Goal: Task Accomplishment & Management: Use online tool/utility

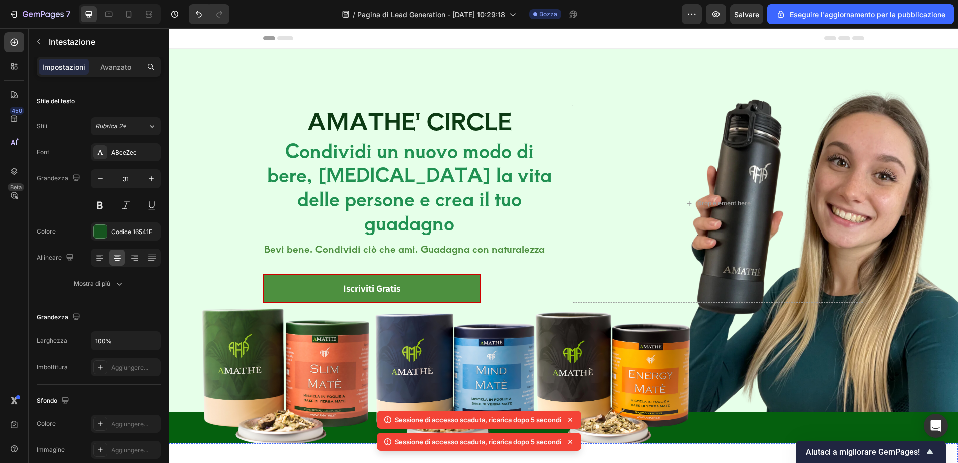
scroll to position [251, 0]
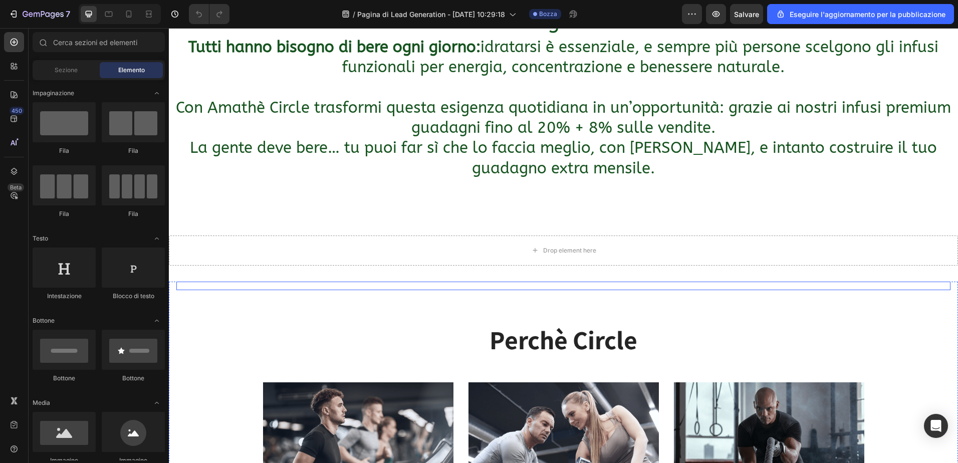
scroll to position [701, 0]
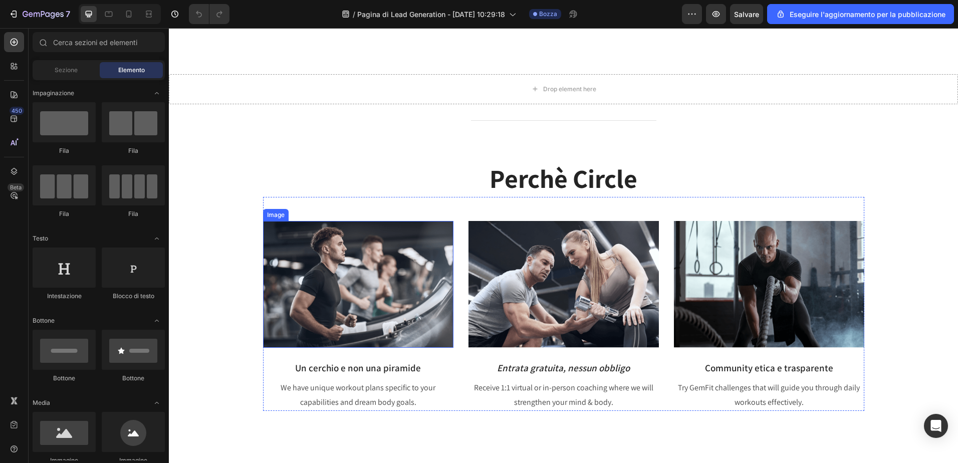
click at [352, 293] on img at bounding box center [358, 284] width 190 height 127
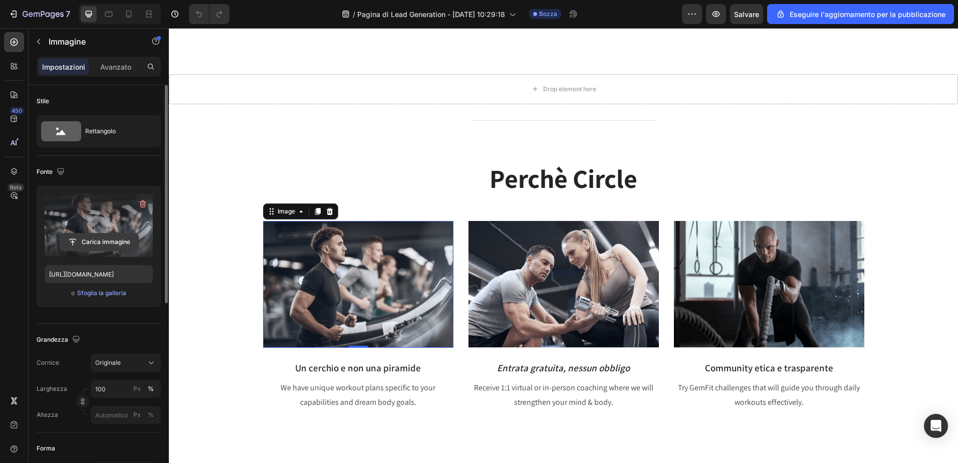
click at [95, 242] on input "file" at bounding box center [99, 241] width 79 height 17
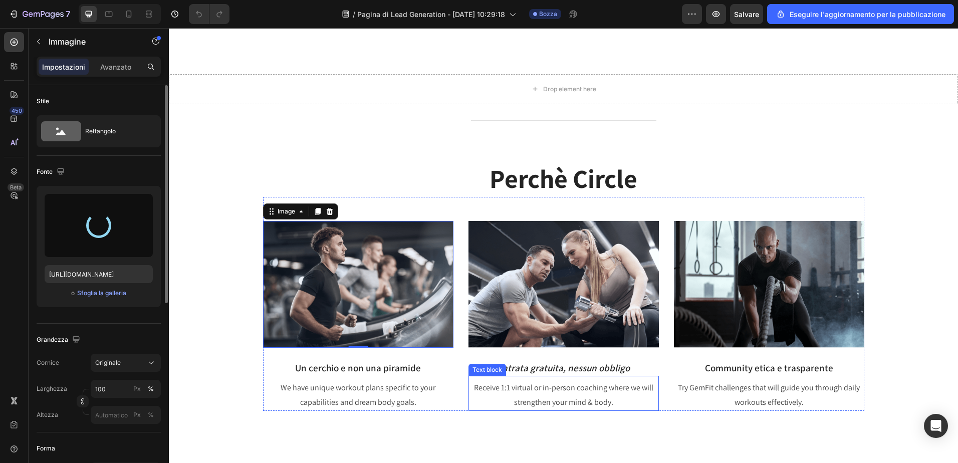
type input "[URL][DOMAIN_NAME]"
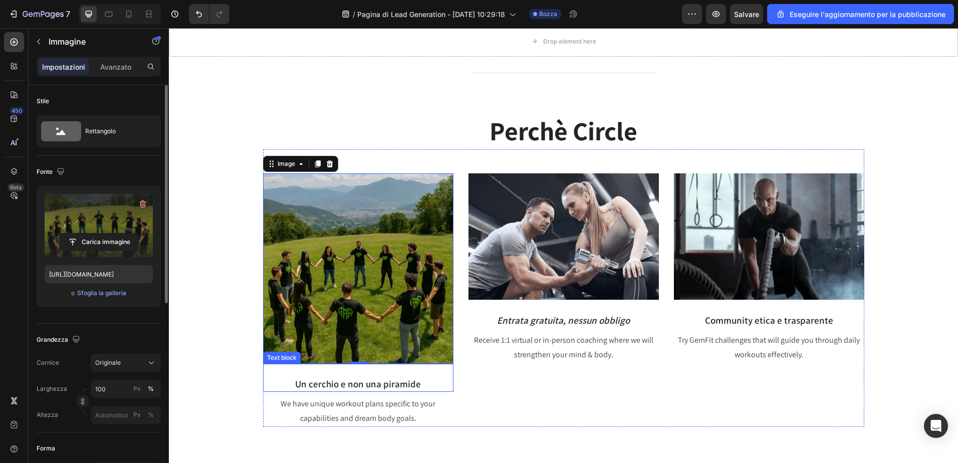
scroll to position [752, 0]
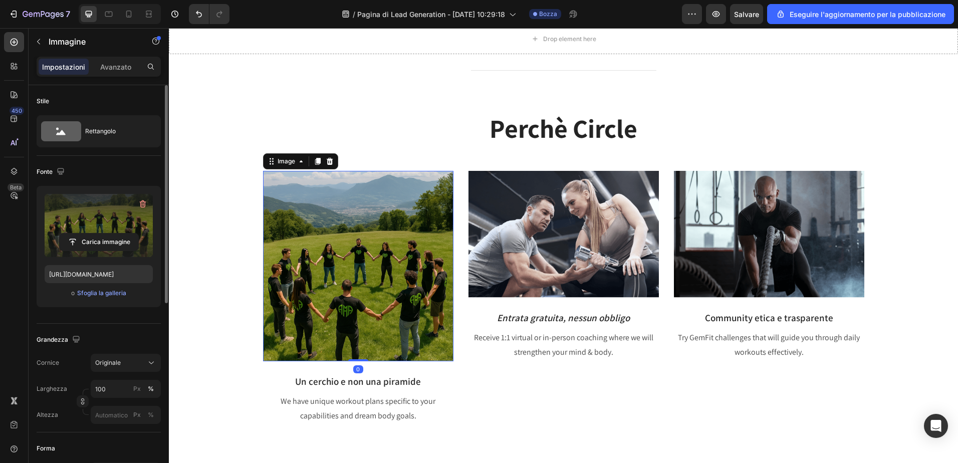
drag, startPoint x: 352, startPoint y: 360, endPoint x: 352, endPoint y: 329, distance: 31.1
click at [352, 329] on div "Image 0" at bounding box center [358, 266] width 190 height 190
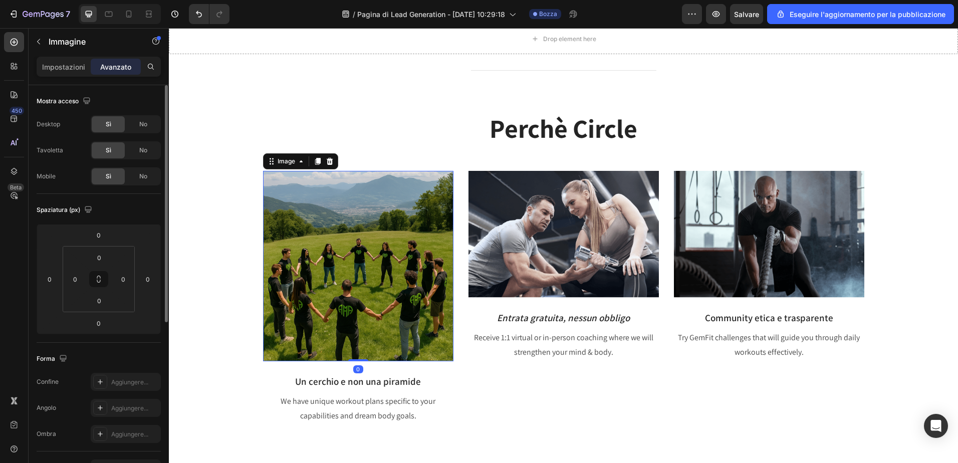
click at [358, 187] on img at bounding box center [358, 266] width 190 height 190
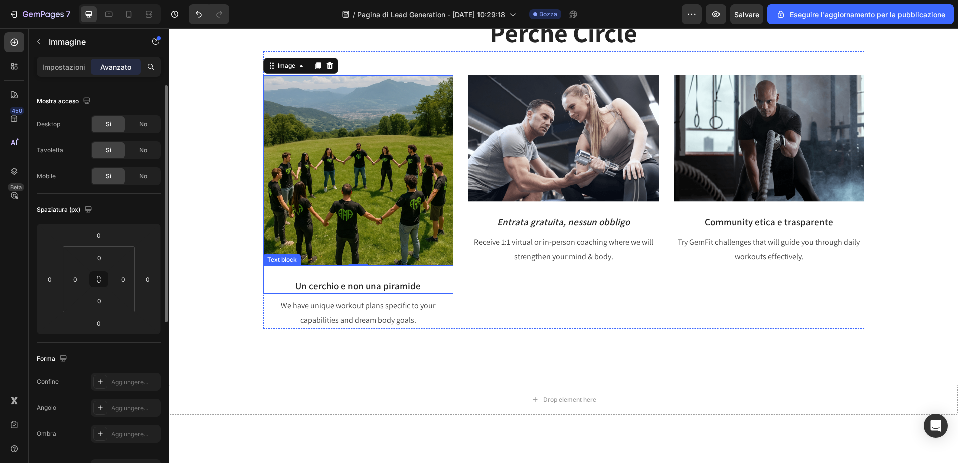
scroll to position [852, 0]
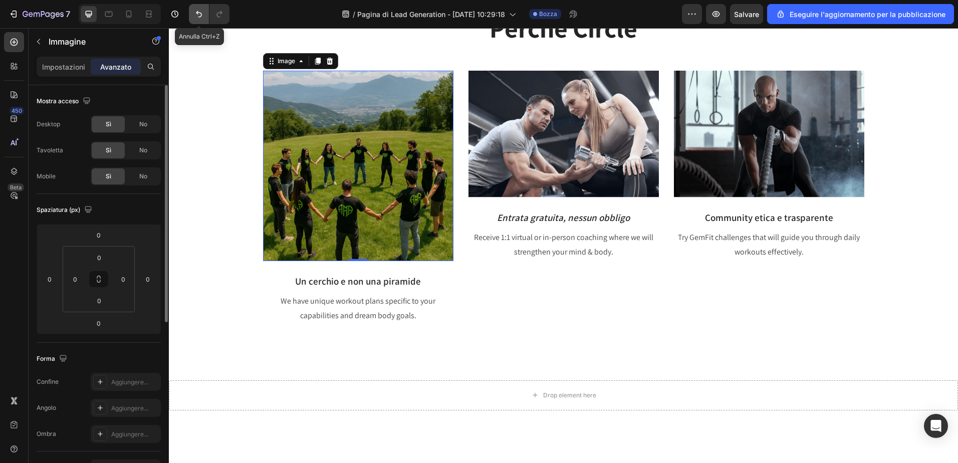
click at [200, 12] on icon "Annulla/Ripeti" at bounding box center [199, 14] width 10 height 10
click at [194, 16] on icon "Annulla/Ripeti" at bounding box center [199, 14] width 10 height 10
click at [197, 16] on icon "Annulla/Ripeti" at bounding box center [199, 14] width 10 height 10
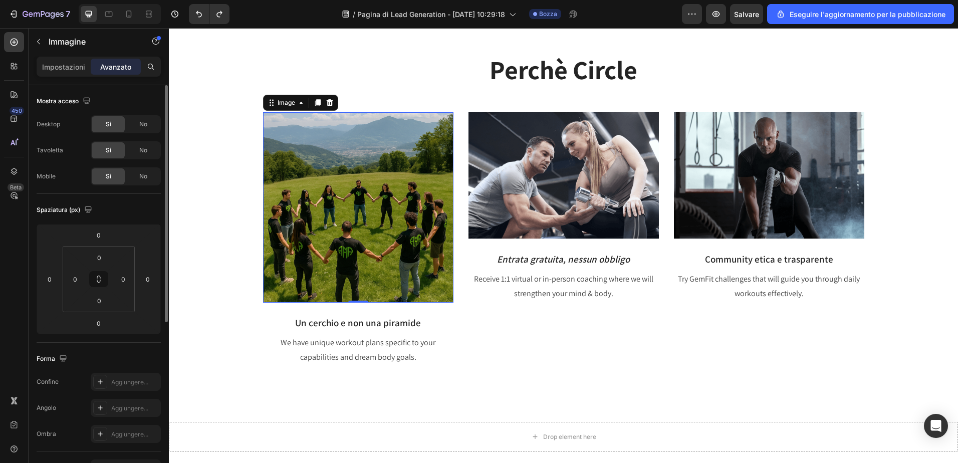
scroll to position [952, 0]
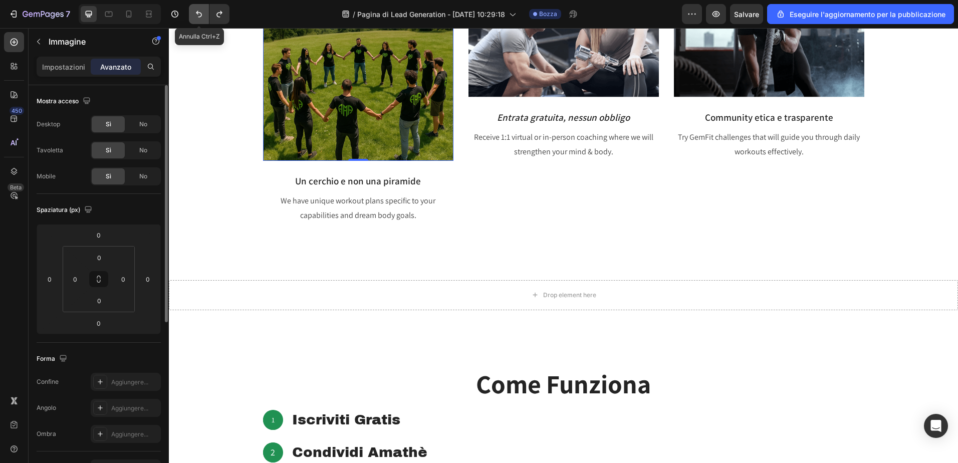
click at [200, 11] on icon "Annulla/Ripeti" at bounding box center [199, 14] width 10 height 10
click at [287, 140] on img at bounding box center [358, 65] width 190 height 190
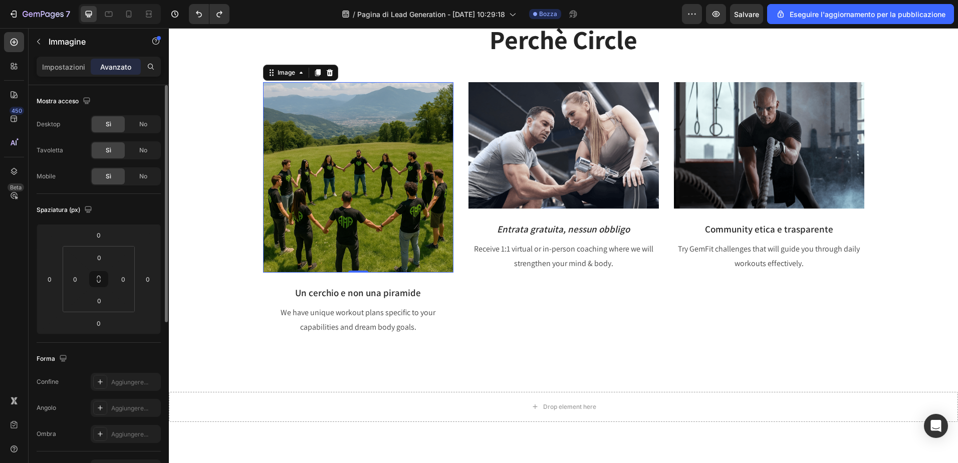
scroll to position [802, 0]
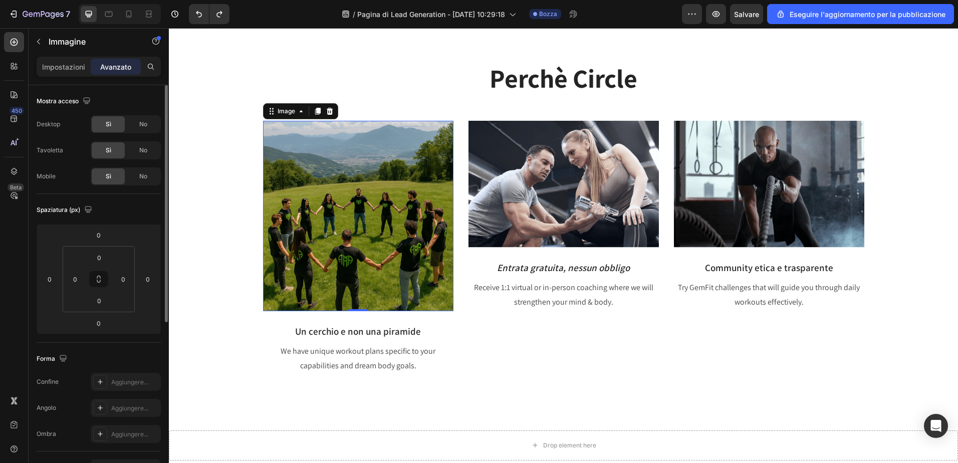
click at [357, 234] on img at bounding box center [358, 216] width 190 height 190
click at [198, 19] on button "Annulla/Ripeti" at bounding box center [199, 14] width 20 height 20
click at [198, 15] on icon "Annulla/Ripeti" at bounding box center [199, 14] width 10 height 10
click at [331, 200] on img at bounding box center [358, 216] width 190 height 190
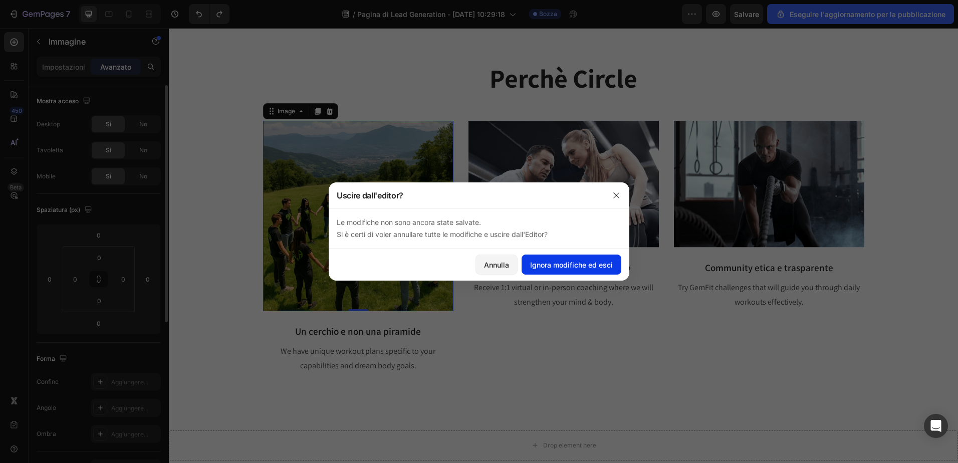
click at [583, 267] on font "Ignora modifiche ed esci" at bounding box center [571, 265] width 83 height 11
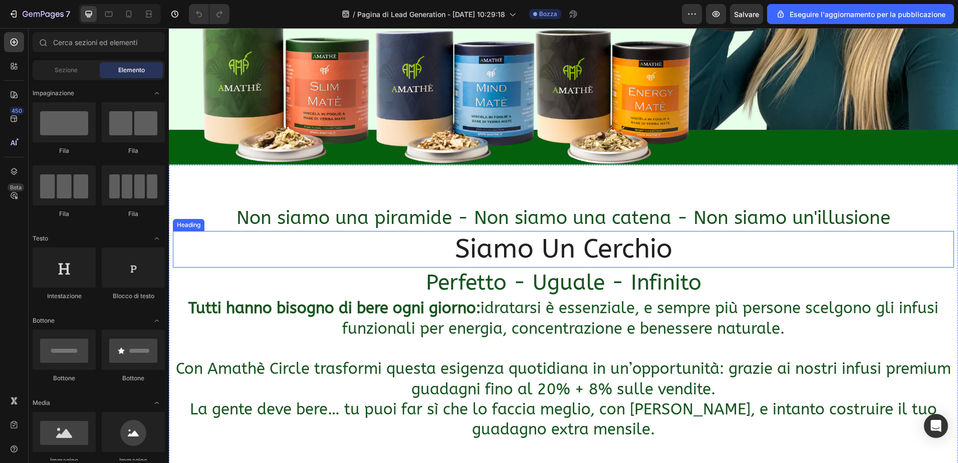
scroll to position [301, 0]
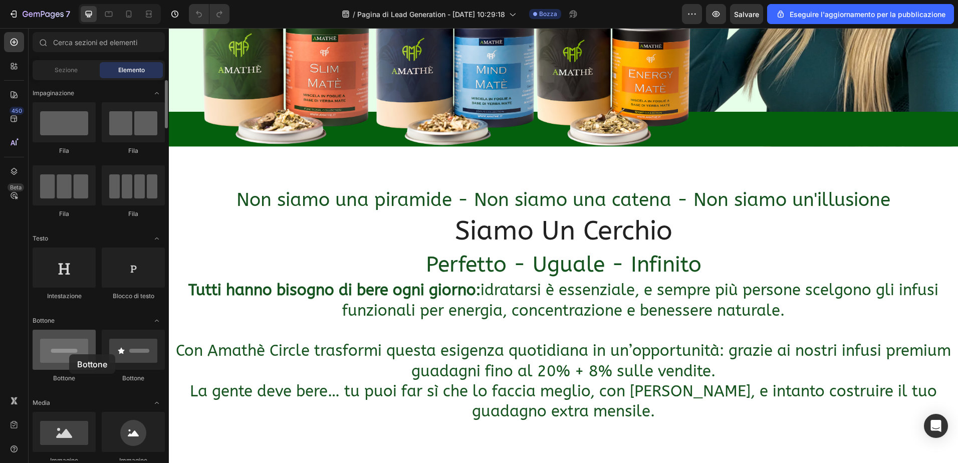
click at [69, 354] on div at bounding box center [64, 350] width 63 height 40
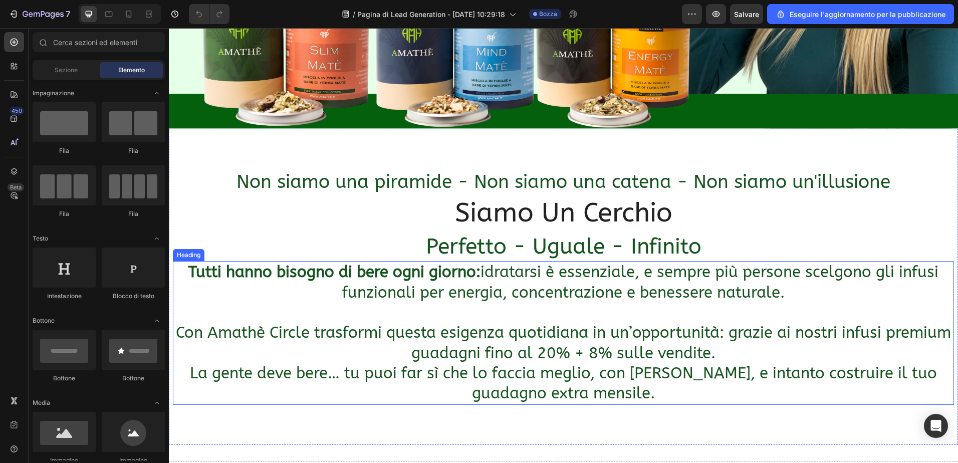
scroll to position [351, 0]
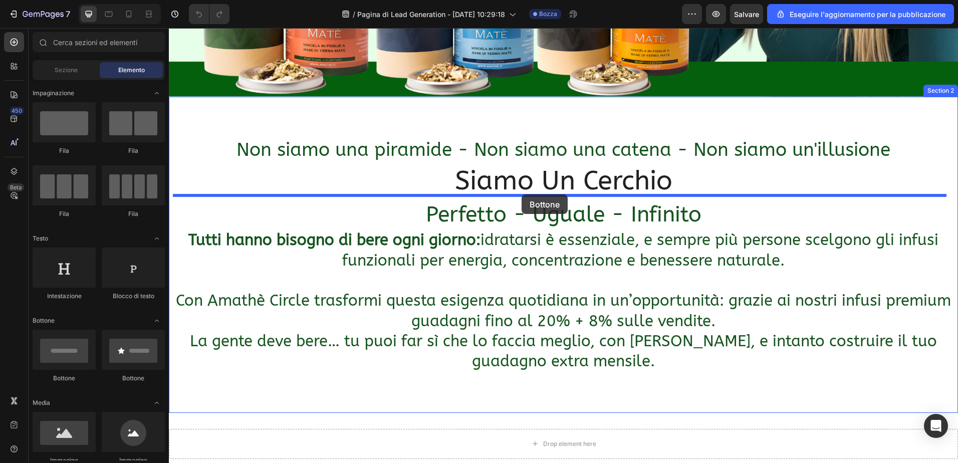
drag, startPoint x: 234, startPoint y: 381, endPoint x: 522, endPoint y: 194, distance: 342.7
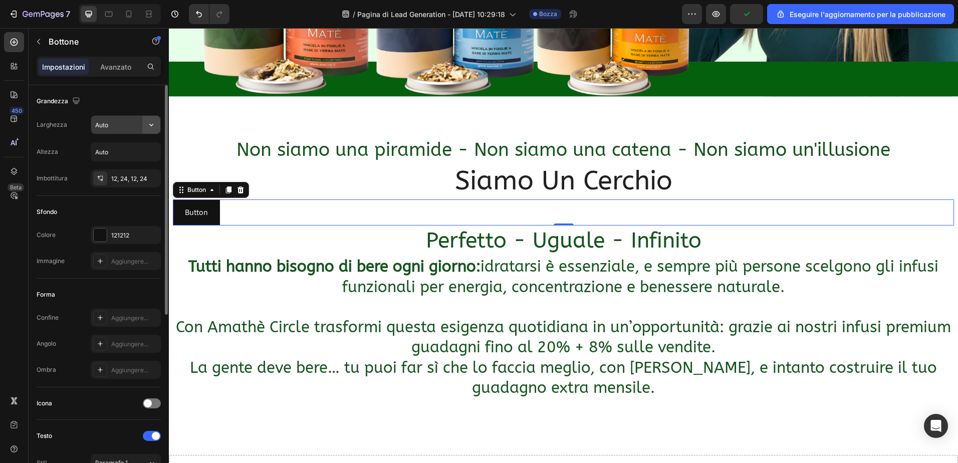
click at [154, 127] on icon "button" at bounding box center [151, 125] width 10 height 10
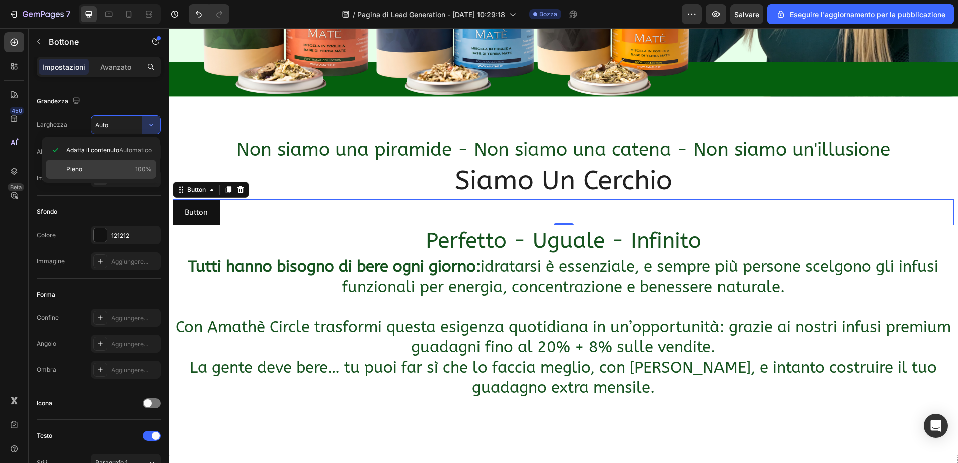
click at [143, 165] on span "100%" at bounding box center [143, 169] width 17 height 9
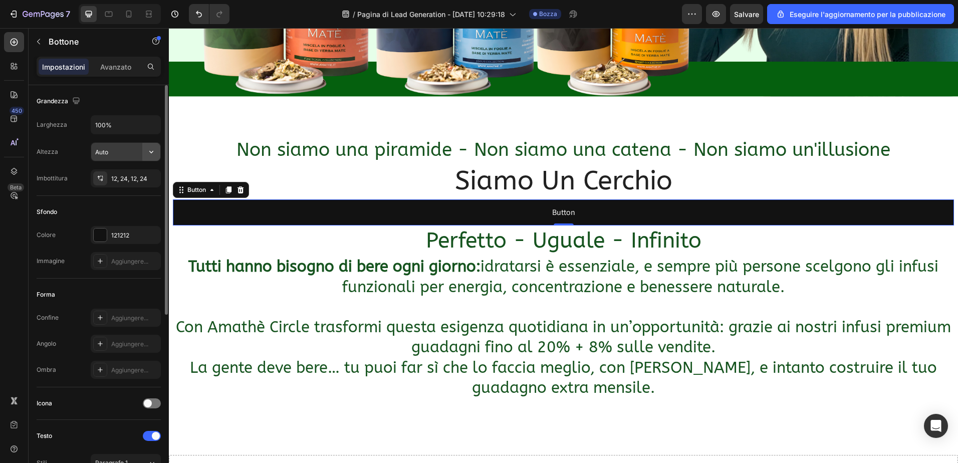
click at [155, 148] on icon "button" at bounding box center [151, 152] width 10 height 10
drag, startPoint x: 113, startPoint y: 124, endPoint x: 89, endPoint y: 123, distance: 23.6
click at [89, 123] on div "Larghezza 100%" at bounding box center [99, 124] width 124 height 19
type input "20%"
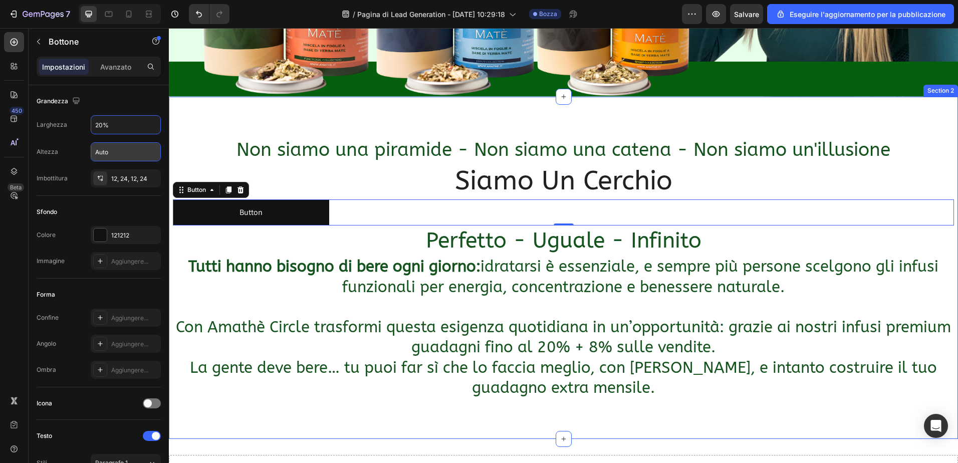
click at [209, 105] on div "Non siamo una piramide - Non siamo una catena - Non siamo un'illusione Heading …" at bounding box center [563, 268] width 789 height 343
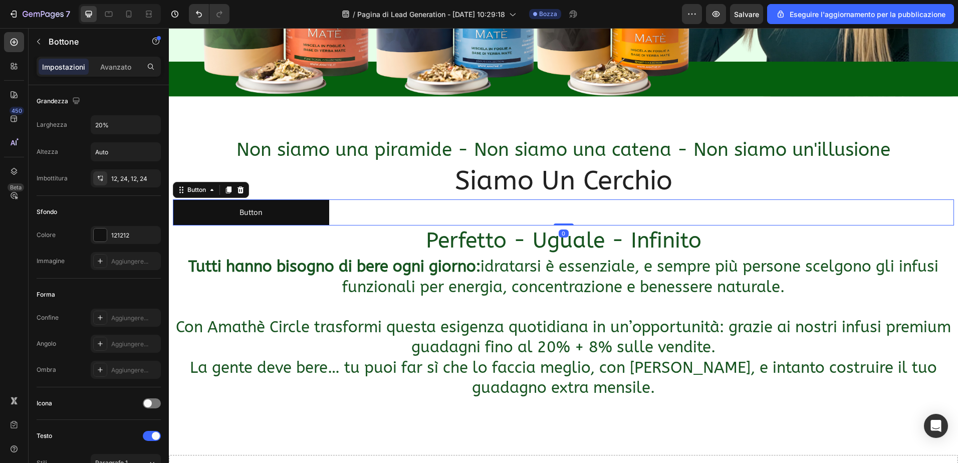
click at [386, 206] on div "Button Button 0" at bounding box center [563, 212] width 781 height 27
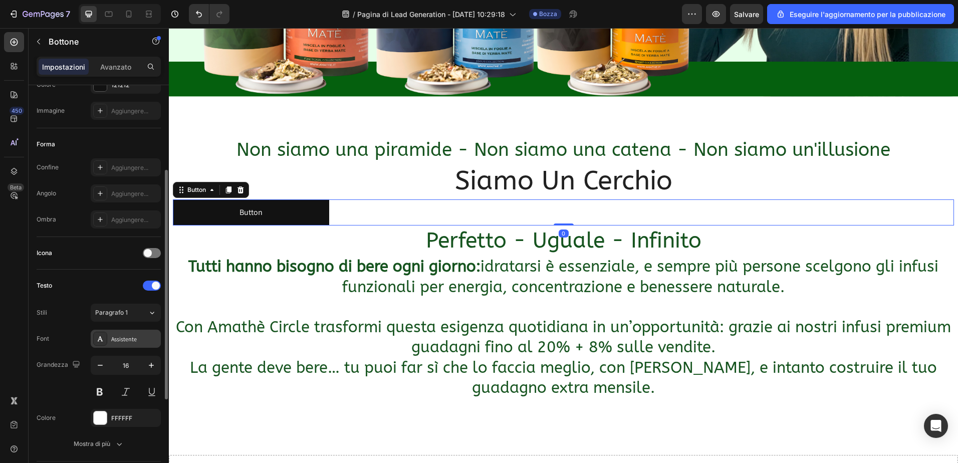
scroll to position [200, 0]
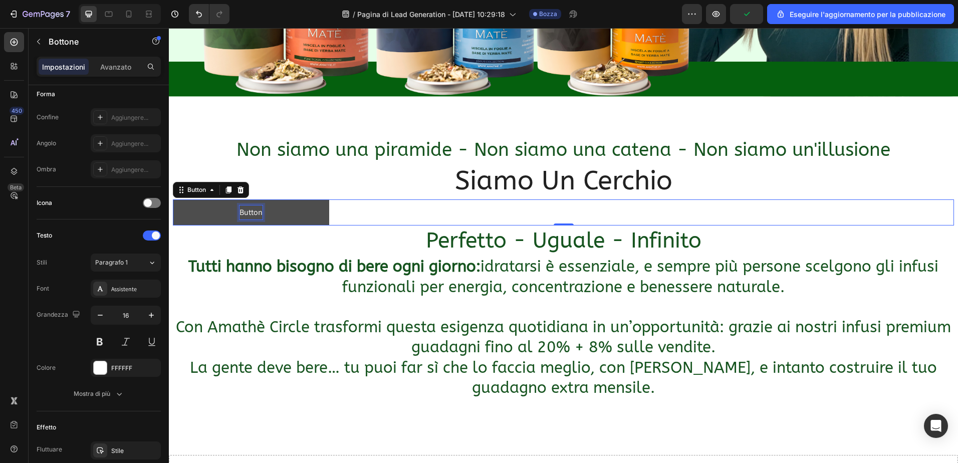
click at [262, 207] on p "Button" at bounding box center [250, 212] width 23 height 15
click at [261, 208] on p "Button" at bounding box center [250, 212] width 23 height 15
click at [173, 199] on button "Iscriviti" at bounding box center [251, 212] width 156 height 27
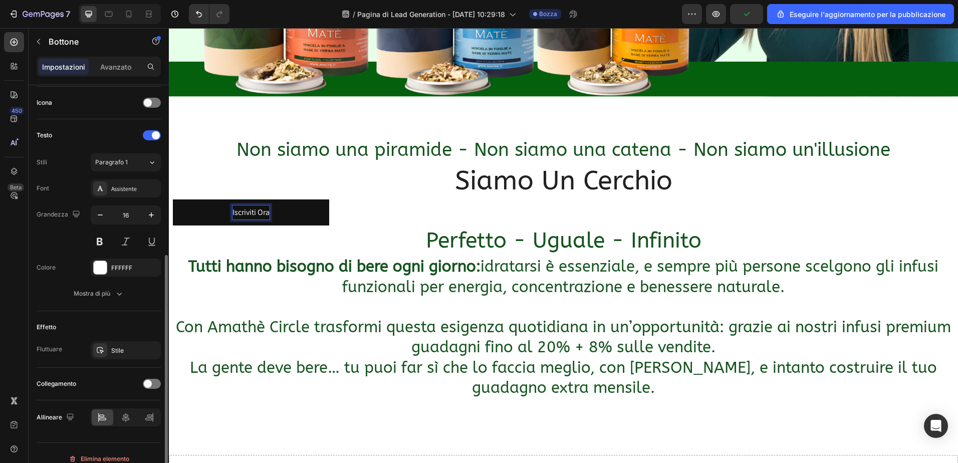
scroll to position [312, 0]
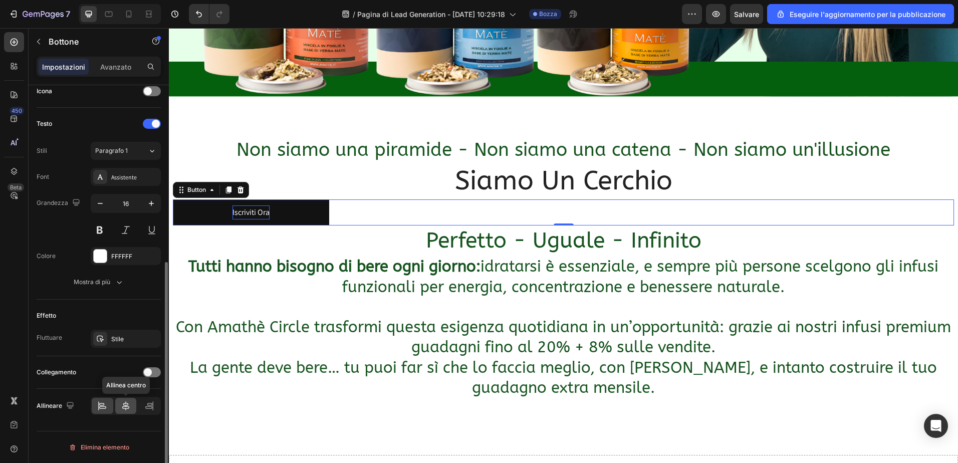
click at [123, 408] on icon at bounding box center [126, 406] width 10 height 10
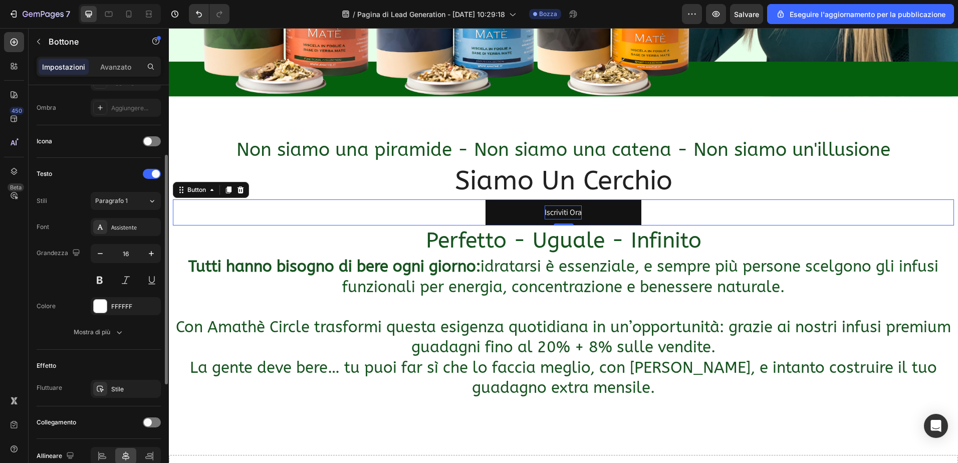
scroll to position [162, 0]
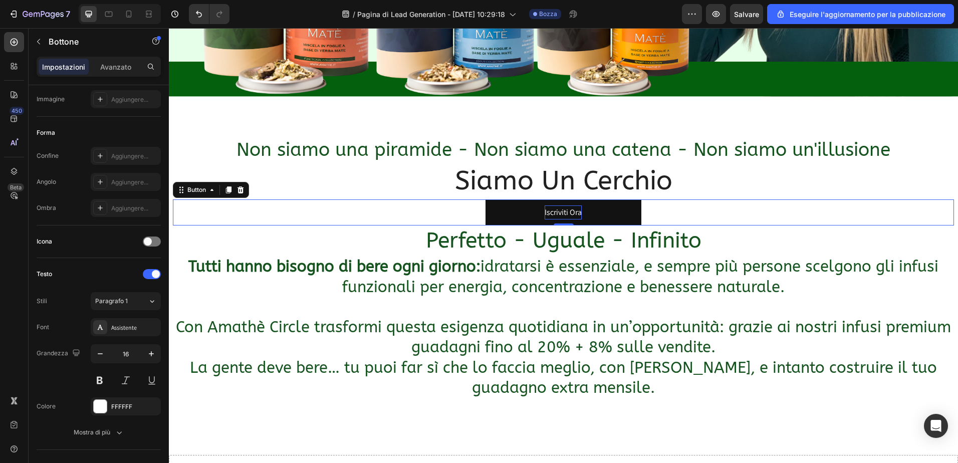
click at [447, 215] on div "Iscriviti Ora Button 0" at bounding box center [563, 212] width 781 height 27
click at [519, 209] on button "Iscriviti Ora" at bounding box center [563, 212] width 156 height 27
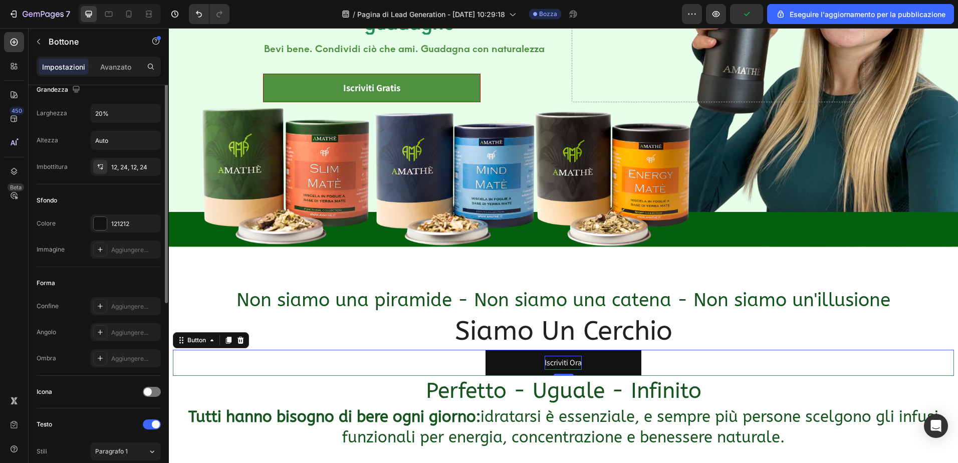
scroll to position [0, 0]
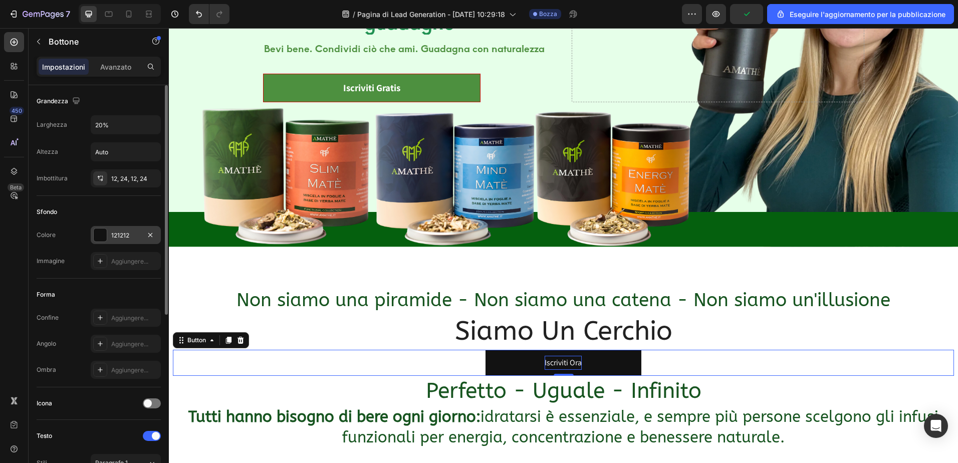
click at [105, 233] on div at bounding box center [100, 234] width 13 height 13
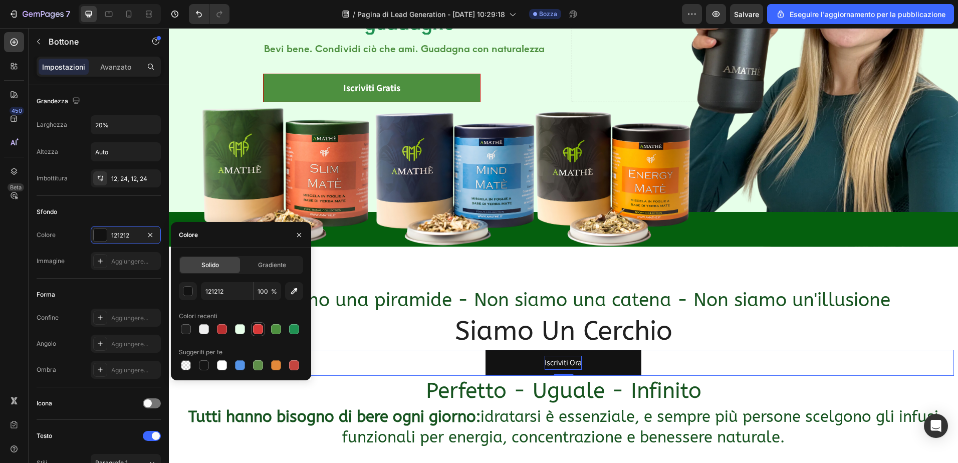
click at [255, 329] on div at bounding box center [258, 329] width 10 height 10
type input "D63837"
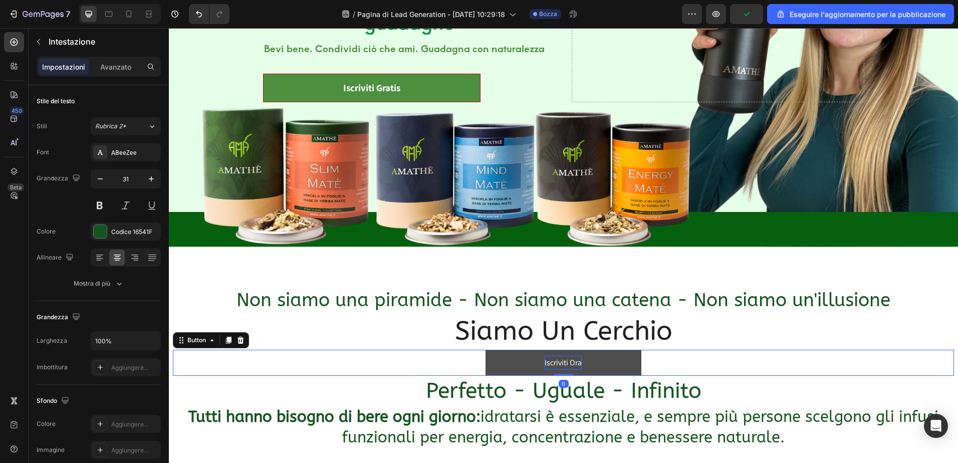
click at [513, 363] on button "Iscriviti Ora" at bounding box center [563, 363] width 156 height 27
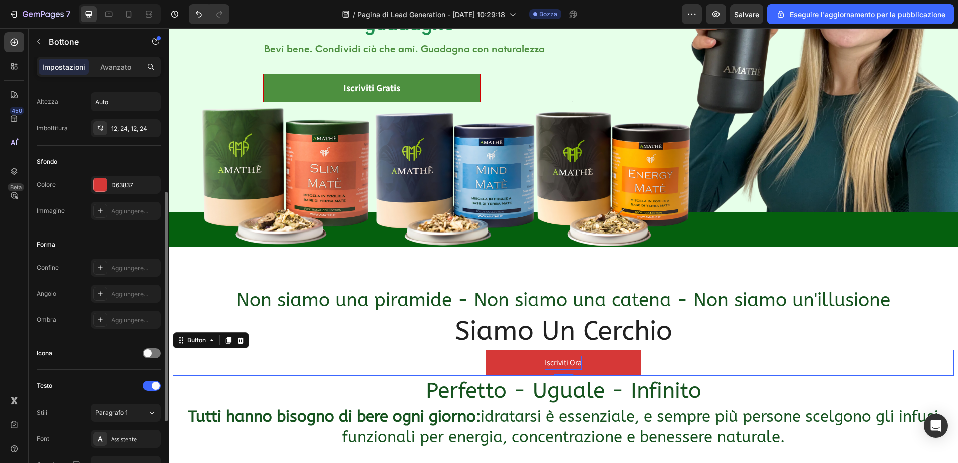
scroll to position [100, 0]
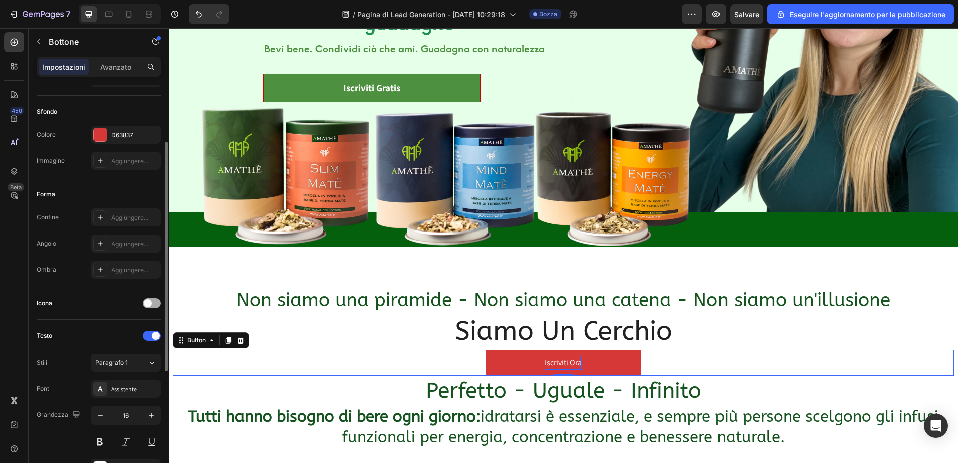
click at [147, 302] on span at bounding box center [148, 303] width 8 height 8
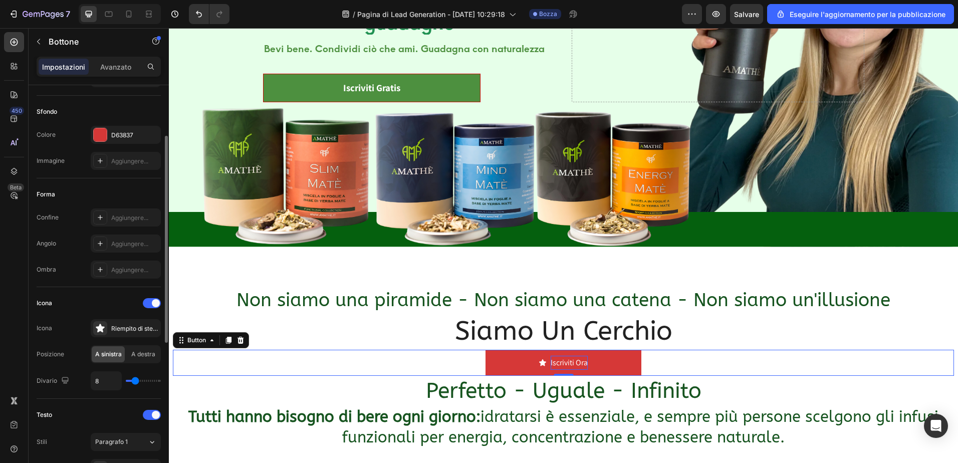
scroll to position [150, 0]
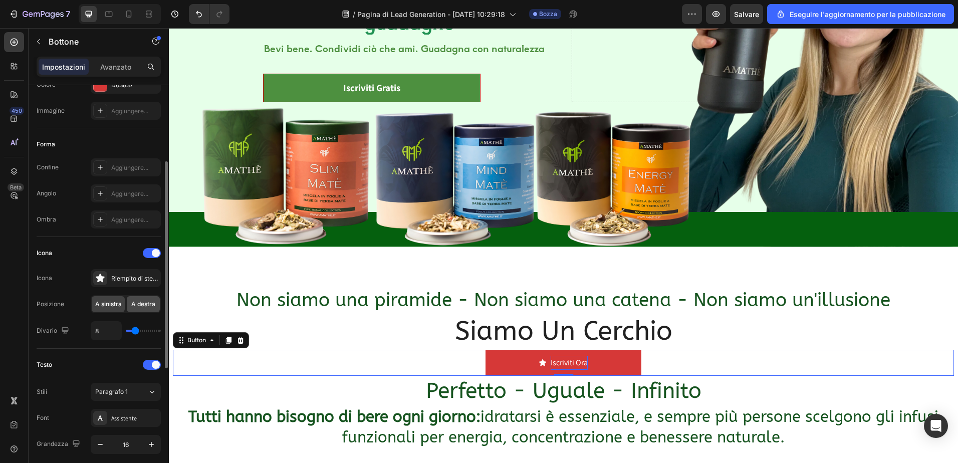
click at [145, 302] on span "A destra" at bounding box center [143, 304] width 24 height 9
click at [121, 302] on span "A sinistra" at bounding box center [108, 304] width 27 height 9
click at [139, 279] on div "Riempito di stelle" at bounding box center [134, 278] width 47 height 9
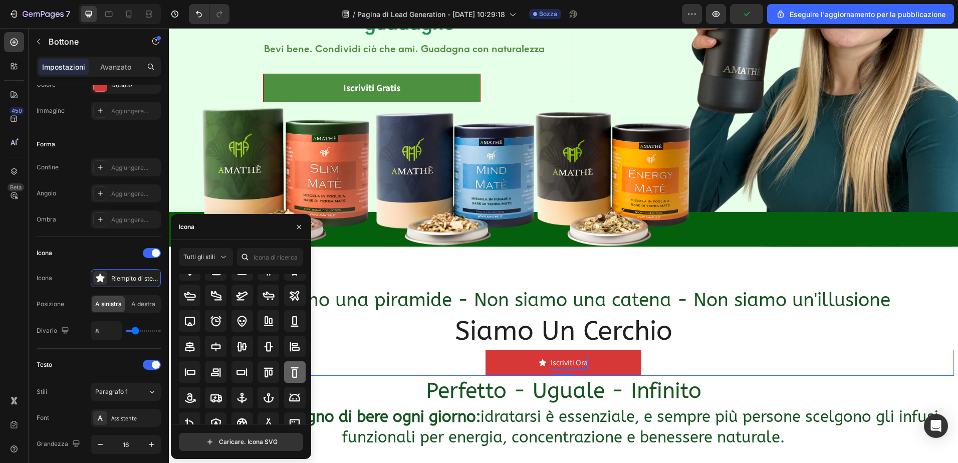
scroll to position [50, 0]
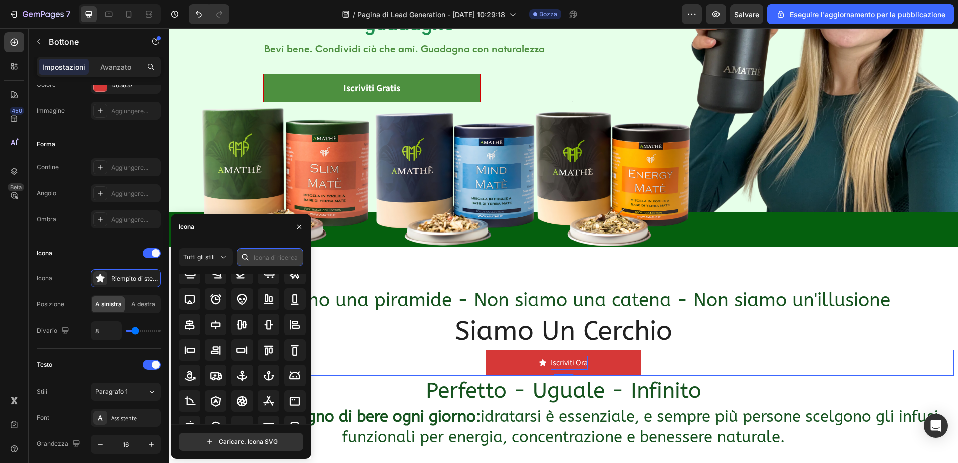
click at [270, 257] on input "text" at bounding box center [270, 257] width 66 height 18
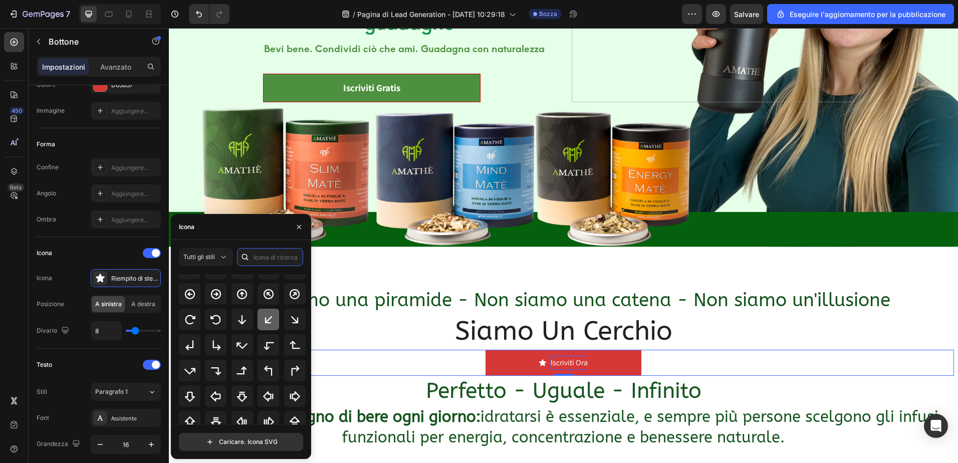
scroll to position [261, 0]
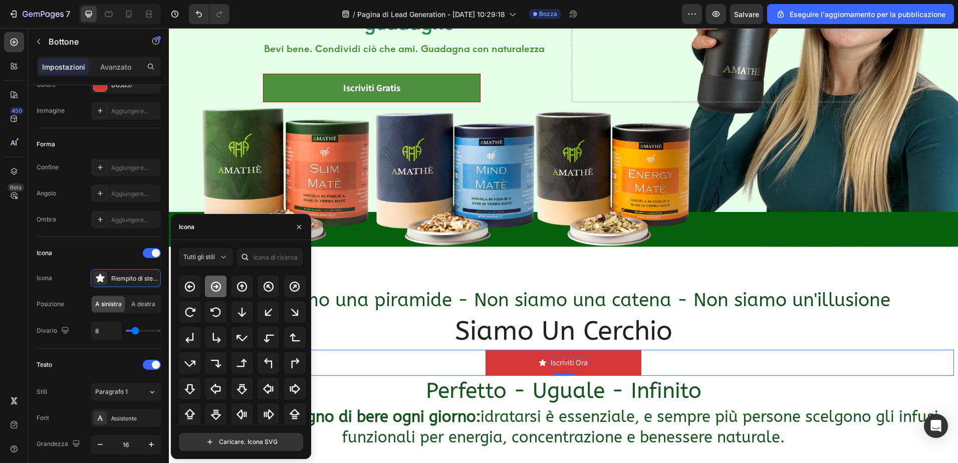
click at [220, 284] on icon at bounding box center [216, 287] width 12 height 12
click at [289, 389] on icon at bounding box center [295, 389] width 12 height 12
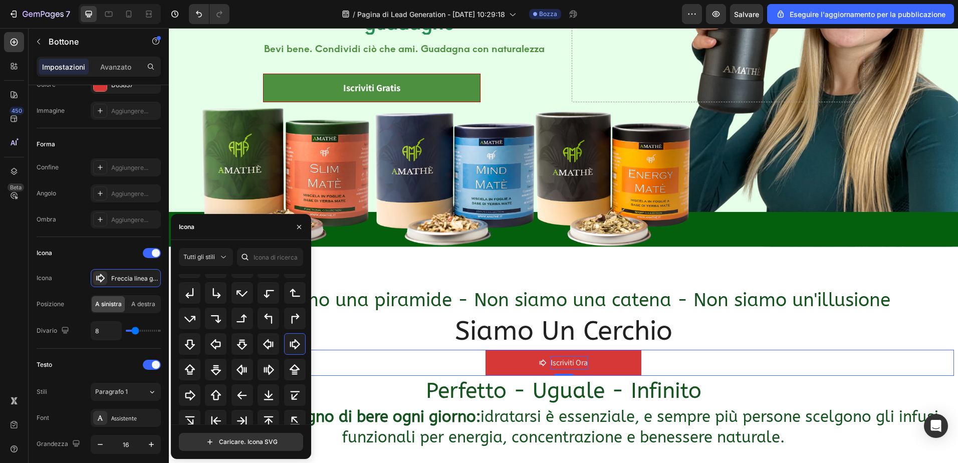
scroll to position [326, 0]
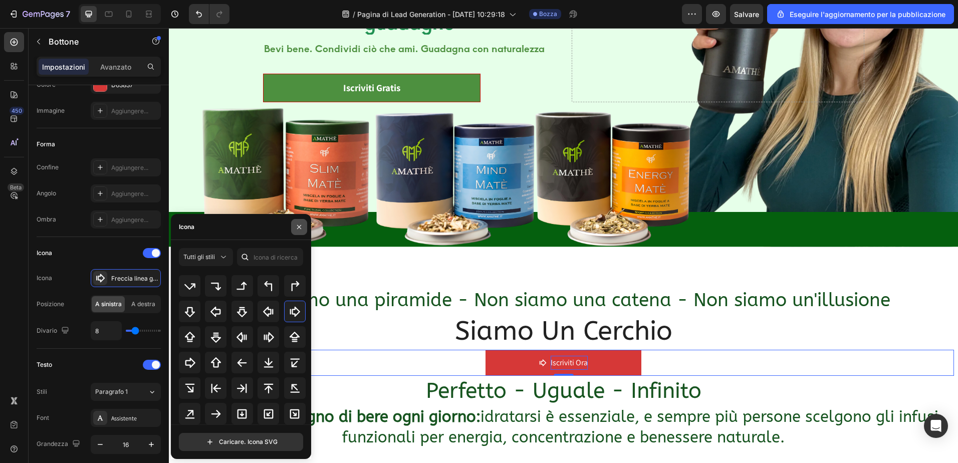
drag, startPoint x: 297, startPoint y: 224, endPoint x: 95, endPoint y: 229, distance: 201.5
click at [297, 224] on icon "button" at bounding box center [299, 227] width 8 height 8
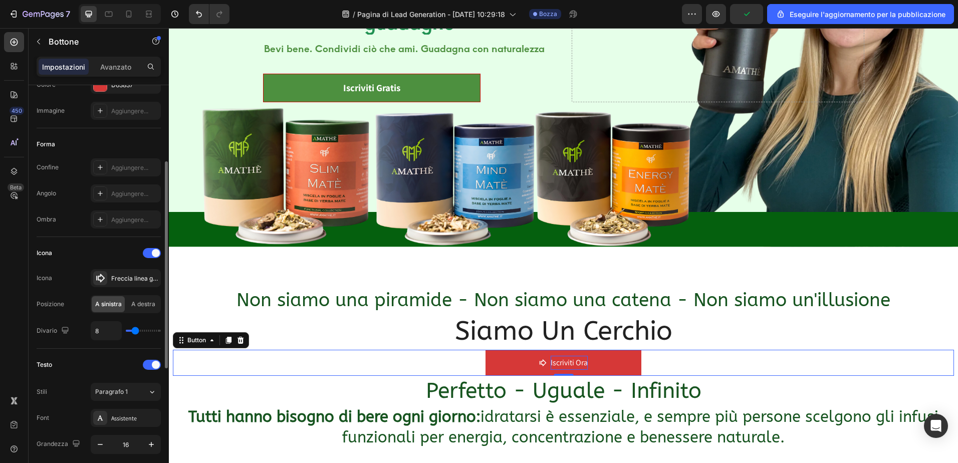
type input "7"
type input "8"
type input "9"
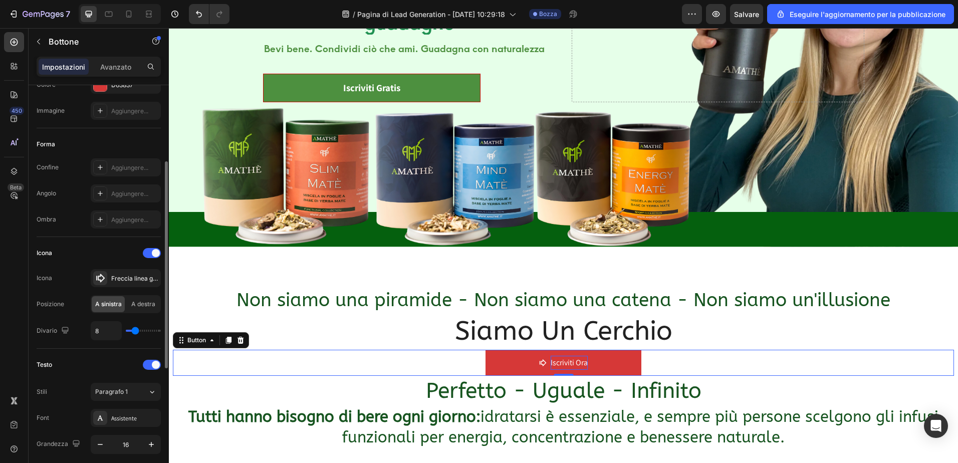
type input "9"
type input "10"
type input "11"
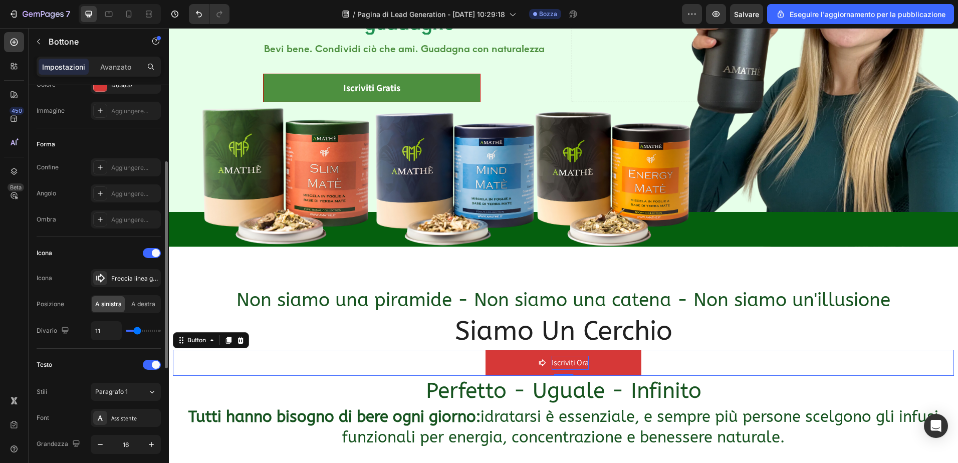
type input "13"
type input "14"
type input "15"
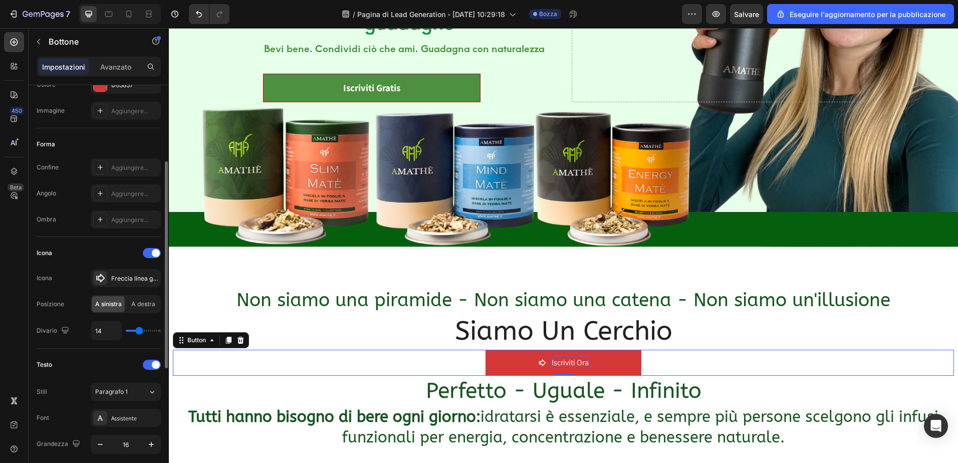
type input "15"
type input "16"
type input "17"
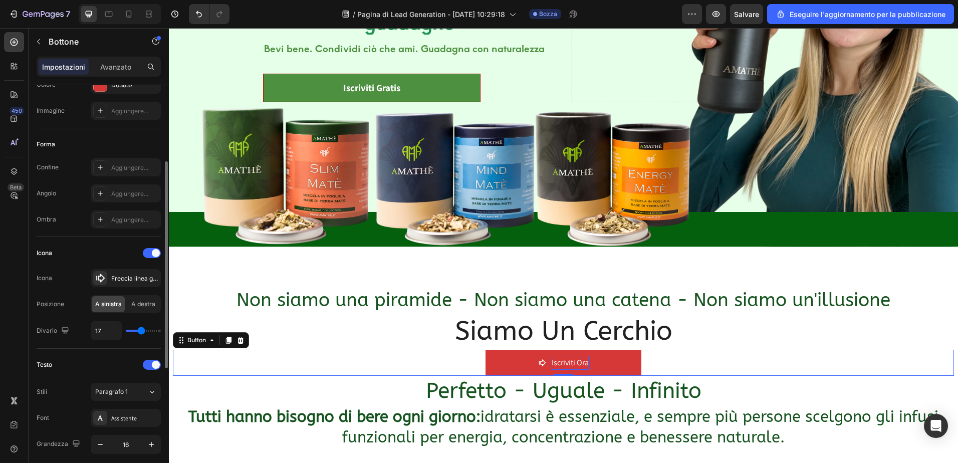
type input "18"
type input "17"
type input "16"
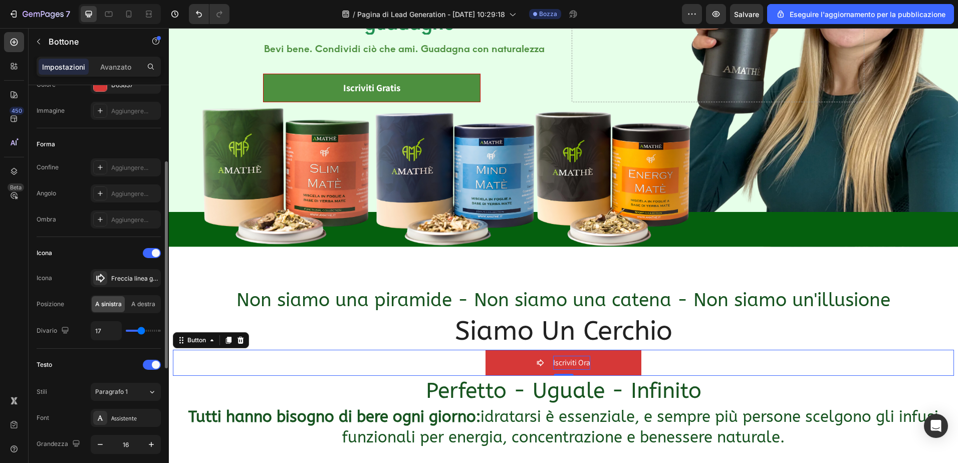
type input "16"
type input "15"
type input "14"
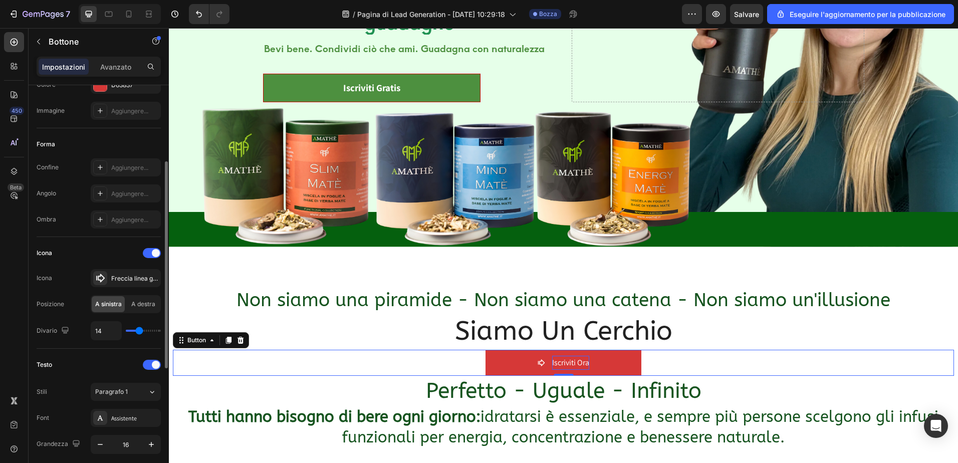
type input "13"
type input "12"
type input "11"
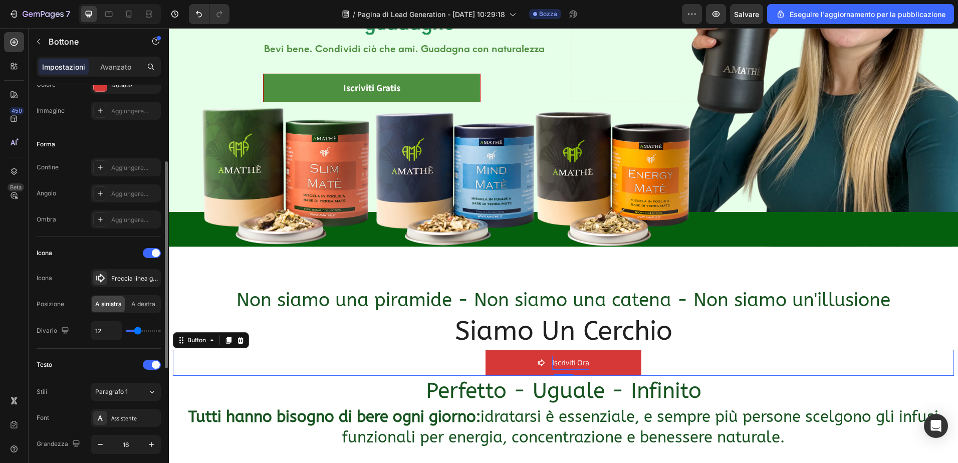
type input "11"
type input "10"
type input "9"
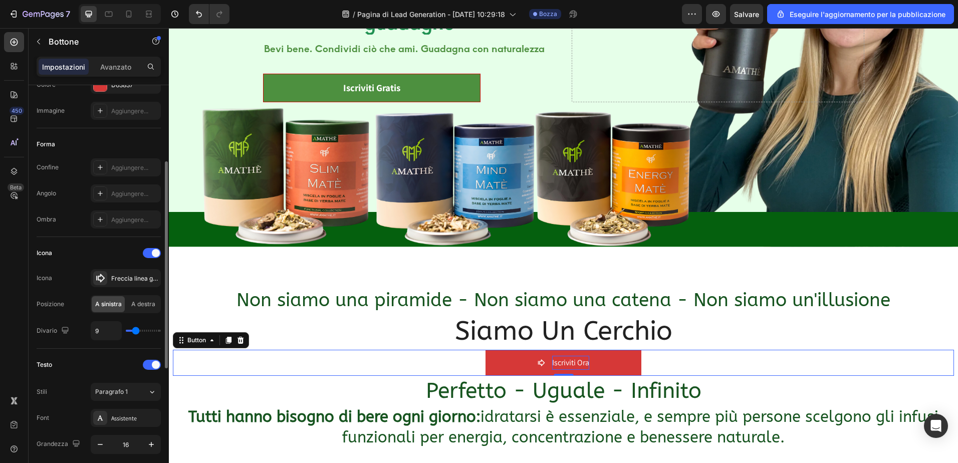
type input "7"
type input "5"
type input "4"
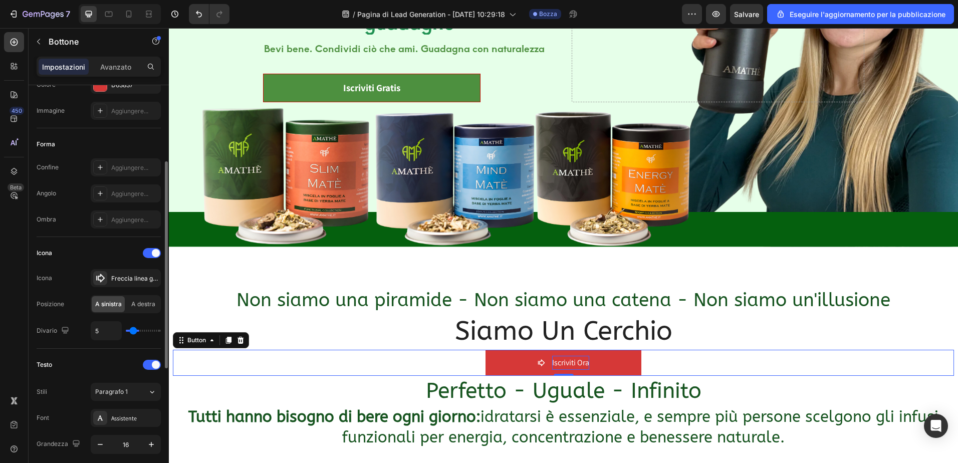
type input "4"
type input "3"
type input "2"
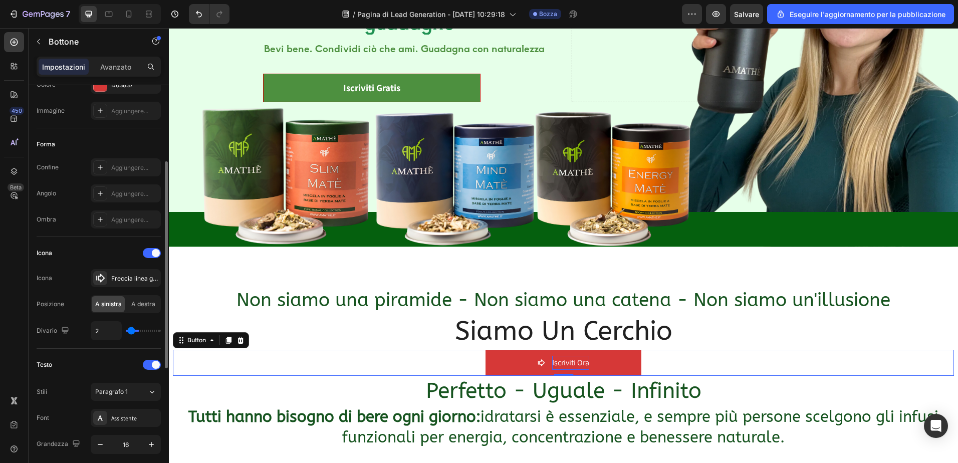
type input "1"
type input "0"
type input "1"
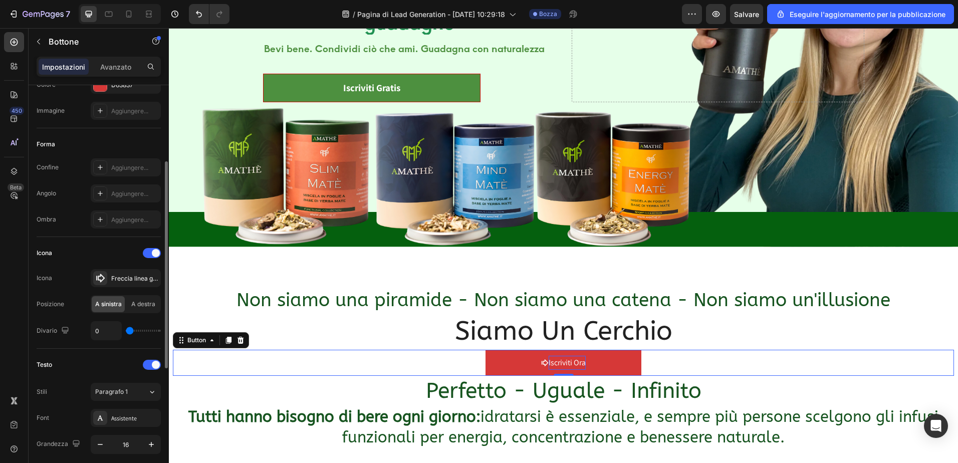
type input "1"
type input "2"
click at [131, 330] on input "range" at bounding box center [143, 331] width 35 height 2
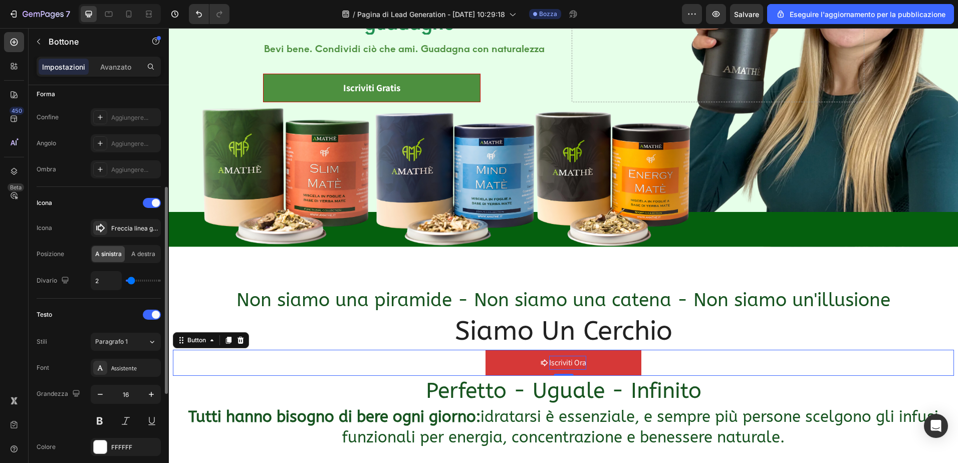
scroll to position [251, 0]
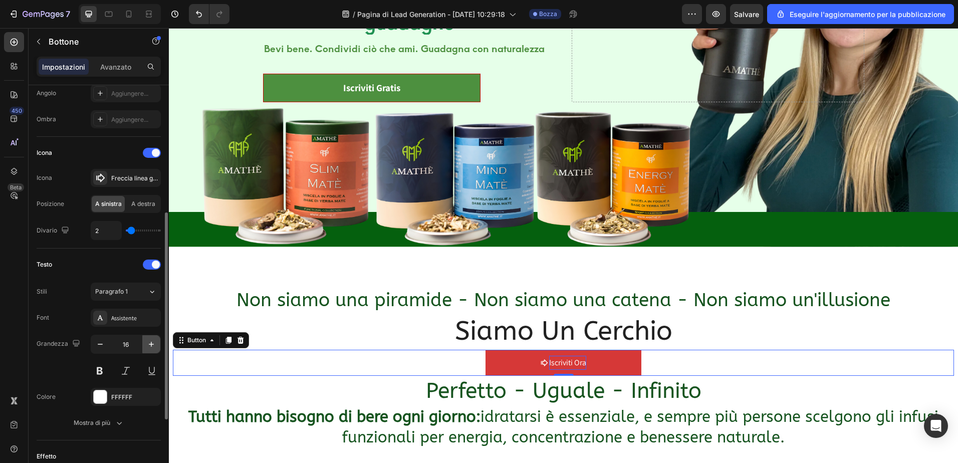
click at [152, 344] on icon "button" at bounding box center [151, 344] width 10 height 10
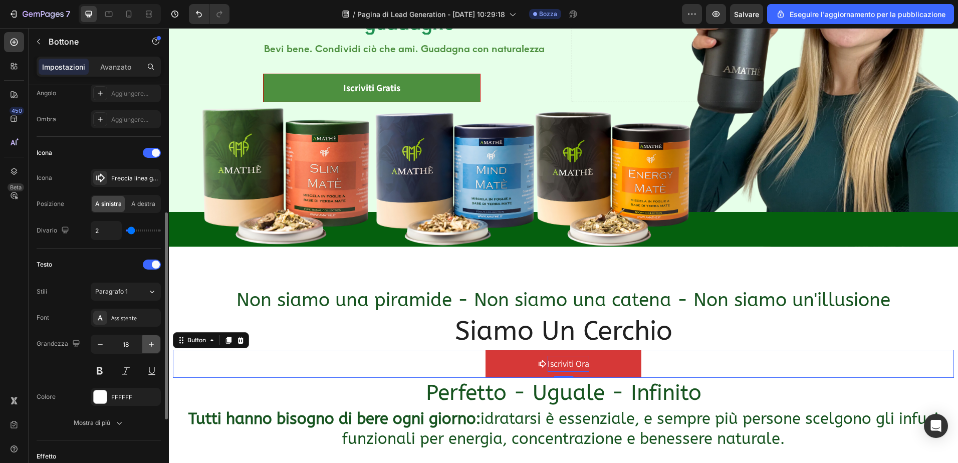
click at [152, 344] on icon "button" at bounding box center [151, 344] width 10 height 10
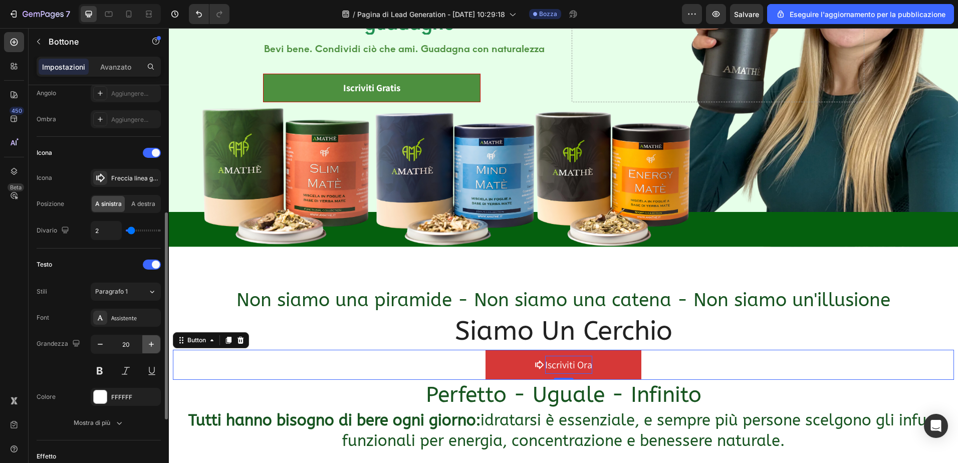
click at [152, 344] on icon "button" at bounding box center [151, 344] width 10 height 10
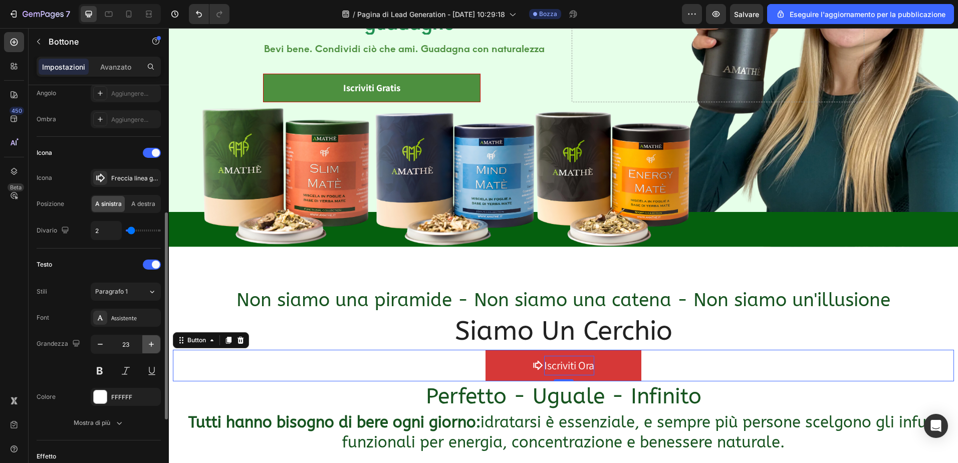
click at [152, 344] on icon "button" at bounding box center [151, 344] width 10 height 10
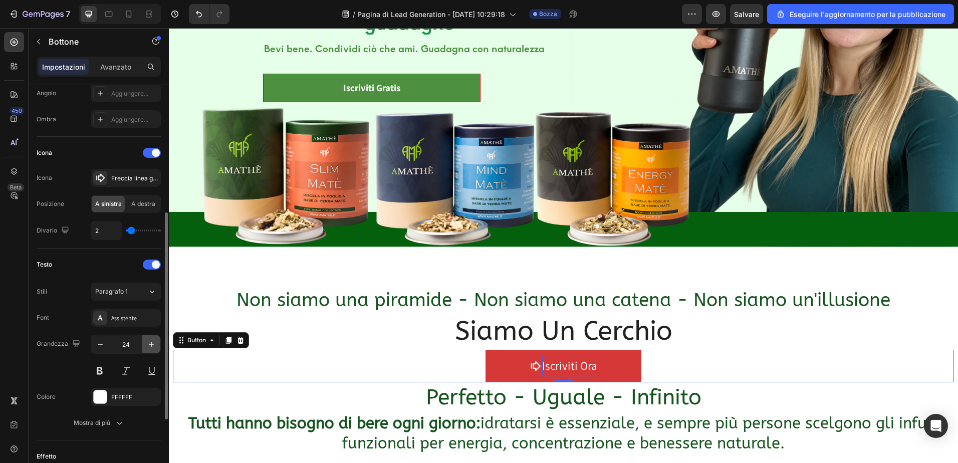
click at [152, 344] on icon "button" at bounding box center [151, 344] width 10 height 10
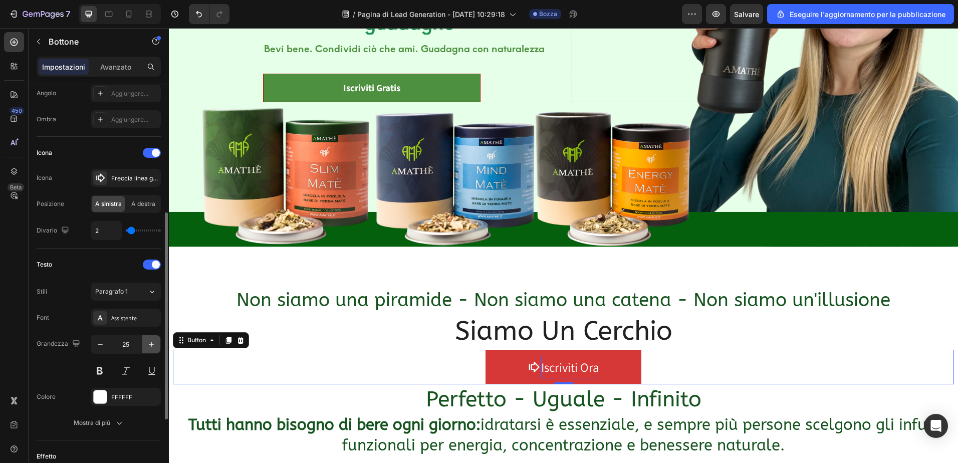
click at [152, 344] on icon "button" at bounding box center [151, 344] width 10 height 10
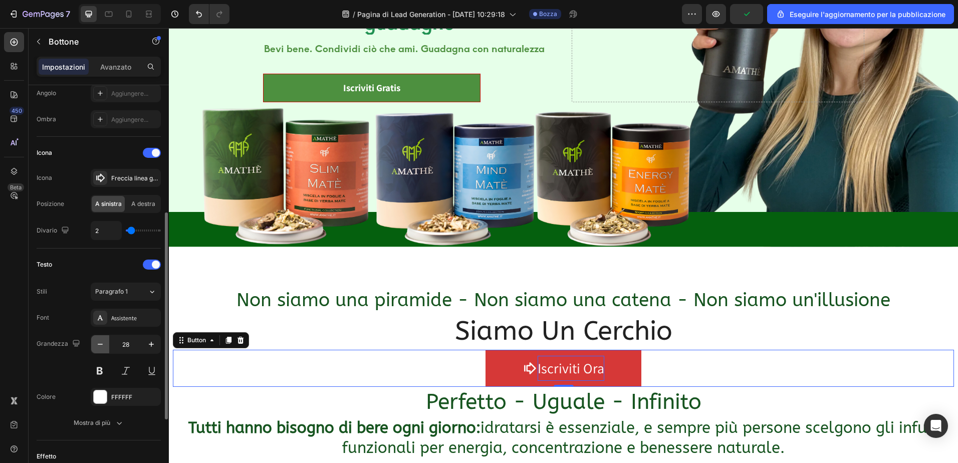
click at [104, 342] on icon "button" at bounding box center [100, 344] width 10 height 10
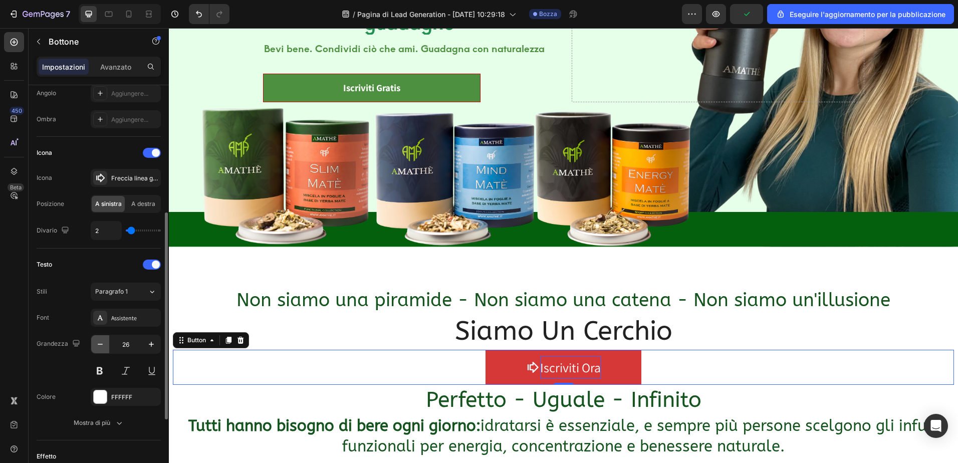
click at [104, 342] on icon "button" at bounding box center [100, 344] width 10 height 10
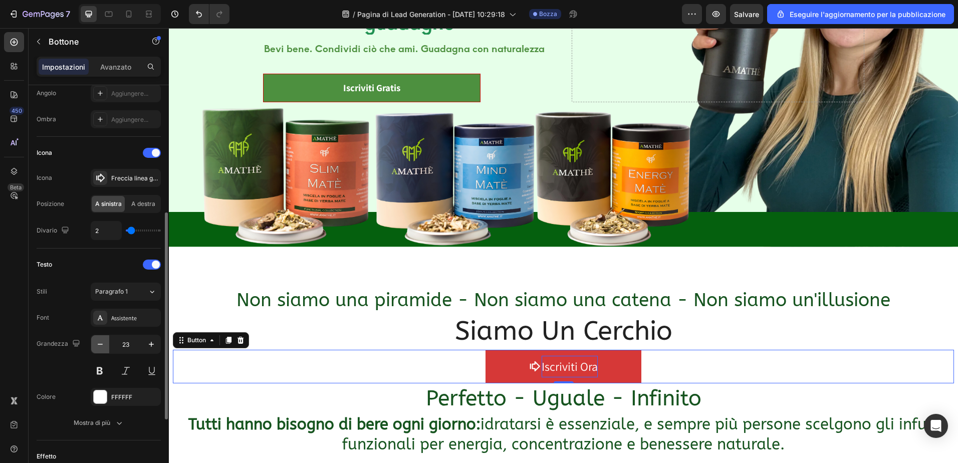
click at [104, 342] on icon "button" at bounding box center [100, 344] width 10 height 10
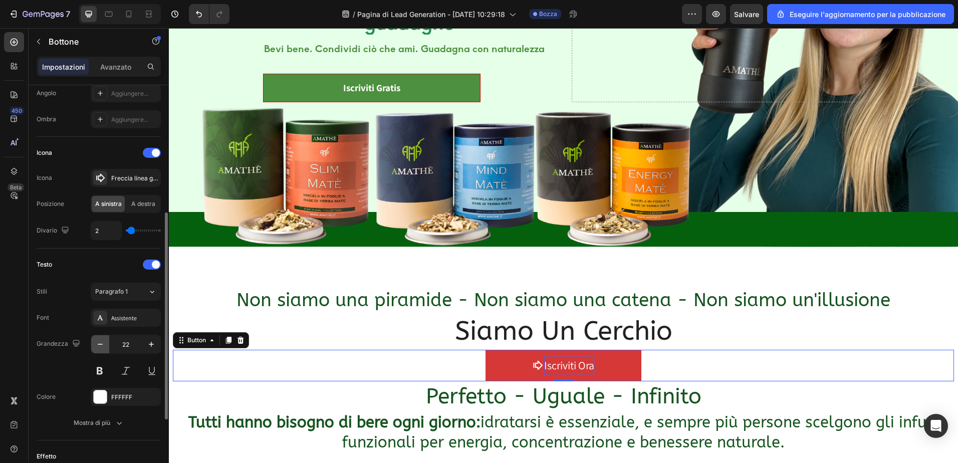
click at [104, 342] on icon "button" at bounding box center [100, 344] width 10 height 10
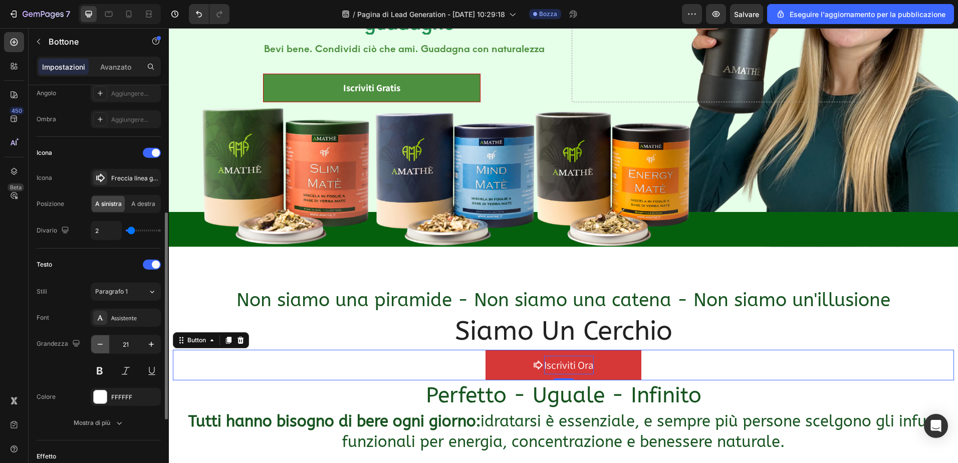
click at [104, 342] on icon "button" at bounding box center [100, 344] width 10 height 10
type input "20"
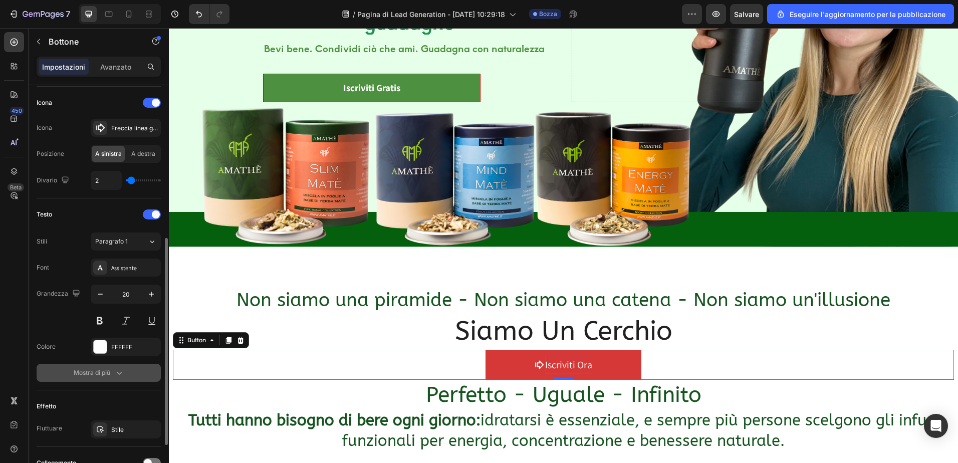
click at [119, 374] on icon "button" at bounding box center [119, 373] width 5 height 3
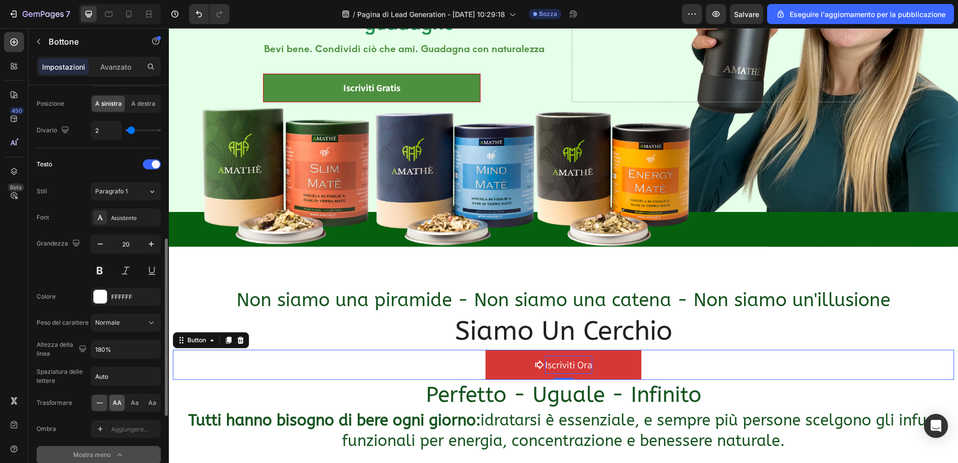
click at [115, 405] on span "AA" at bounding box center [117, 402] width 9 height 9
click at [141, 400] on div "Aa" at bounding box center [135, 403] width 16 height 16
click at [155, 400] on span "Aa" at bounding box center [152, 402] width 8 height 9
click at [115, 398] on span "AA" at bounding box center [117, 402] width 9 height 9
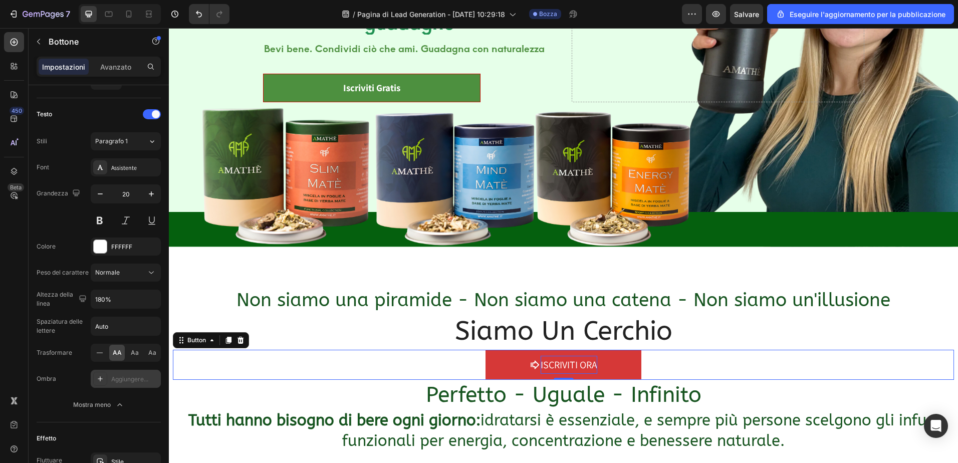
click at [100, 377] on icon at bounding box center [100, 378] width 5 height 5
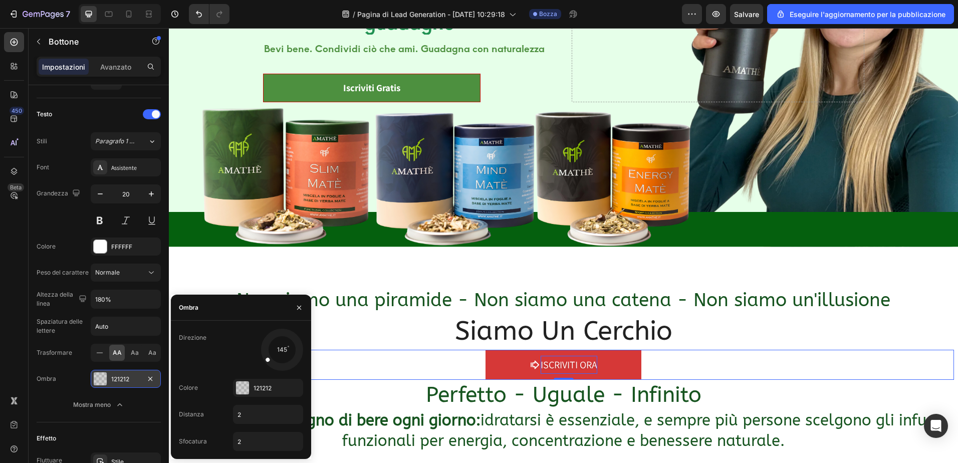
drag, startPoint x: 268, startPoint y: 362, endPoint x: 263, endPoint y: 366, distance: 6.4
click at [263, 366] on div at bounding box center [282, 349] width 45 height 45
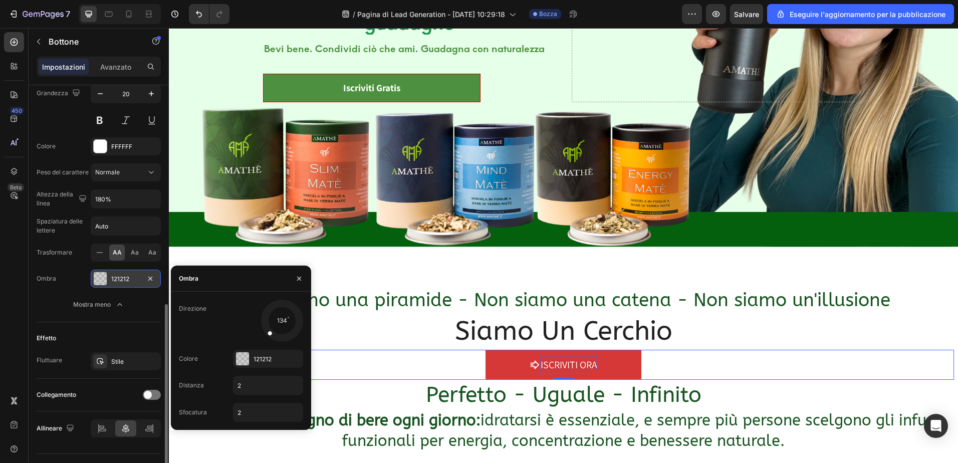
scroll to position [524, 0]
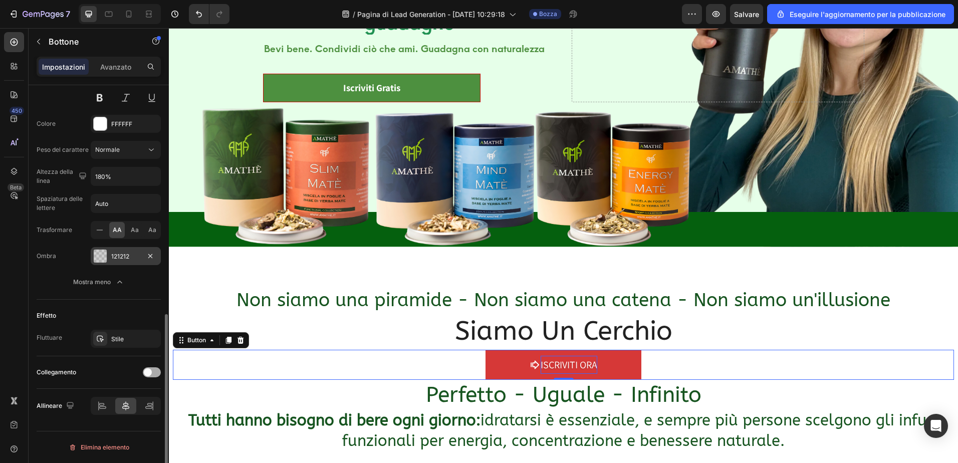
click at [147, 371] on span at bounding box center [148, 372] width 8 height 8
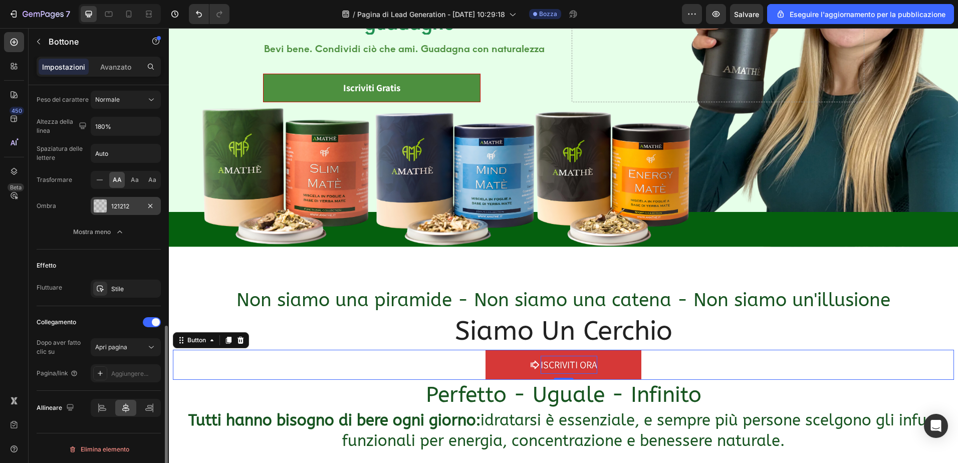
scroll to position [576, 0]
click at [148, 345] on icon at bounding box center [151, 345] width 10 height 10
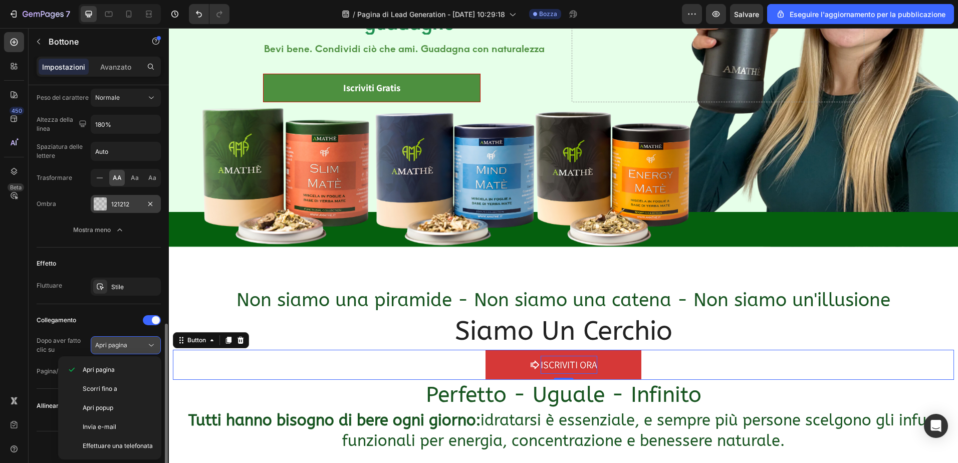
click at [148, 345] on icon at bounding box center [151, 345] width 10 height 10
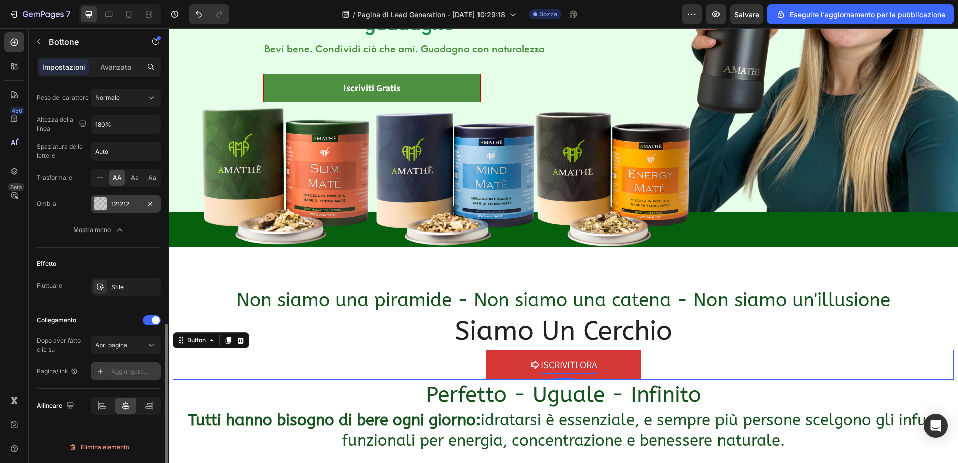
click at [102, 370] on icon at bounding box center [100, 371] width 8 height 8
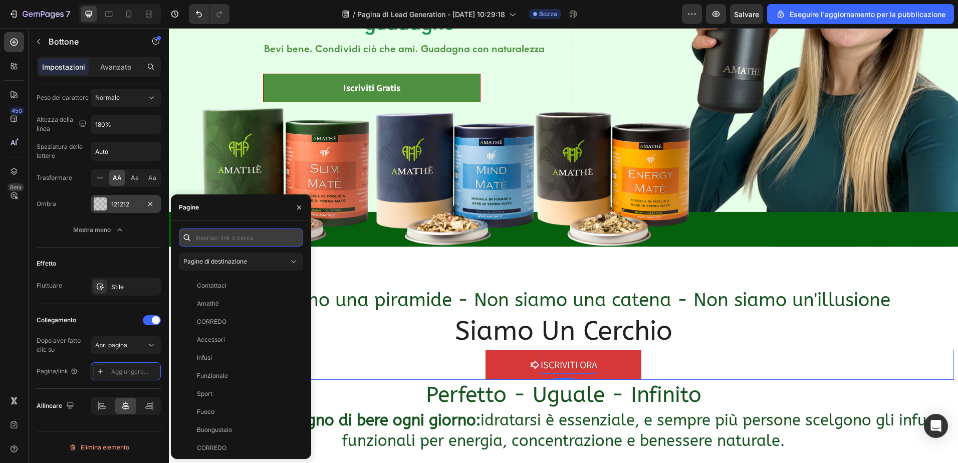
paste input "https://af.uppromote.com/f1d38d-f1/register"
type input "https://af.uppromote.com/f1d38d-f1/register"
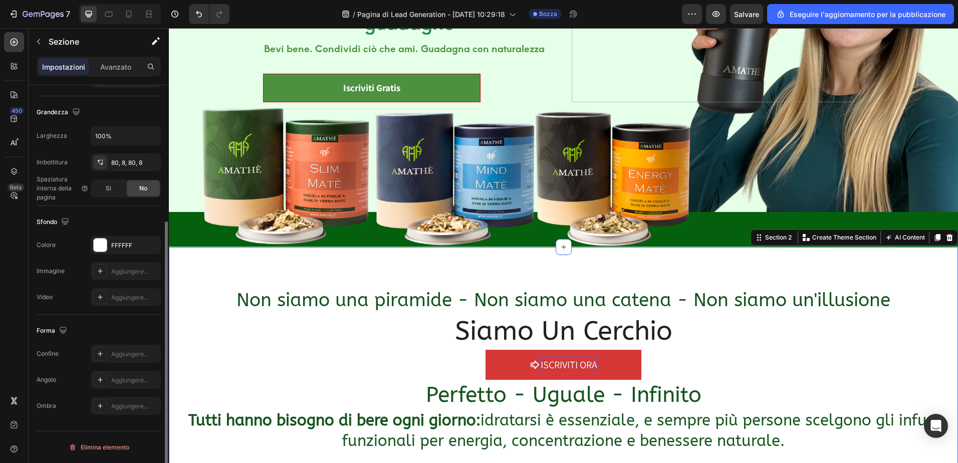
click at [324, 256] on div "Non siamo una piramide - Non siamo una catena - Non siamo un'illusione Heading …" at bounding box center [563, 420] width 789 height 346
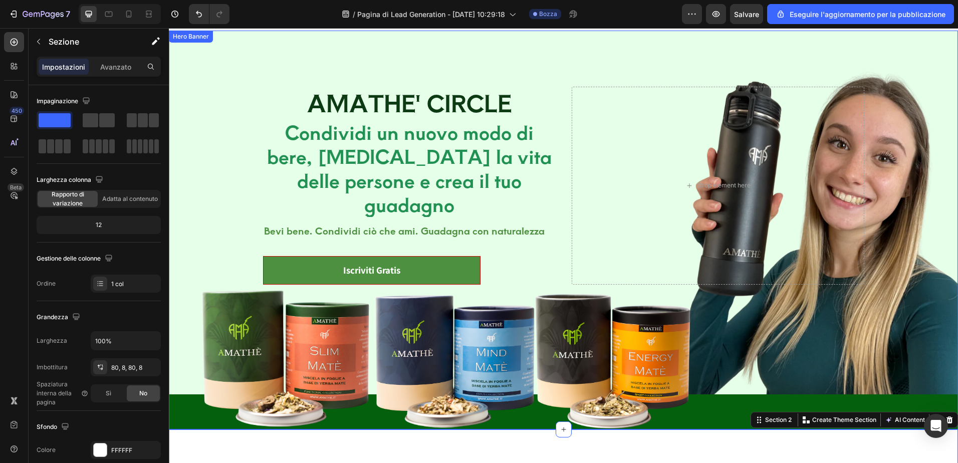
scroll to position [0, 0]
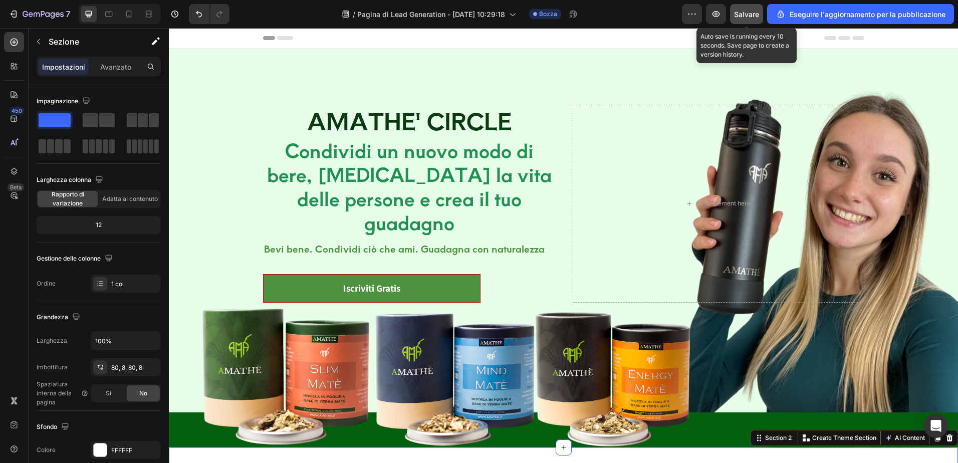
click at [743, 14] on span "Salvare" at bounding box center [746, 14] width 25 height 9
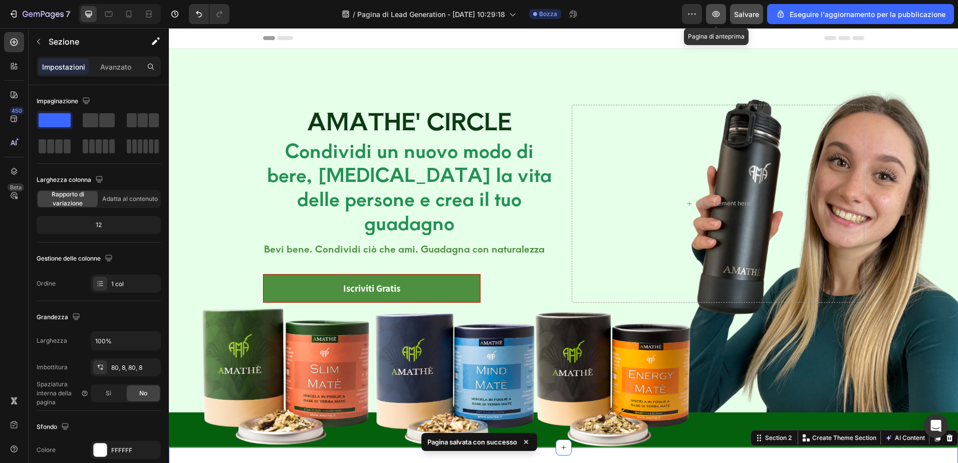
click at [712, 16] on icon "button" at bounding box center [716, 14] width 10 height 10
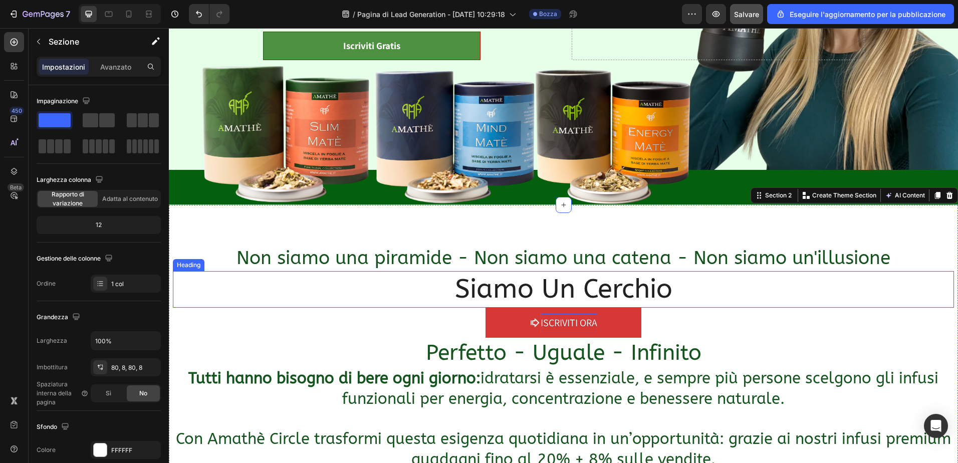
scroll to position [251, 0]
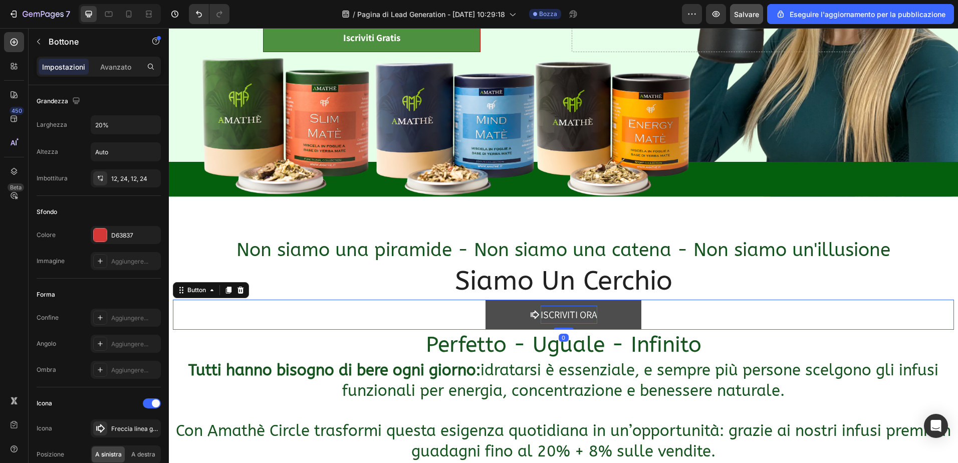
click at [512, 309] on button "Iscriviti Ora" at bounding box center [563, 315] width 156 height 30
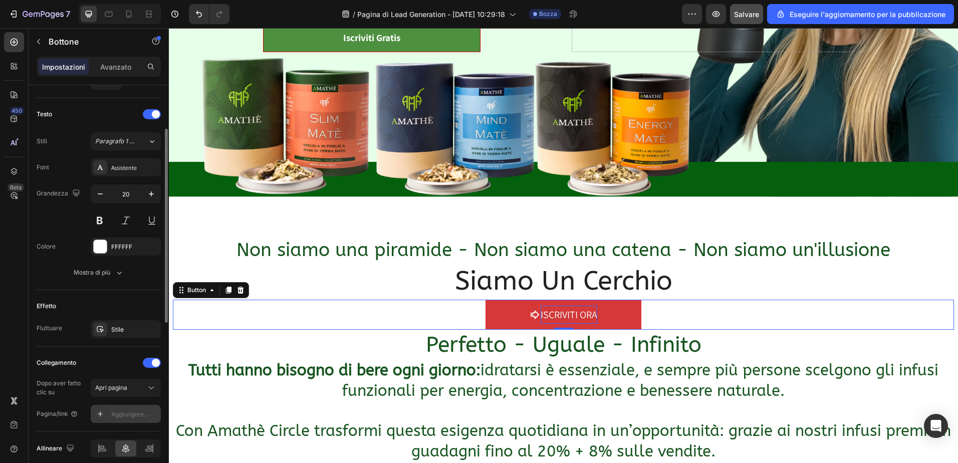
scroll to position [443, 0]
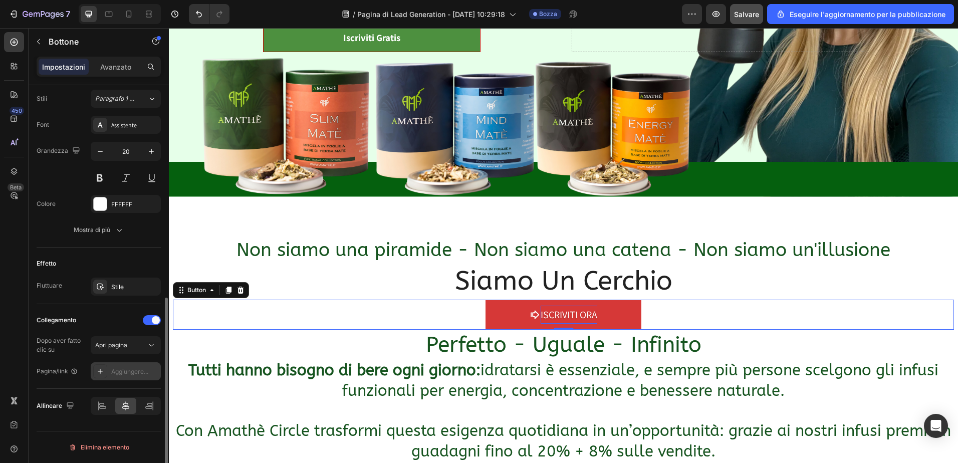
click at [124, 368] on div "Aggiungere..." at bounding box center [134, 371] width 47 height 9
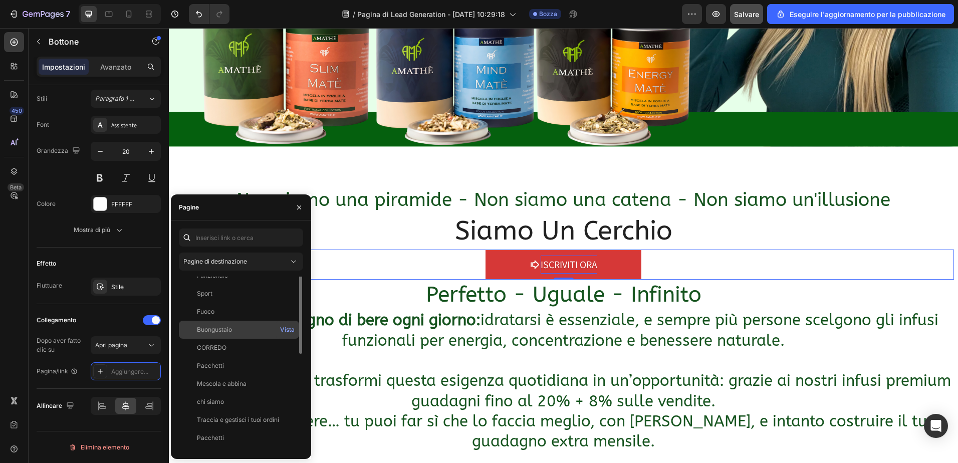
scroll to position [132, 0]
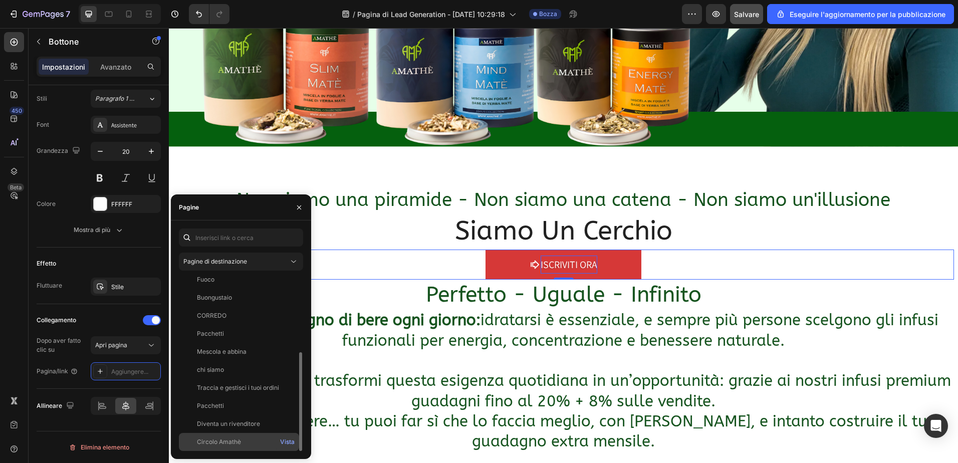
click at [231, 436] on div "Circolo Amathè Vista" at bounding box center [239, 442] width 120 height 18
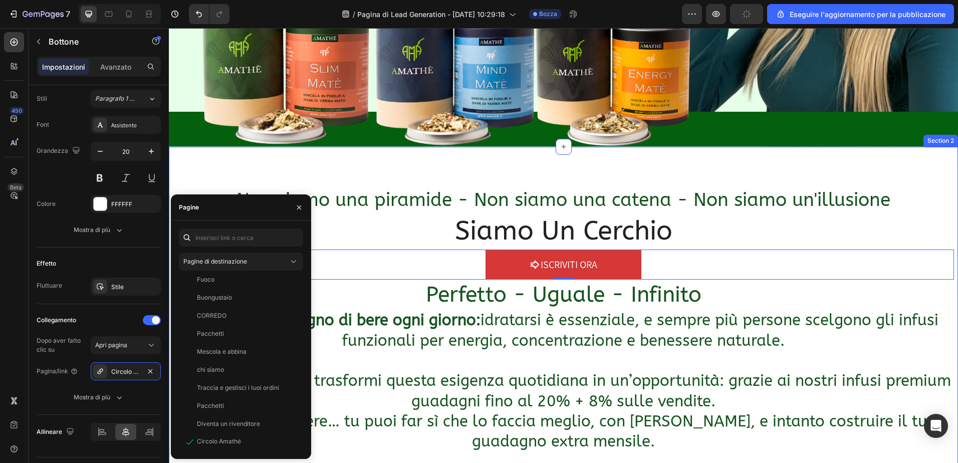
scroll to position [0, 0]
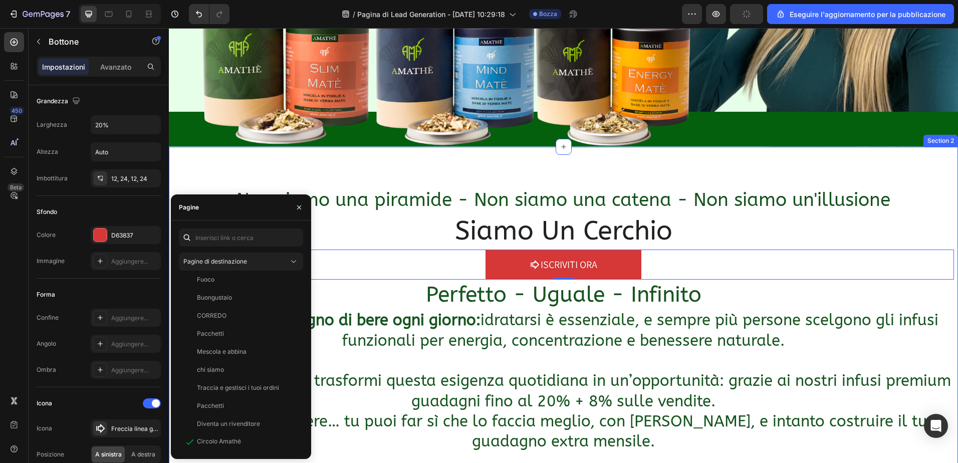
click at [197, 165] on div "Non siamo una piramide - Non siamo una catena - Non siamo un'illusione Heading …" at bounding box center [563, 320] width 789 height 346
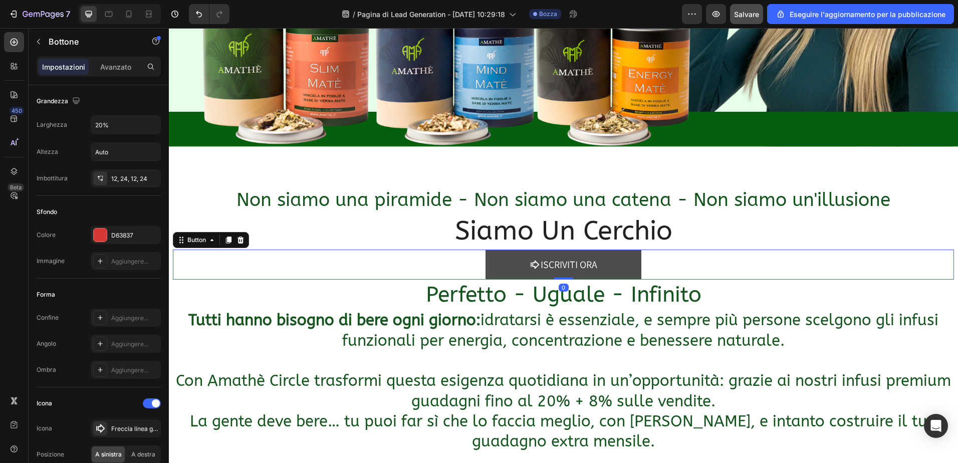
click at [495, 257] on link "Iscriviti Ora" at bounding box center [563, 265] width 156 height 30
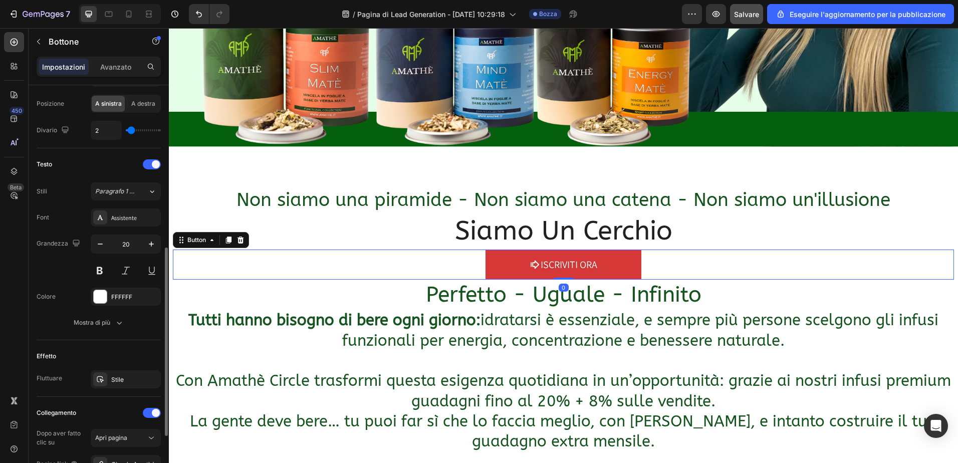
scroll to position [469, 0]
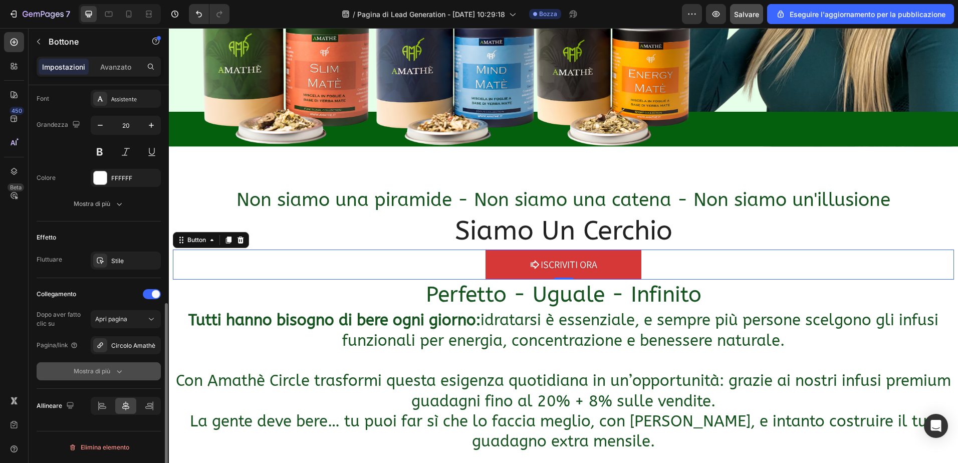
click at [118, 373] on icon "button" at bounding box center [119, 371] width 10 height 10
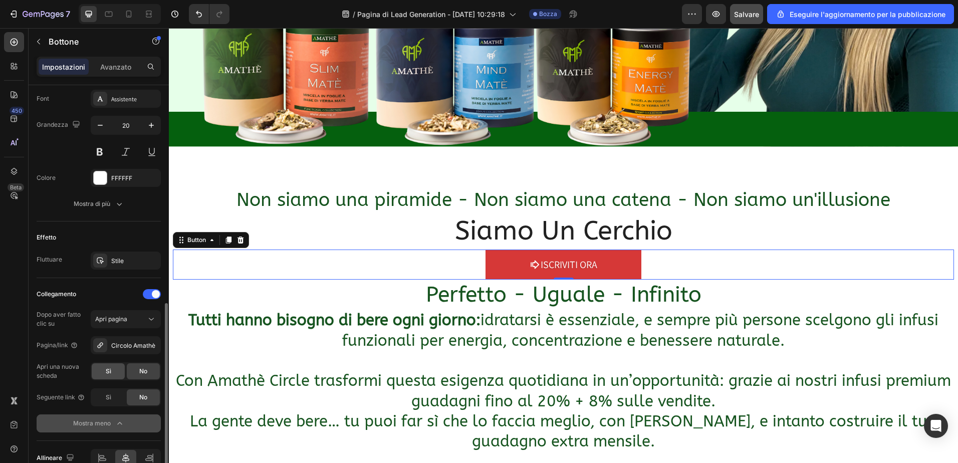
click at [107, 372] on span "Sì" at bounding box center [109, 371] width 6 height 9
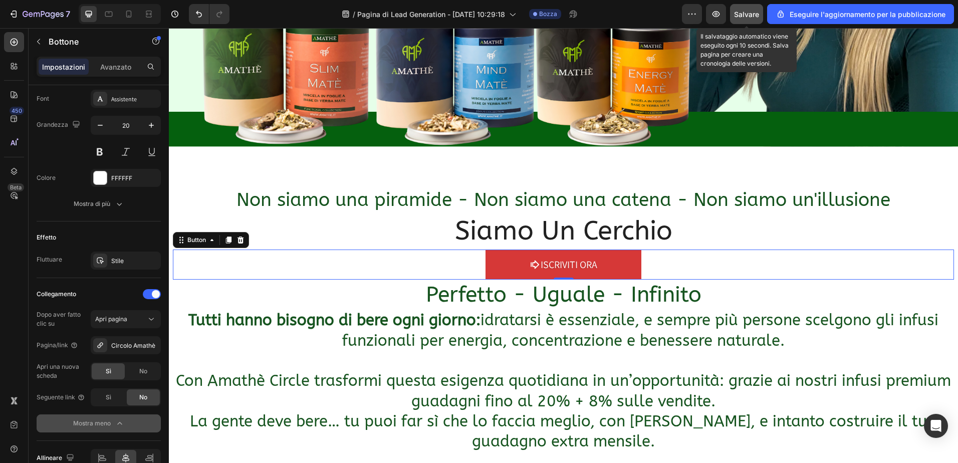
click at [751, 8] on button "Salvare" at bounding box center [746, 14] width 33 height 20
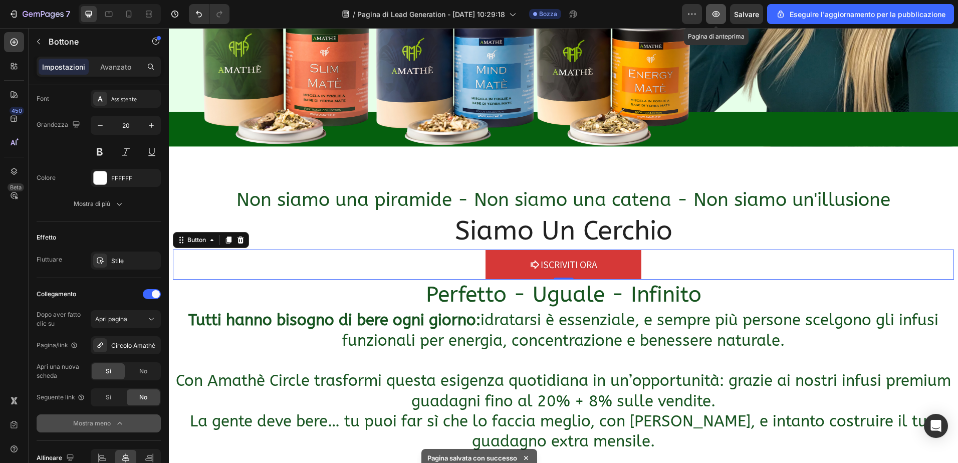
click at [713, 12] on icon "button" at bounding box center [716, 14] width 10 height 10
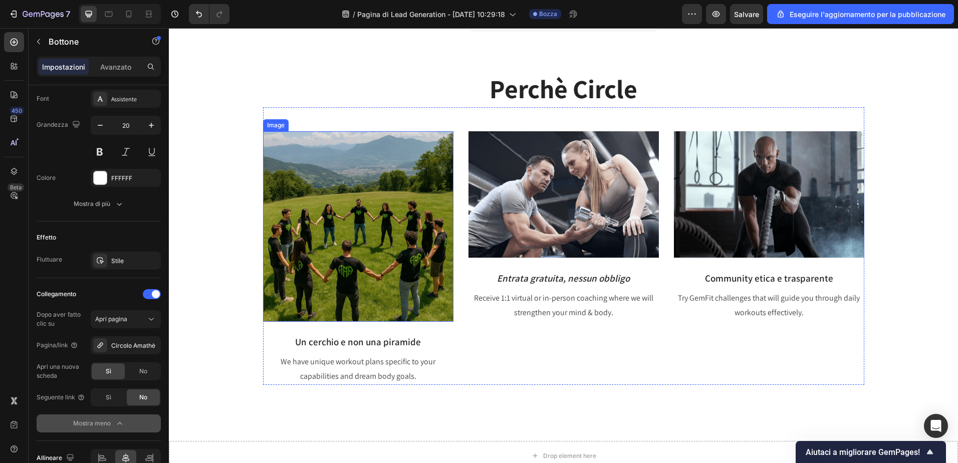
scroll to position [802, 0]
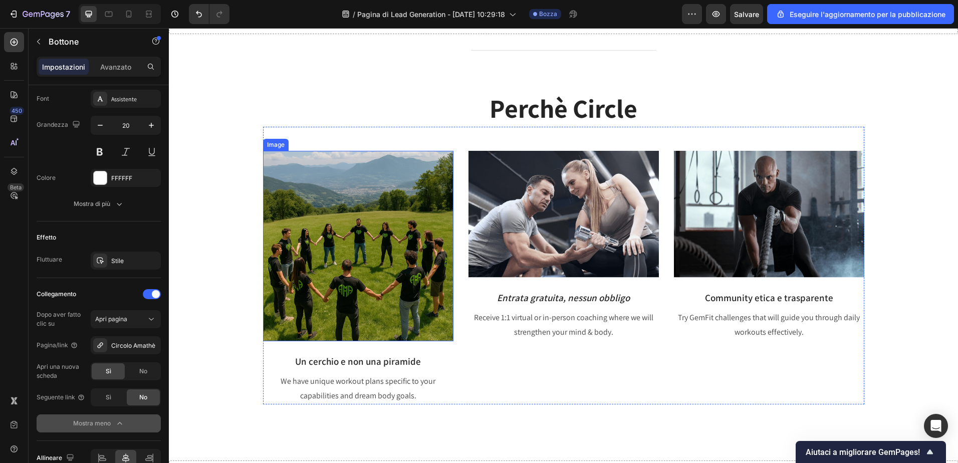
click at [324, 199] on img at bounding box center [358, 246] width 190 height 190
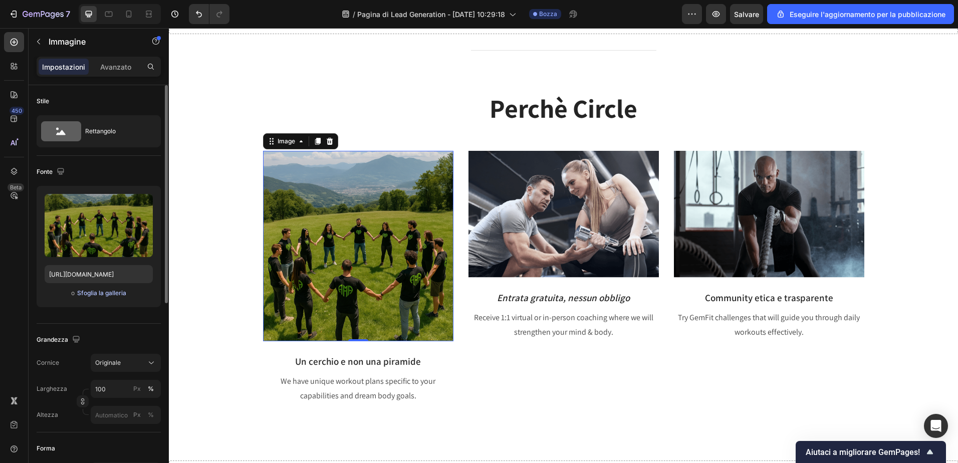
click at [97, 293] on font "Sfoglia la galleria" at bounding box center [101, 293] width 49 height 9
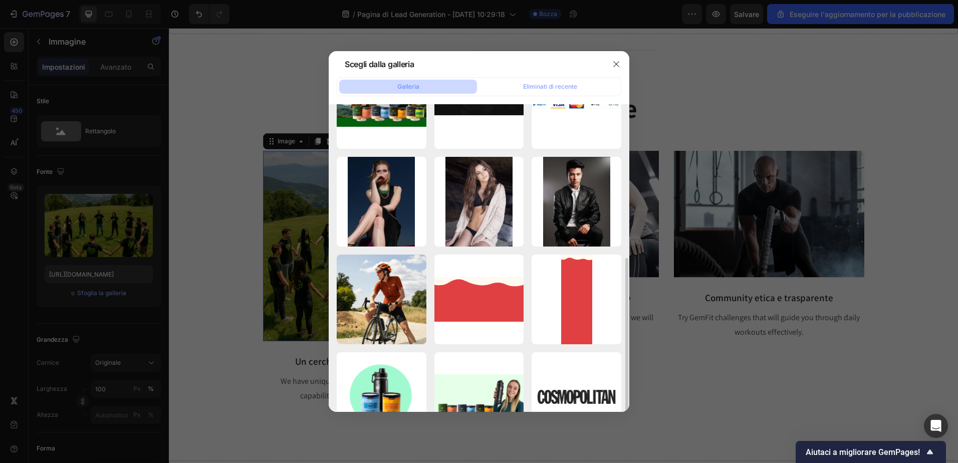
scroll to position [200, 0]
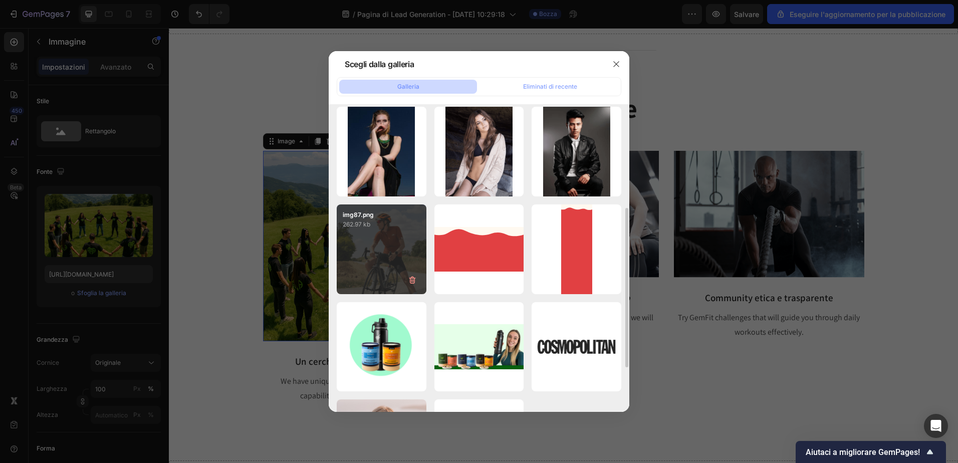
click at [394, 254] on div "img87.png 262.97 kb" at bounding box center [382, 249] width 90 height 90
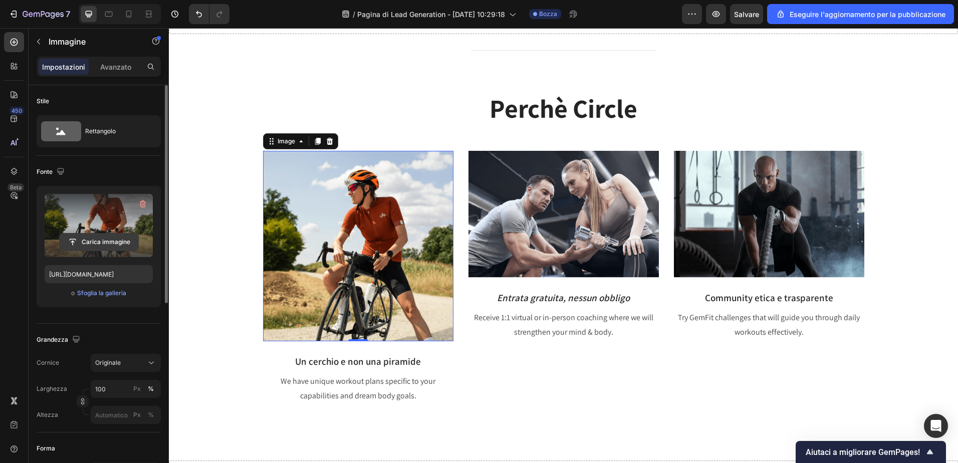
click at [96, 239] on input "file" at bounding box center [99, 241] width 79 height 17
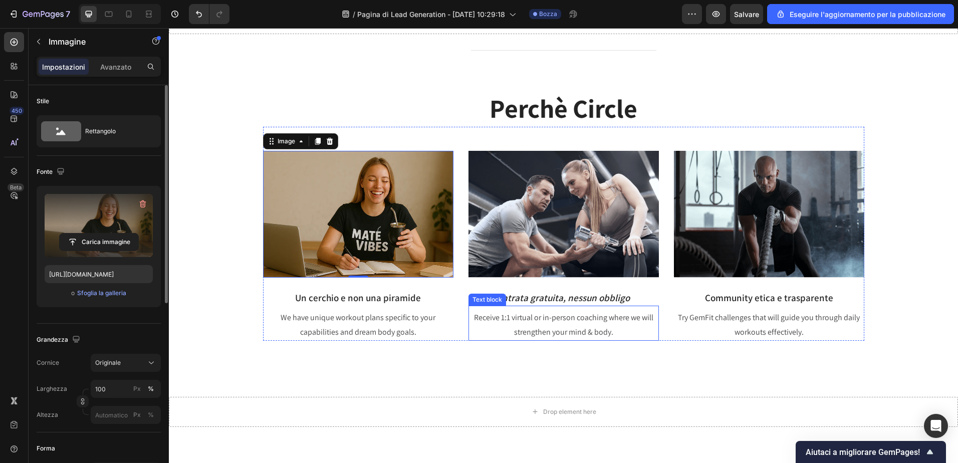
scroll to position [752, 0]
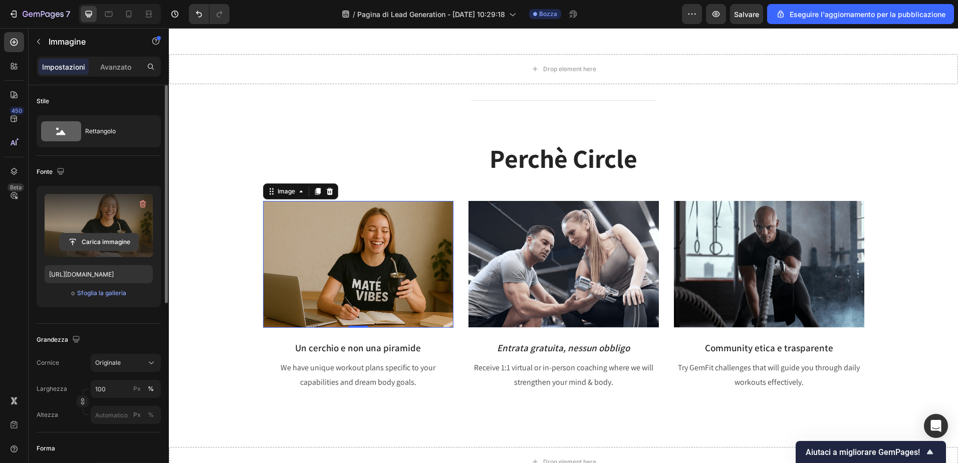
click at [106, 239] on input "file" at bounding box center [99, 241] width 79 height 17
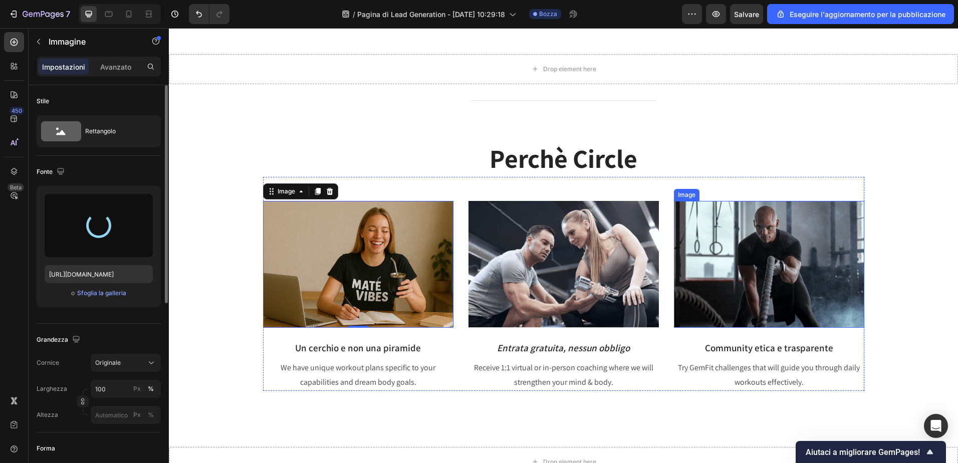
type input "https://cdn.shopify.com/s/files/1/0862/6756/0261/files/gempages_505691536348939…"
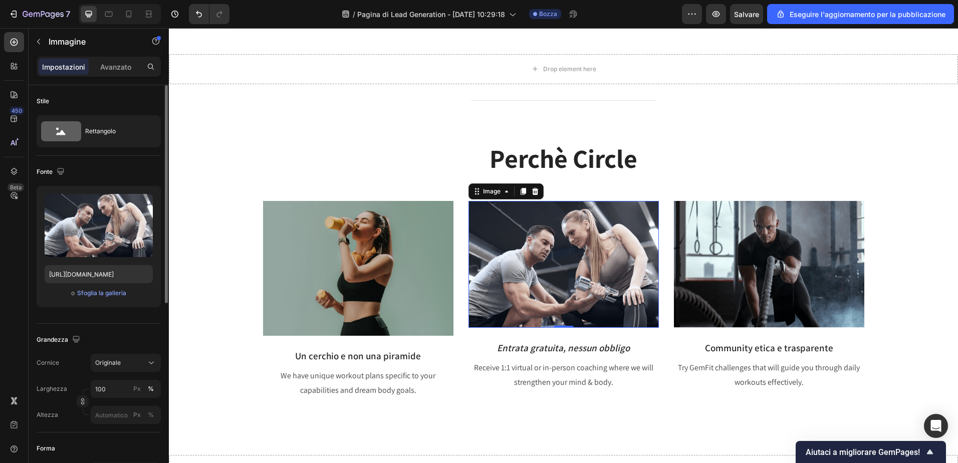
click at [547, 255] on img at bounding box center [563, 264] width 190 height 127
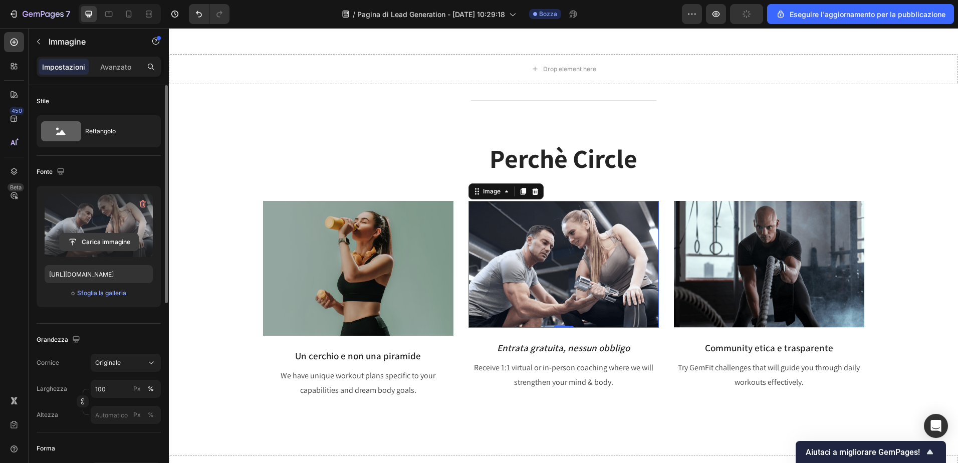
click at [104, 239] on input "file" at bounding box center [99, 241] width 79 height 17
click at [94, 234] on input "file" at bounding box center [99, 241] width 79 height 17
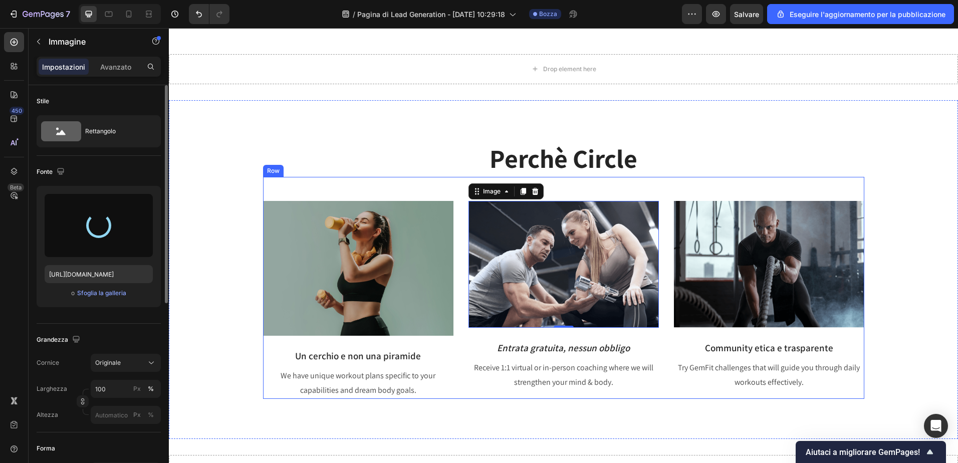
type input "https://cdn.shopify.com/s/files/1/0862/6756/0261/files/gempages_505691536348939…"
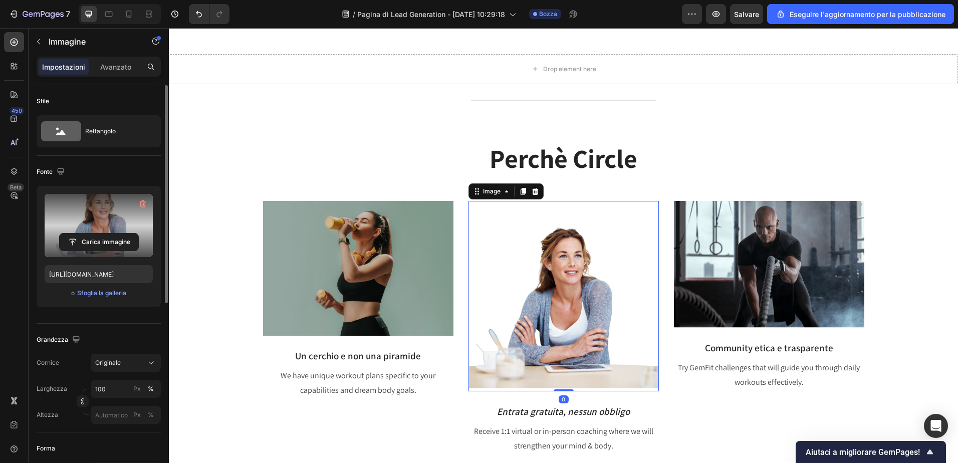
drag, startPoint x: 563, startPoint y: 390, endPoint x: 570, endPoint y: 336, distance: 54.1
click at [570, 336] on div "Image 0" at bounding box center [563, 296] width 190 height 190
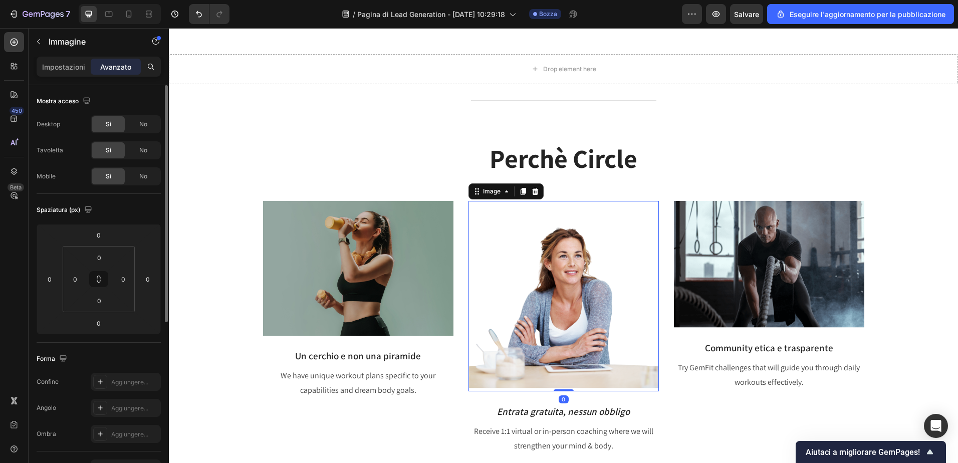
click at [563, 326] on img at bounding box center [563, 296] width 190 height 190
click at [323, 264] on img at bounding box center [358, 268] width 190 height 135
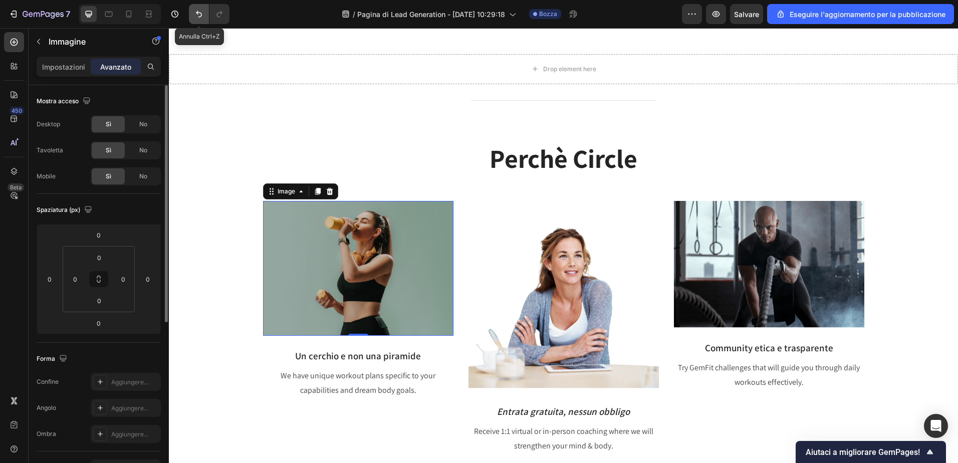
click at [193, 14] on button "Annulla/Ripeti" at bounding box center [199, 14] width 20 height 20
click at [350, 280] on img at bounding box center [358, 268] width 190 height 135
click at [283, 267] on img at bounding box center [358, 268] width 190 height 135
drag, startPoint x: 62, startPoint y: 62, endPoint x: 63, endPoint y: 80, distance: 17.6
click at [62, 62] on p "Impostazioni" at bounding box center [63, 67] width 43 height 11
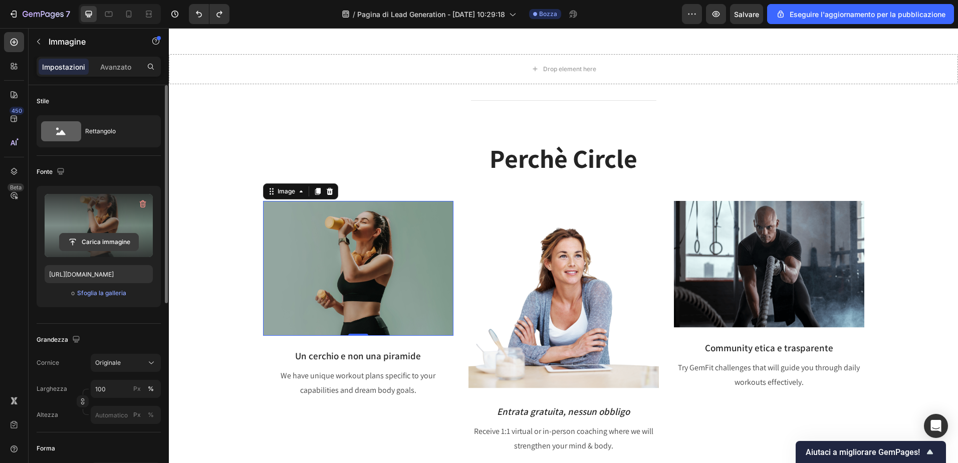
click at [106, 239] on input "file" at bounding box center [99, 241] width 79 height 17
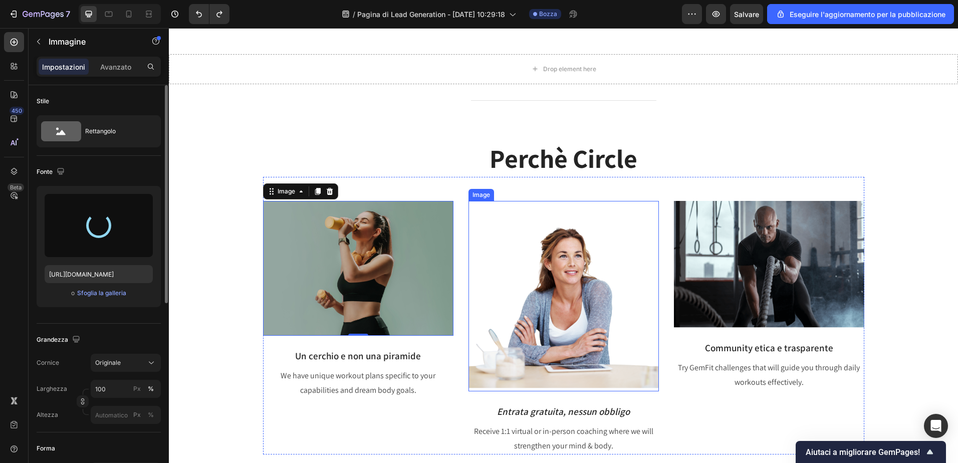
type input "https://cdn.shopify.com/s/files/1/0862/6756/0261/files/gempages_505691536348939…"
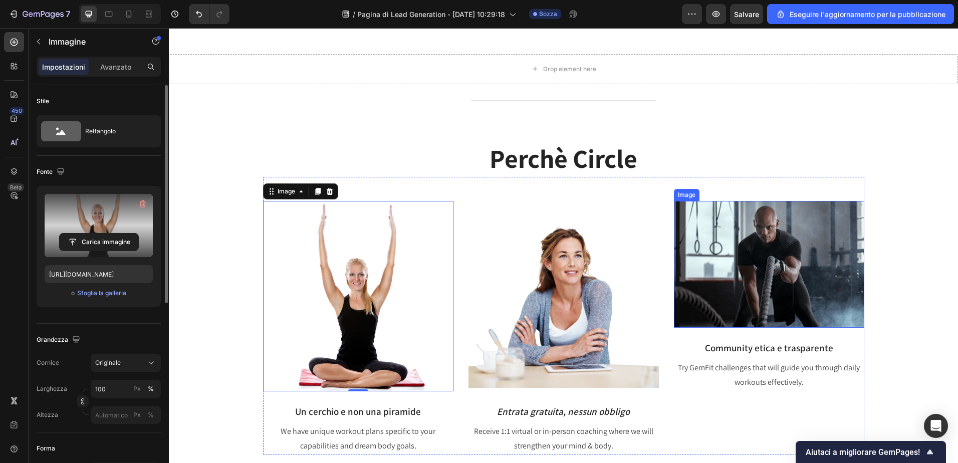
click at [756, 272] on img at bounding box center [769, 264] width 190 height 127
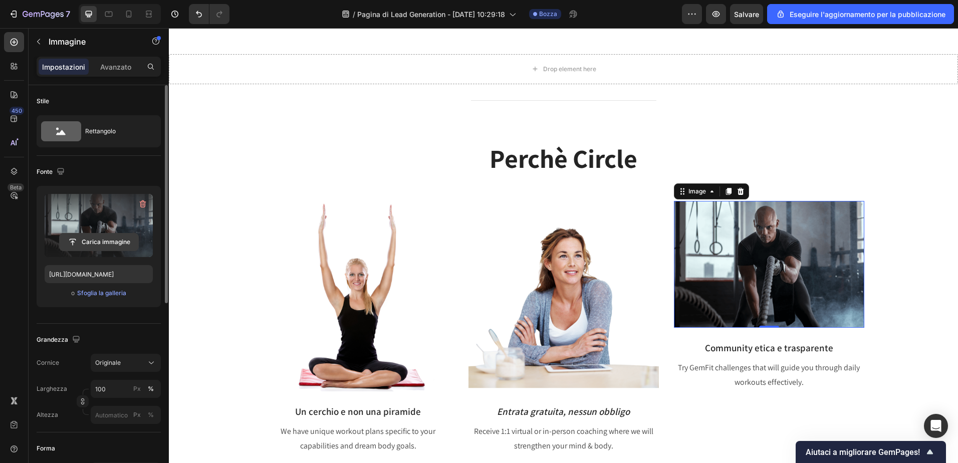
click at [103, 239] on input "file" at bounding box center [99, 241] width 79 height 17
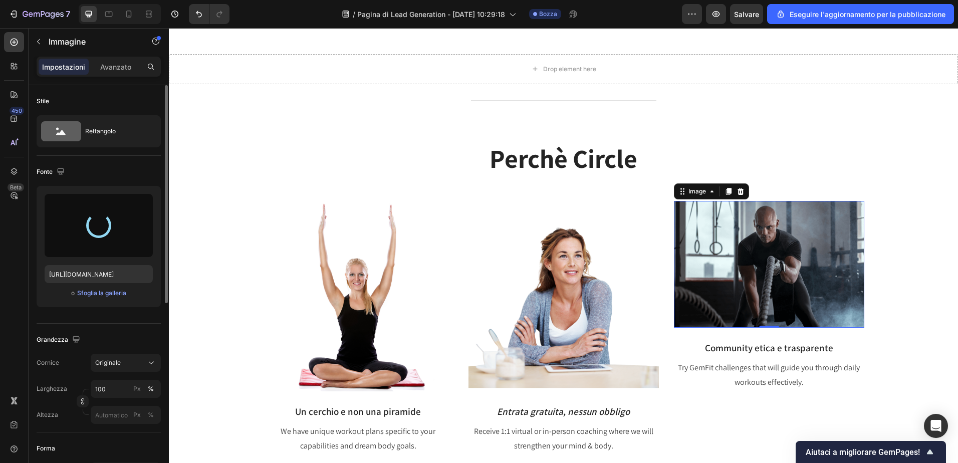
type input "https://cdn.shopify.com/s/files/1/0862/6756/0261/files/gempages_505691536348939…"
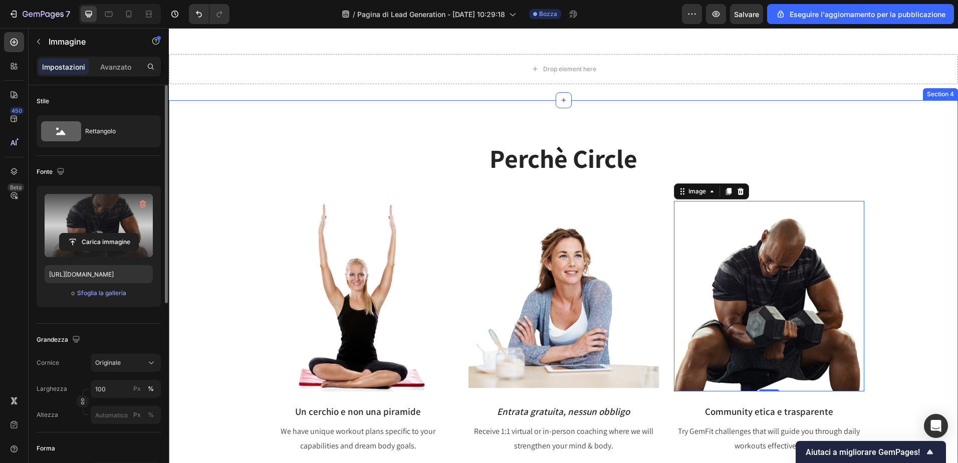
click at [886, 172] on h2 "perchè circle" at bounding box center [563, 159] width 774 height 36
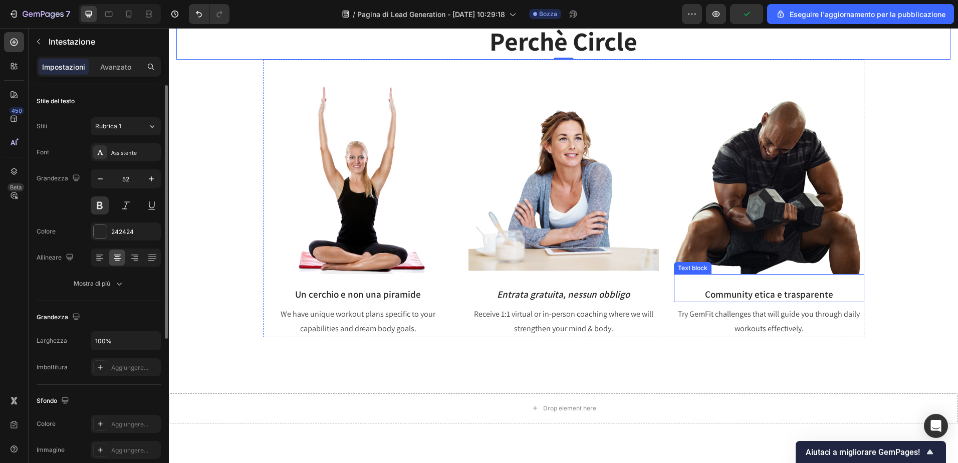
scroll to position [852, 0]
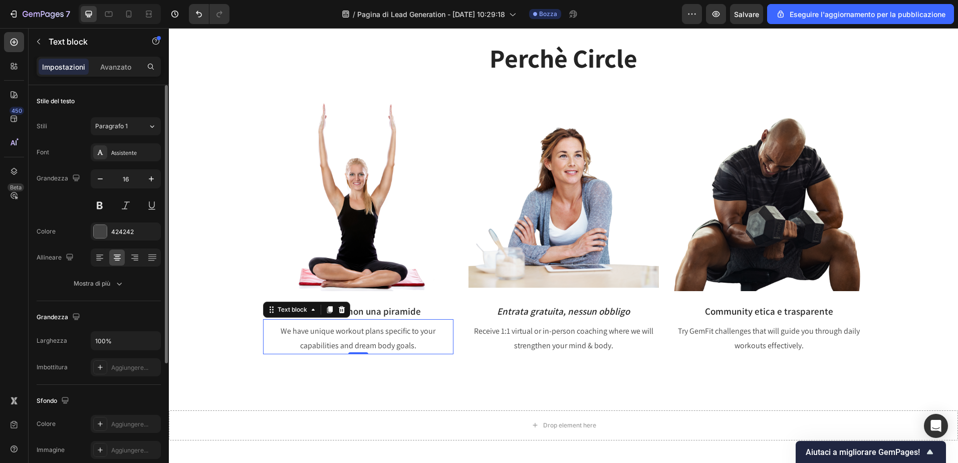
click at [334, 349] on p "We have unique workout plans specific to your capabilities and dream body goals." at bounding box center [358, 338] width 188 height 29
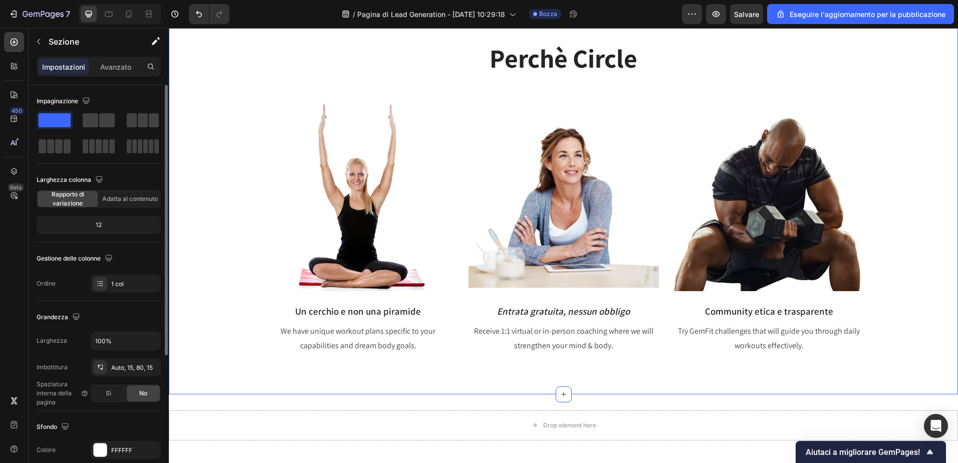
click at [179, 274] on div "Title Line perchè circle Heading Image Un cerchio e non una piramide Text block…" at bounding box center [563, 177] width 774 height 354
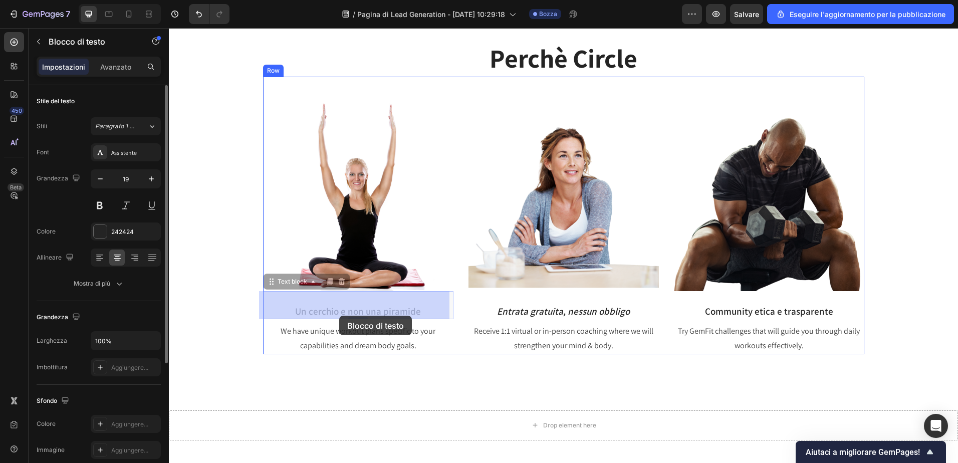
drag, startPoint x: 291, startPoint y: 309, endPoint x: 339, endPoint y: 316, distance: 48.5
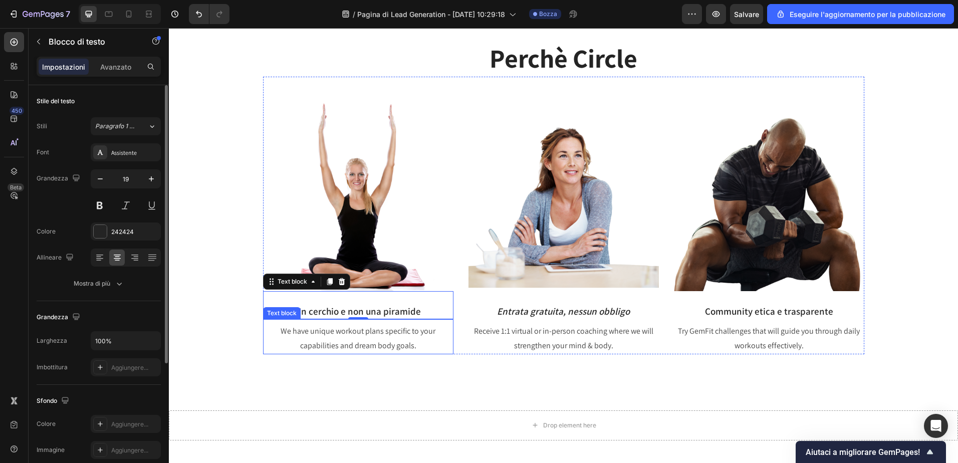
click at [322, 339] on p "We have unique workout plans specific to your capabilities and dream body goals." at bounding box center [358, 338] width 188 height 29
click at [401, 346] on p "We have unique workout plans specific to your capabilities and dream body goals." at bounding box center [358, 338] width 188 height 29
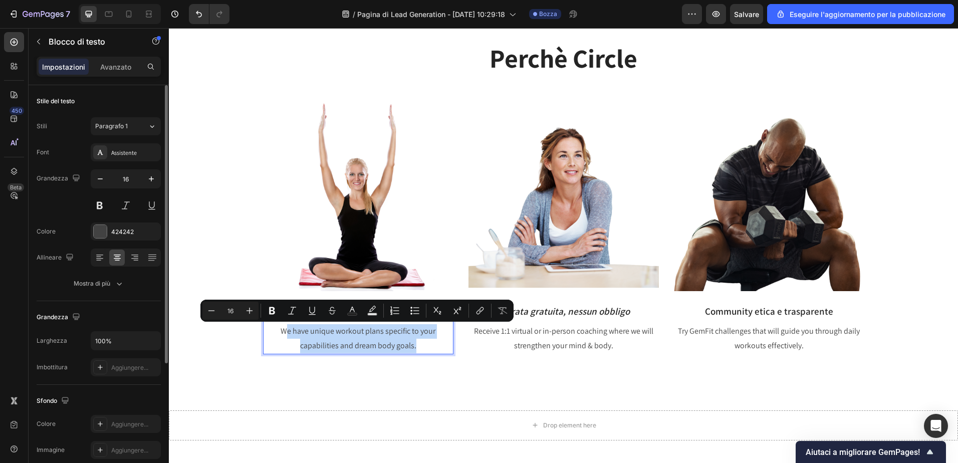
drag, startPoint x: 414, startPoint y: 345, endPoint x: 282, endPoint y: 328, distance: 133.3
click at [282, 328] on p "We have unique workout plans specific to your capabilities and dream body goals." at bounding box center [358, 338] width 188 height 29
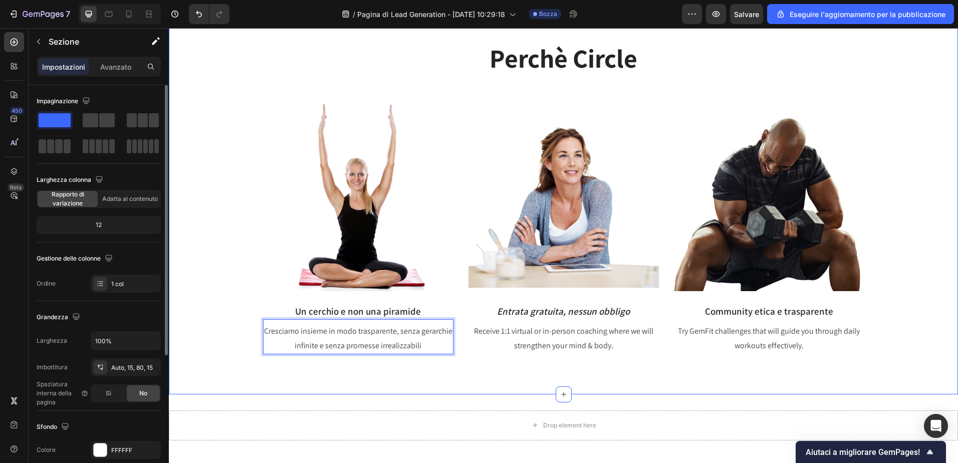
click at [222, 314] on div "Title Line perchè circle Heading Image Un cerchio e non una piramide Text block…" at bounding box center [563, 177] width 774 height 354
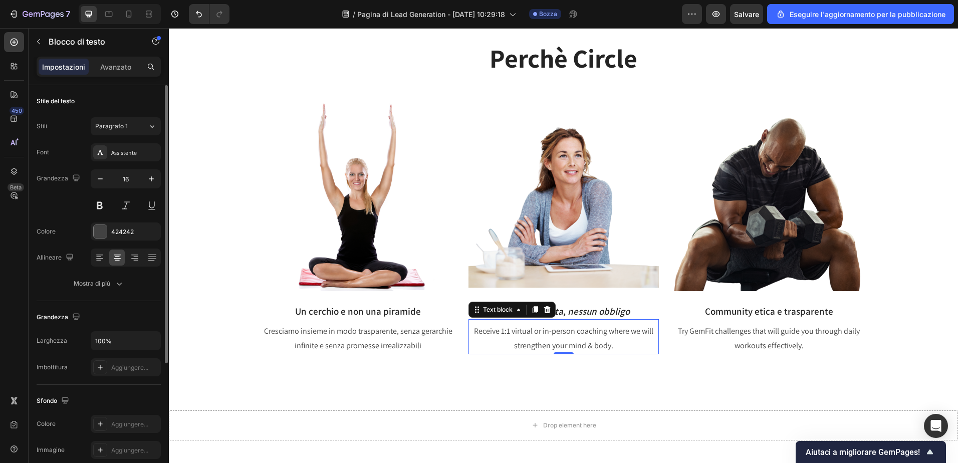
click at [555, 335] on p "Receive 1:1 virtual or in-person coaching where we will strengthen your mind & …" at bounding box center [563, 338] width 188 height 29
click at [614, 346] on p "Receive 1:1 virtual or in-person coaching where we will strengthen your mind & …" at bounding box center [563, 338] width 188 height 29
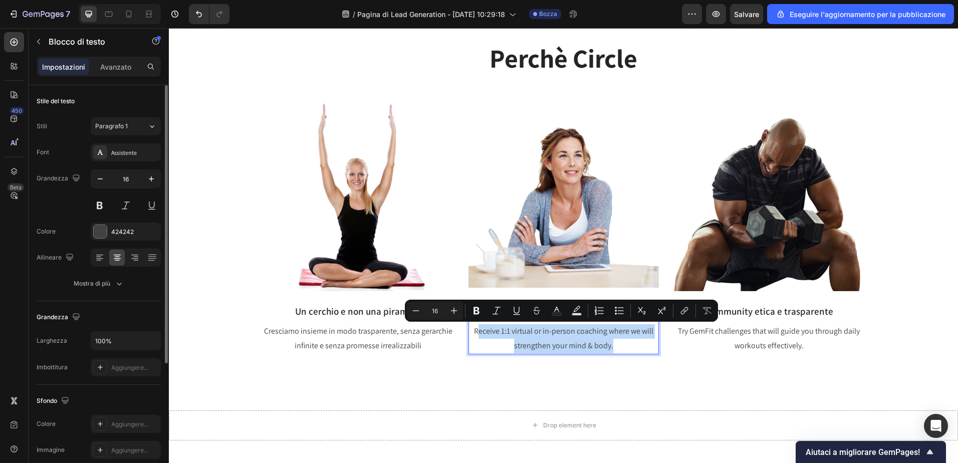
drag, startPoint x: 614, startPoint y: 346, endPoint x: 472, endPoint y: 333, distance: 141.9
click at [472, 333] on p "Receive 1:1 virtual or in-person coaching where we will strengthen your mind & …" at bounding box center [563, 338] width 188 height 29
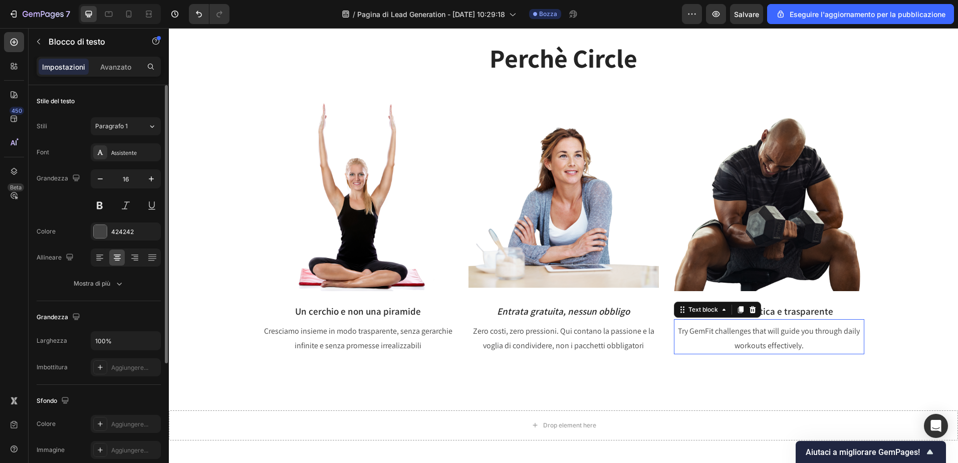
click at [746, 339] on p "Try GemFit challenges that will guide you through daily workouts effectively." at bounding box center [769, 338] width 188 height 29
click at [804, 344] on p "Try GemFit challenges that will guide you through daily workouts effectively." at bounding box center [769, 338] width 188 height 29
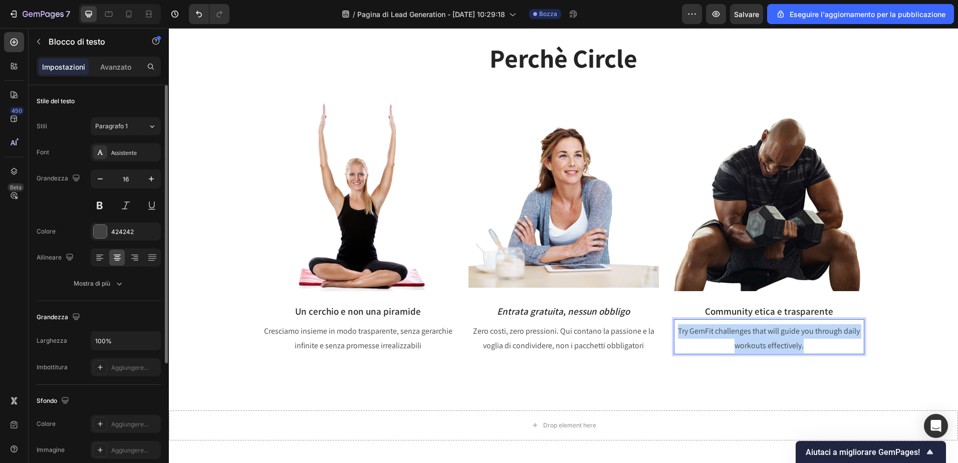
drag, startPoint x: 804, startPoint y: 344, endPoint x: 676, endPoint y: 329, distance: 128.6
click at [676, 329] on p "Try GemFit challenges that will guide you through daily workouts effectively." at bounding box center [769, 338] width 188 height 29
drag, startPoint x: 847, startPoint y: 347, endPoint x: 677, endPoint y: 332, distance: 170.1
click at [677, 332] on p "Zero costi, zero pressioni. Qui contano la passione e la voglia di condividere,…" at bounding box center [769, 338] width 188 height 29
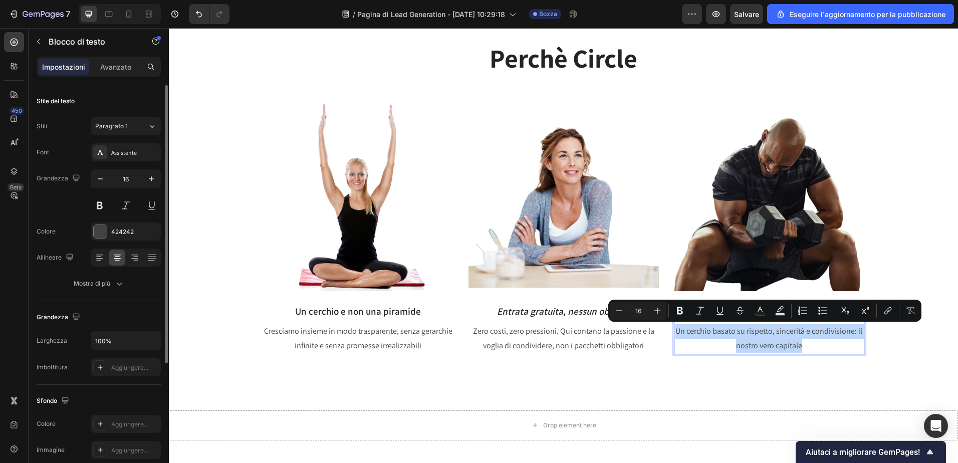
drag, startPoint x: 806, startPoint y: 346, endPoint x: 670, endPoint y: 329, distance: 136.8
click at [674, 329] on div "Un cerchio basato su rispetto, sincerità e condivisione: il nostro vero capitale" at bounding box center [769, 338] width 190 height 31
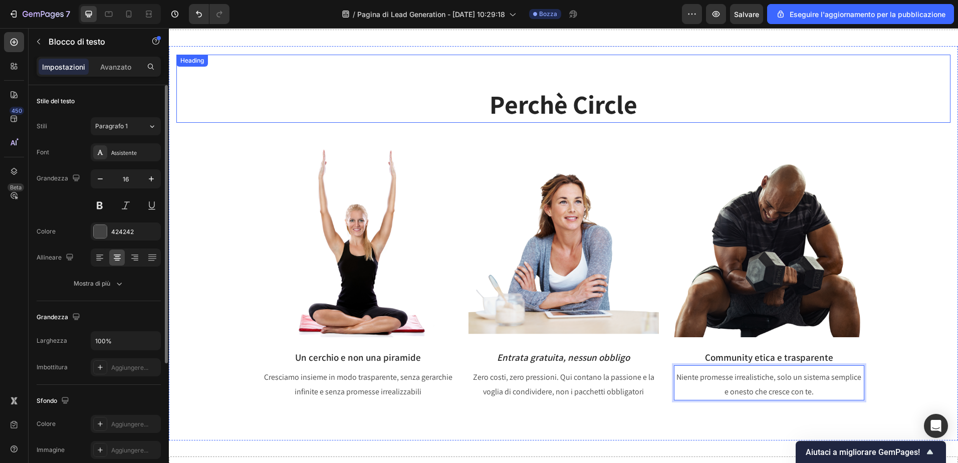
scroll to position [802, 0]
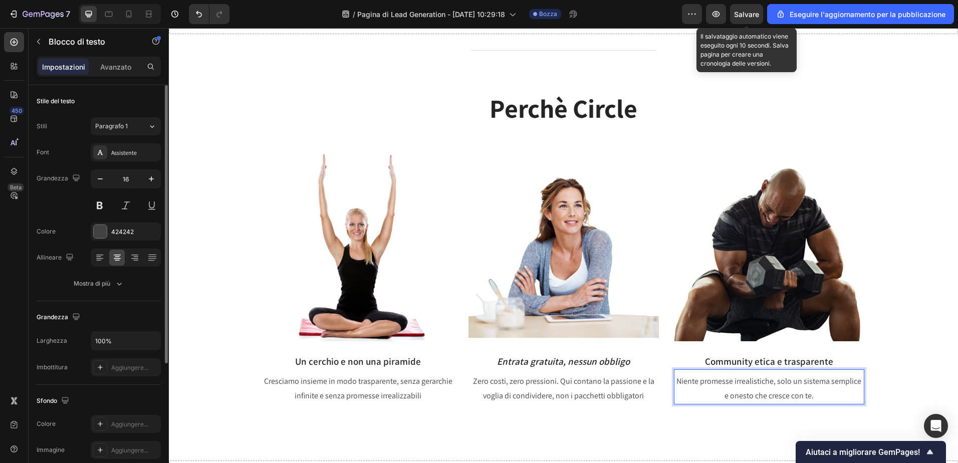
click at [743, 13] on span "Salvare" at bounding box center [746, 14] width 25 height 9
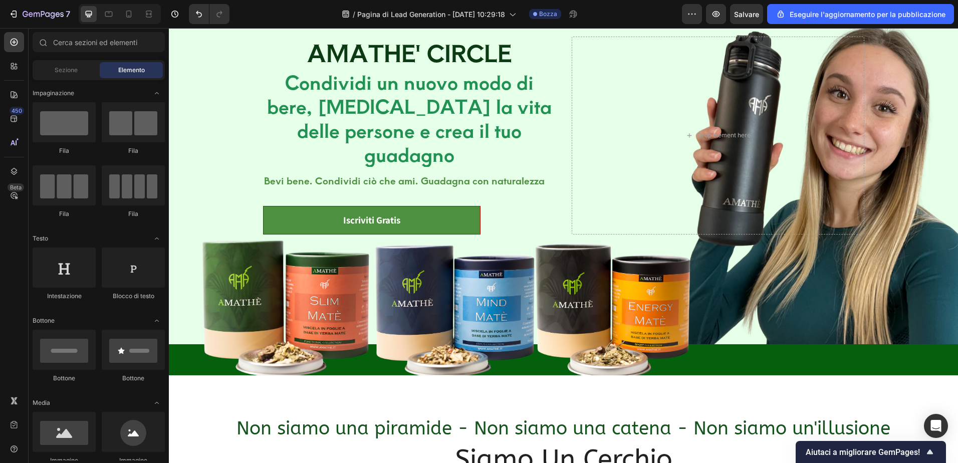
scroll to position [0, 0]
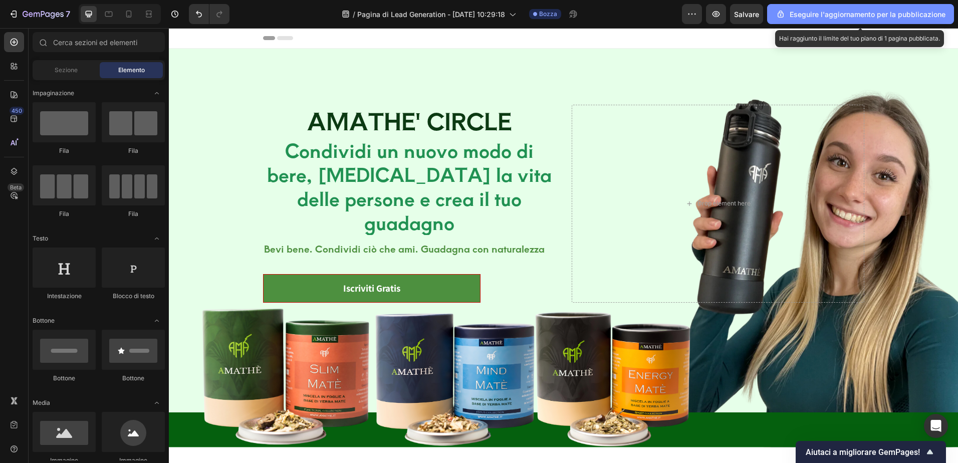
click at [861, 14] on font "Eseguire l'aggiornamento per la pubblicazione" at bounding box center [868, 14] width 156 height 11
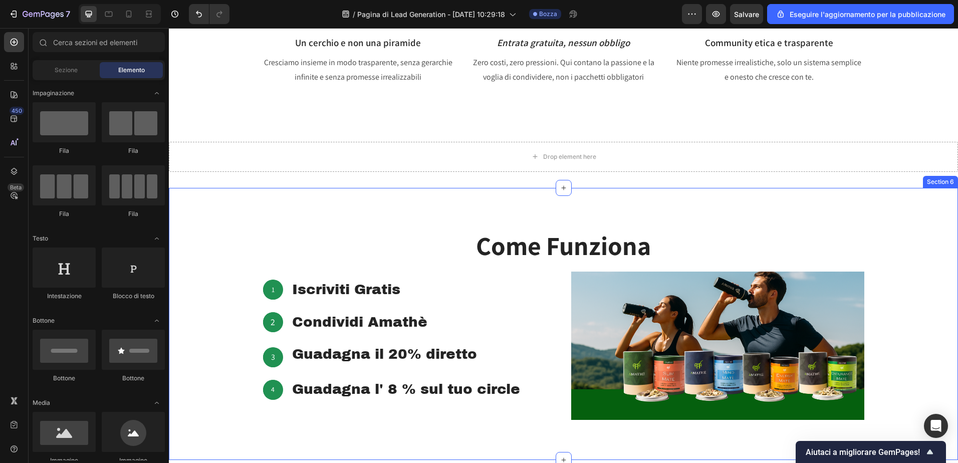
scroll to position [1152, 0]
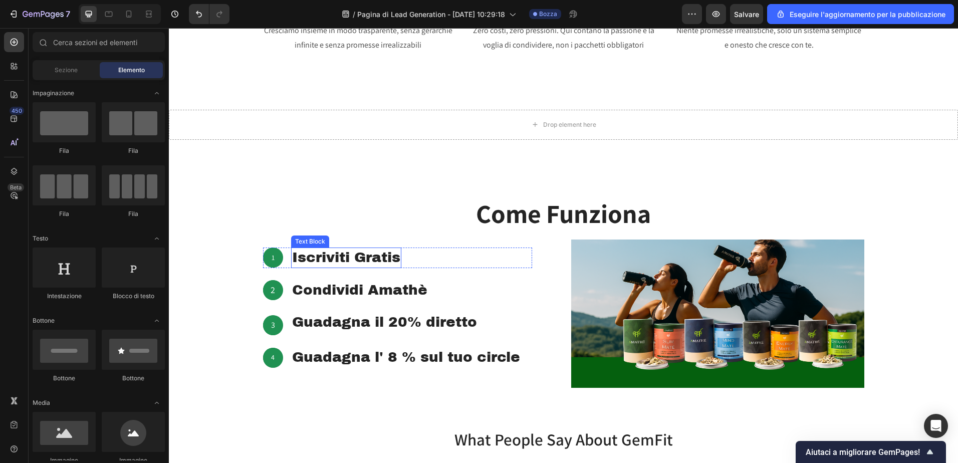
click at [381, 256] on p "Iscriviti Gratis" at bounding box center [346, 258] width 108 height 18
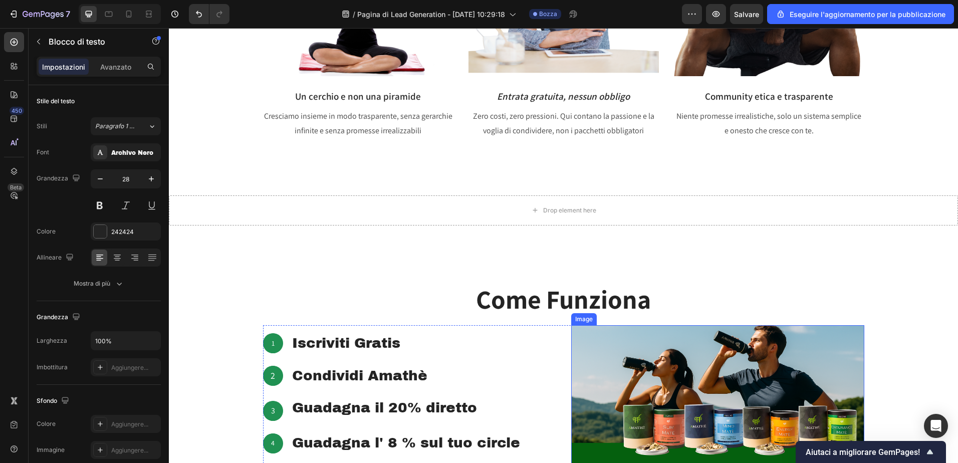
scroll to position [1052, 0]
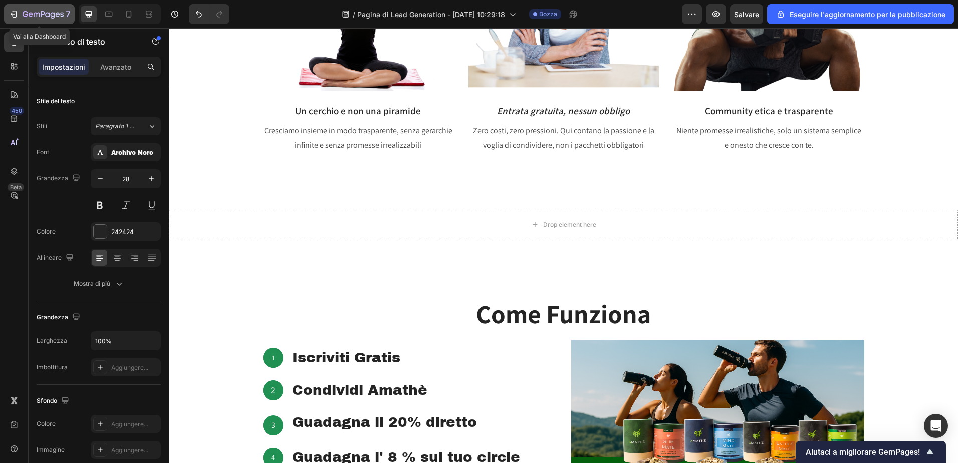
click at [13, 10] on icon "button" at bounding box center [14, 14] width 10 height 10
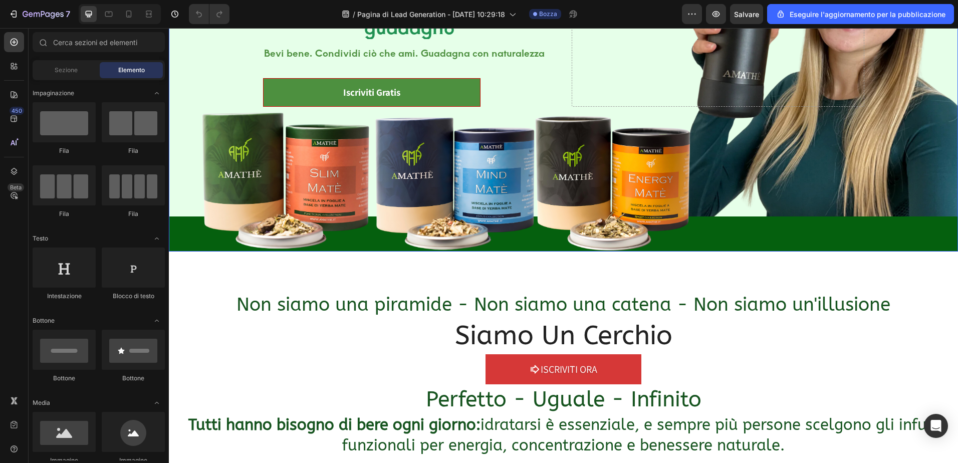
scroll to position [200, 0]
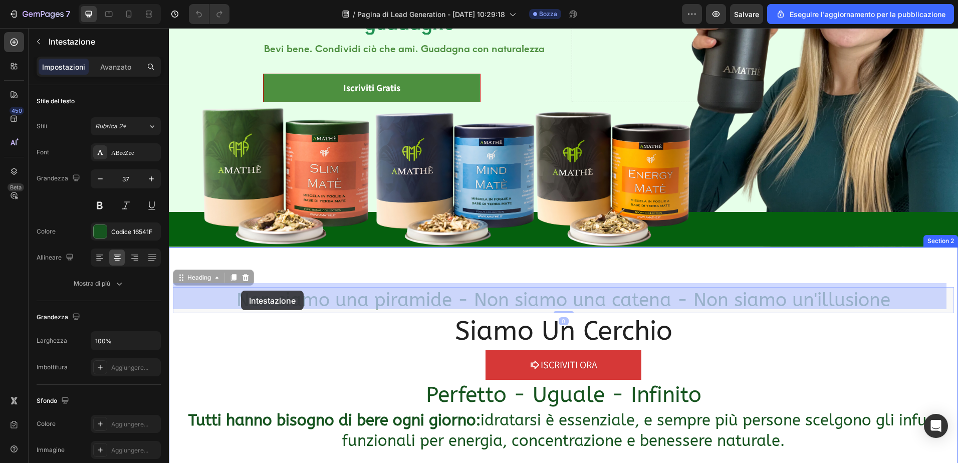
drag, startPoint x: 233, startPoint y: 289, endPoint x: 241, endPoint y: 291, distance: 8.2
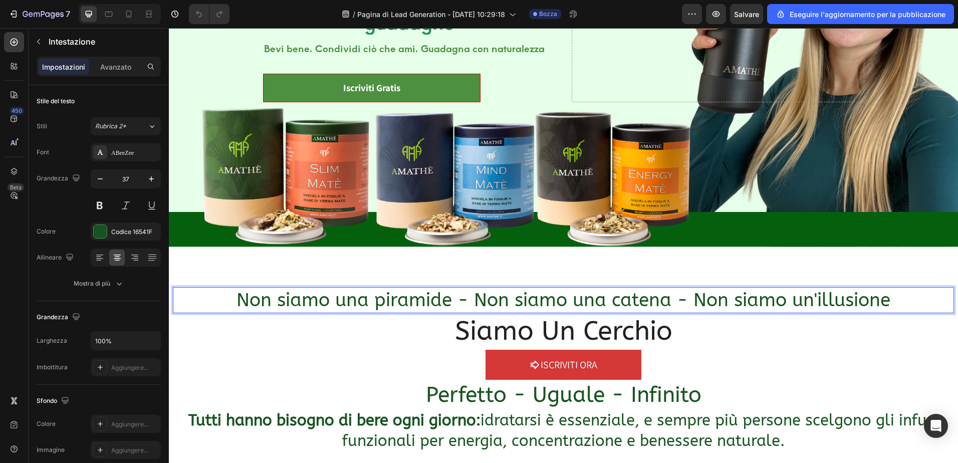
click at [232, 288] on h2 "Non siamo una piramide - Non siamo una catena - Non siamo un'illusione" at bounding box center [563, 300] width 781 height 26
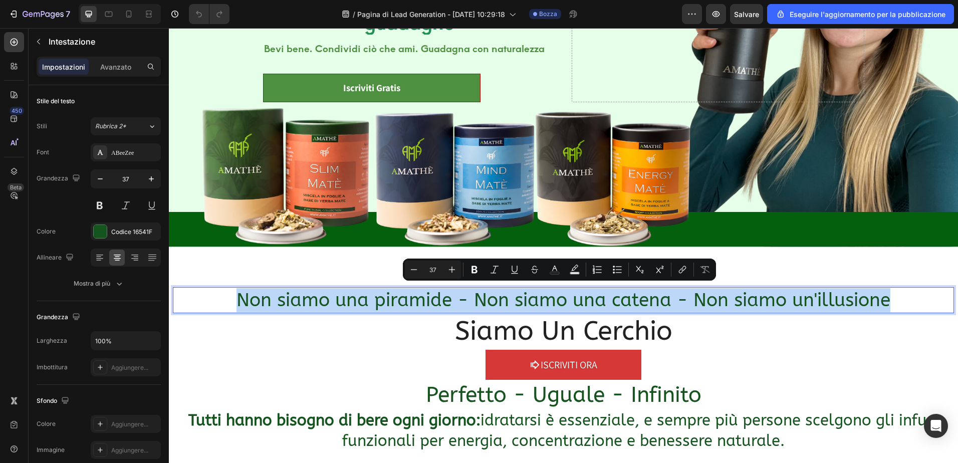
drag, startPoint x: 232, startPoint y: 288, endPoint x: 884, endPoint y: 304, distance: 652.5
click at [884, 304] on p "Non siamo una piramide - Non siamo una catena - Non siamo un'illusione" at bounding box center [563, 300] width 779 height 24
copy p "Non siamo una piramide - Non siamo una catena - Non siamo un'illusione"
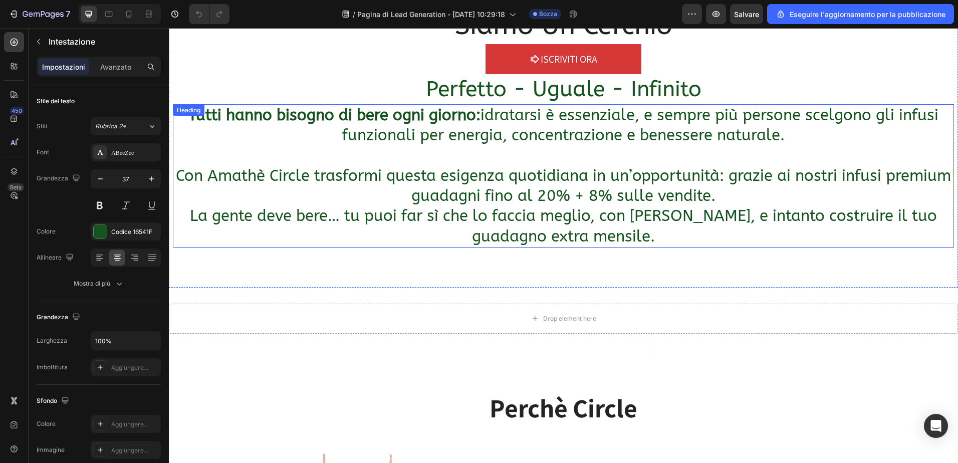
scroll to position [501, 0]
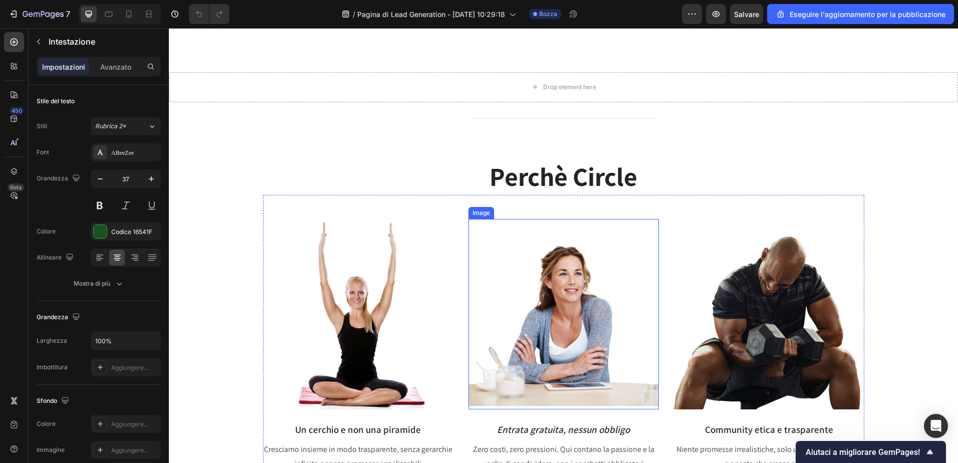
type input "16"
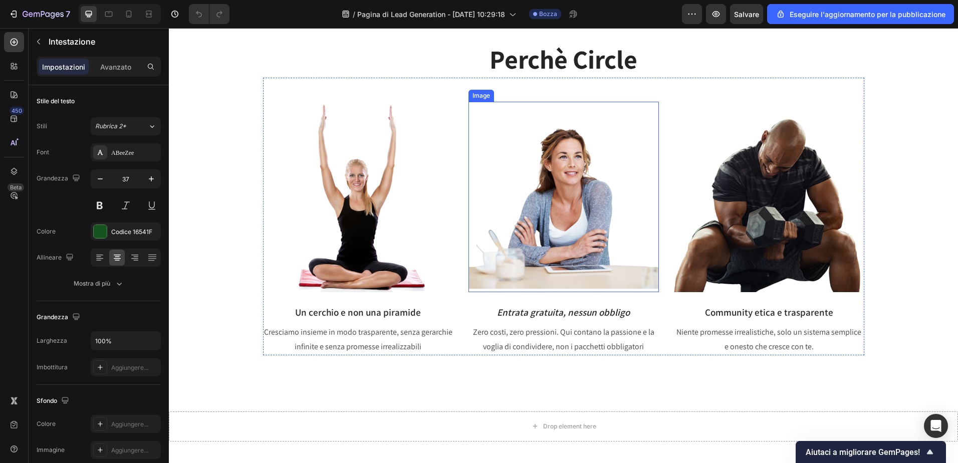
scroll to position [852, 0]
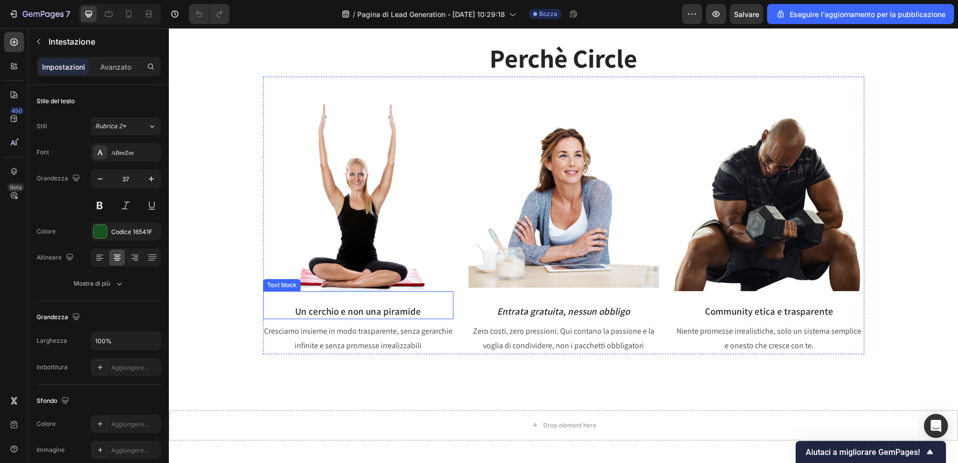
click at [358, 311] on p "Un cerchio e non una piramide" at bounding box center [358, 311] width 188 height 15
click at [413, 313] on p "Un cerchio e non una piramide" at bounding box center [358, 311] width 188 height 15
drag, startPoint x: 416, startPoint y: 313, endPoint x: 285, endPoint y: 302, distance: 131.7
click at [285, 302] on div "Un cerchio e non una piramide Text block 0" at bounding box center [358, 305] width 190 height 29
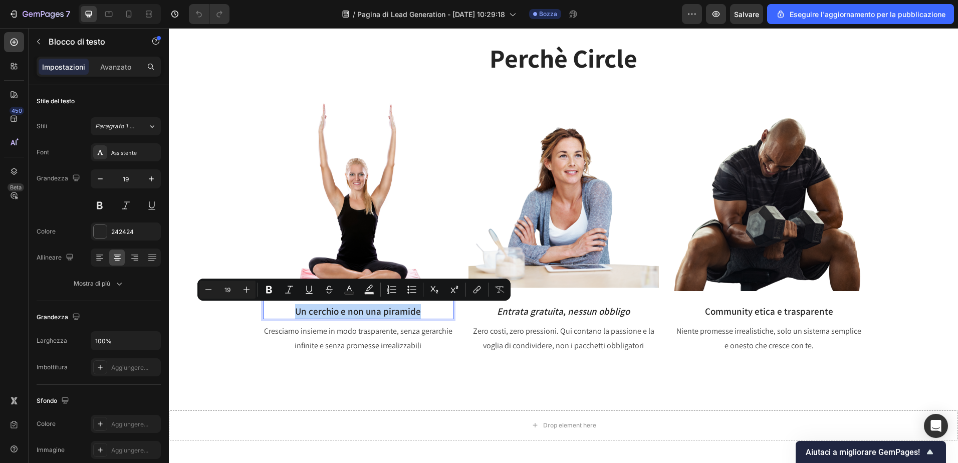
copy p "Un cerchio e non una piramide"
click at [626, 309] on p "Entrata gratuita, nessun obbligo" at bounding box center [563, 311] width 188 height 15
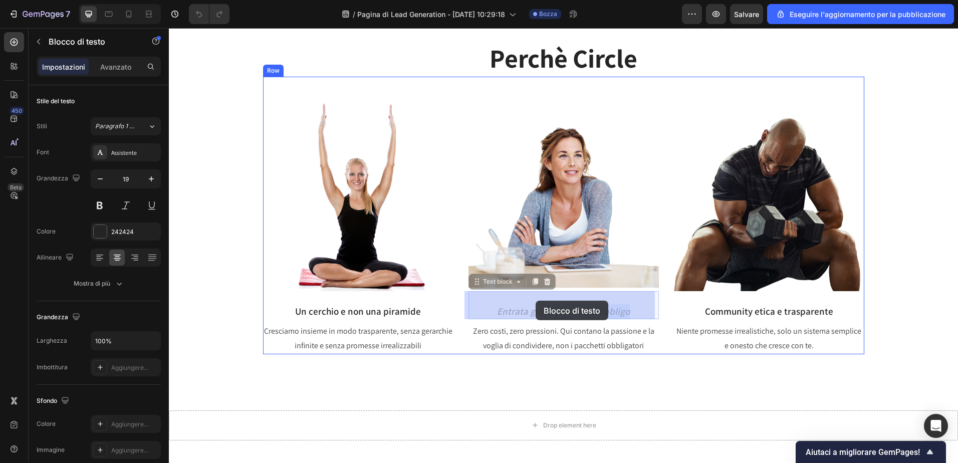
drag, startPoint x: 626, startPoint y: 309, endPoint x: 536, endPoint y: 301, distance: 90.6
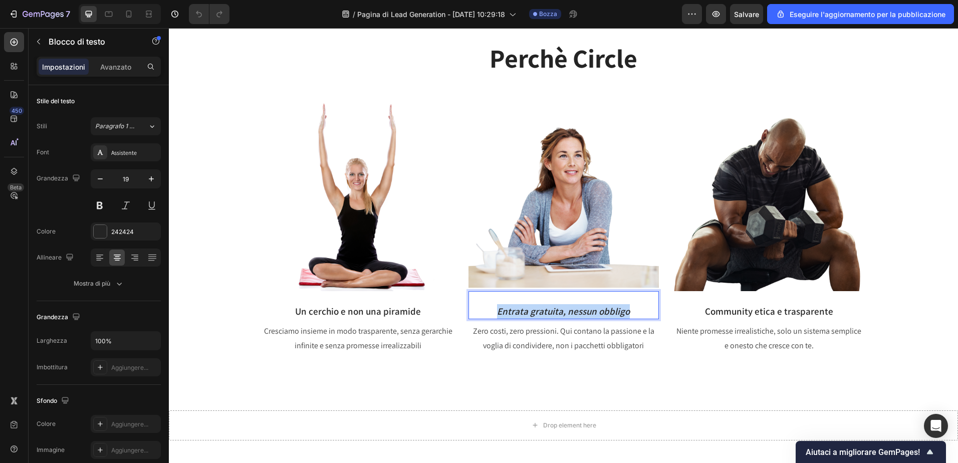
drag, startPoint x: 624, startPoint y: 309, endPoint x: 496, endPoint y: 308, distance: 128.3
click at [496, 308] on p "Entrata gratuita, nessun obbligo" at bounding box center [563, 311] width 188 height 15
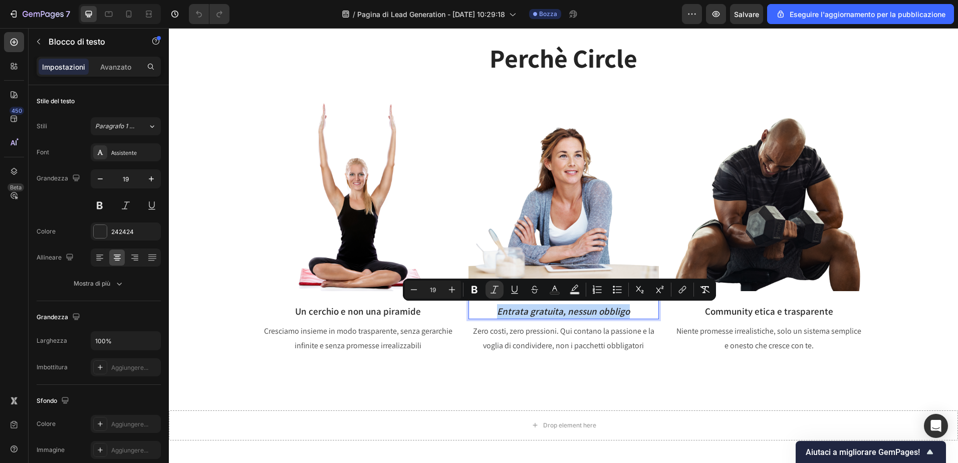
copy icon "Entrata gratuita, nessun obbligo"
click at [824, 313] on p "Community etica e trasparente" at bounding box center [769, 311] width 188 height 15
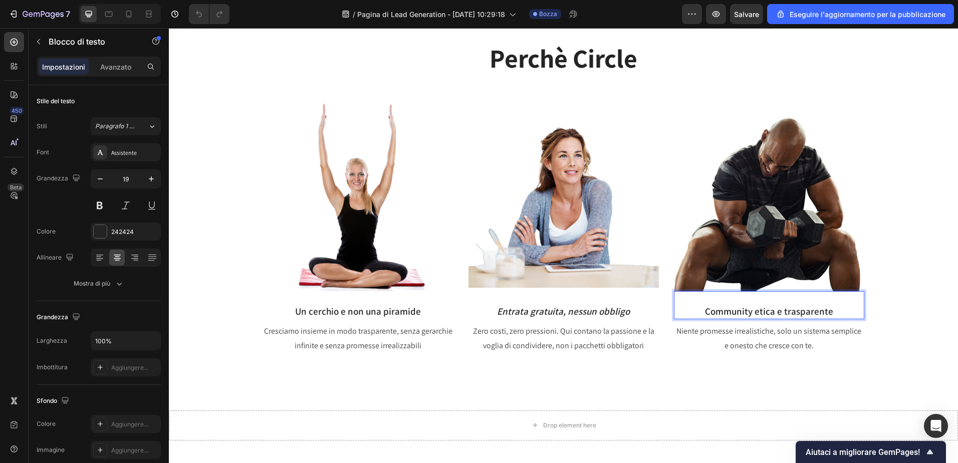
click at [831, 312] on p "Community etica e trasparente" at bounding box center [769, 311] width 188 height 15
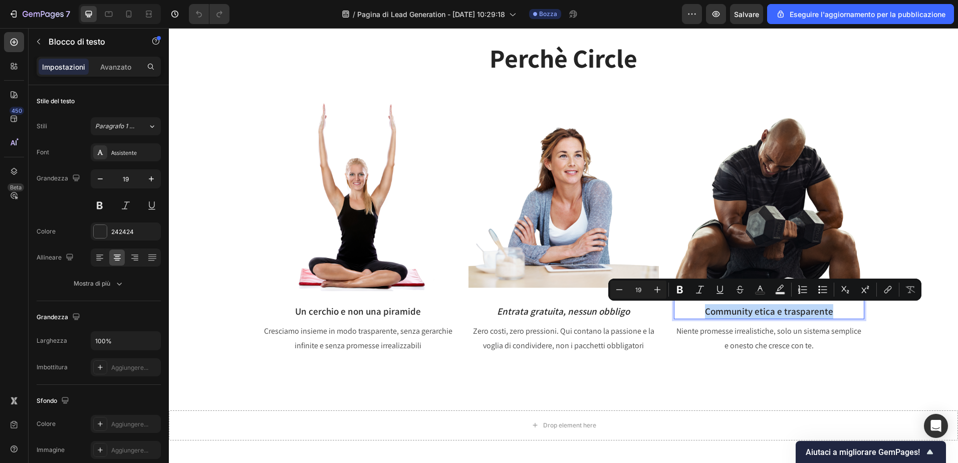
drag, startPoint x: 830, startPoint y: 312, endPoint x: 698, endPoint y: 312, distance: 132.3
click at [698, 312] on p "Community etica e trasparente" at bounding box center [769, 311] width 188 height 15
copy p "Community etica e trasparente"
